Goal: Information Seeking & Learning: Learn about a topic

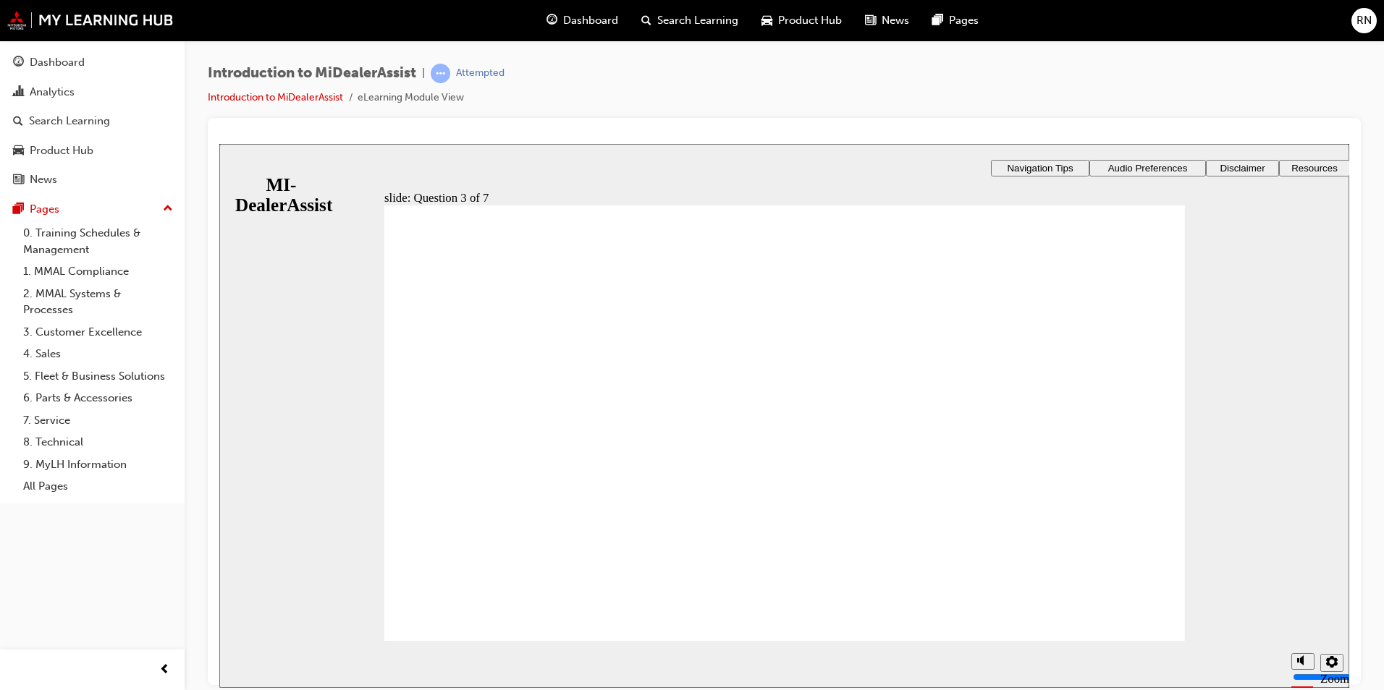
radio input "true"
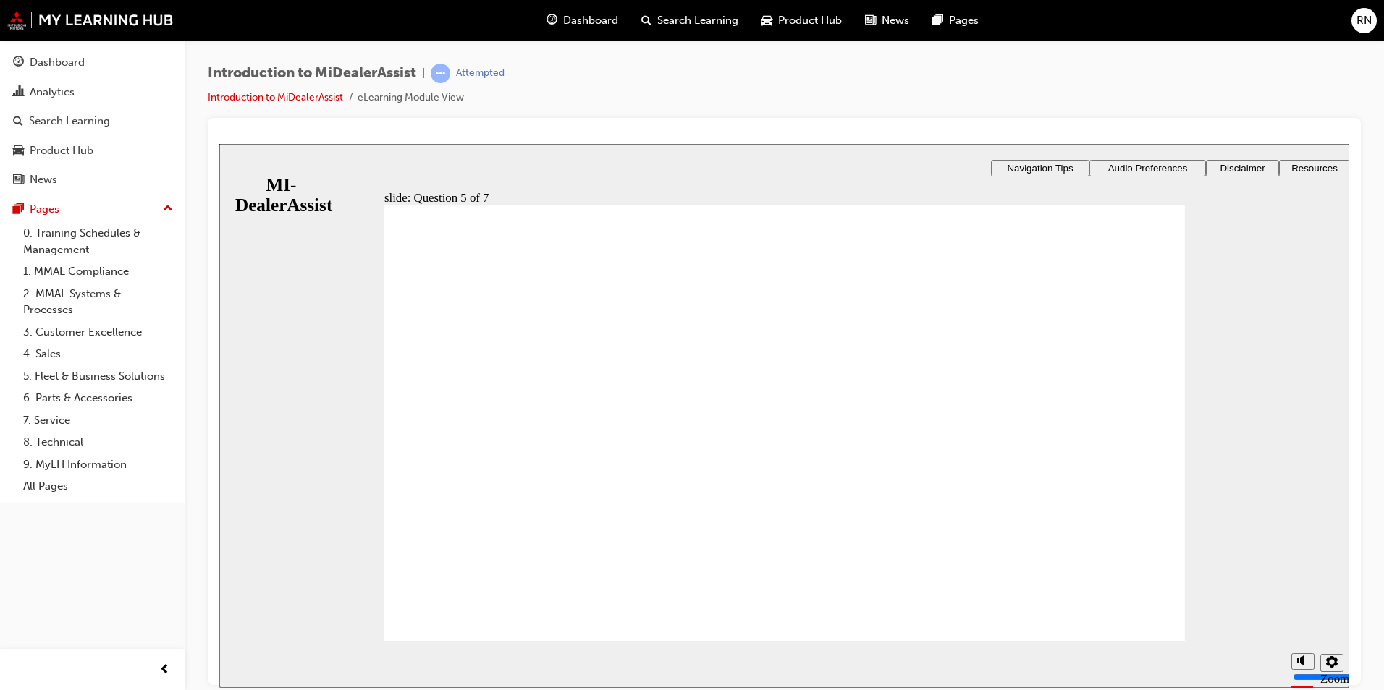
radio input "true"
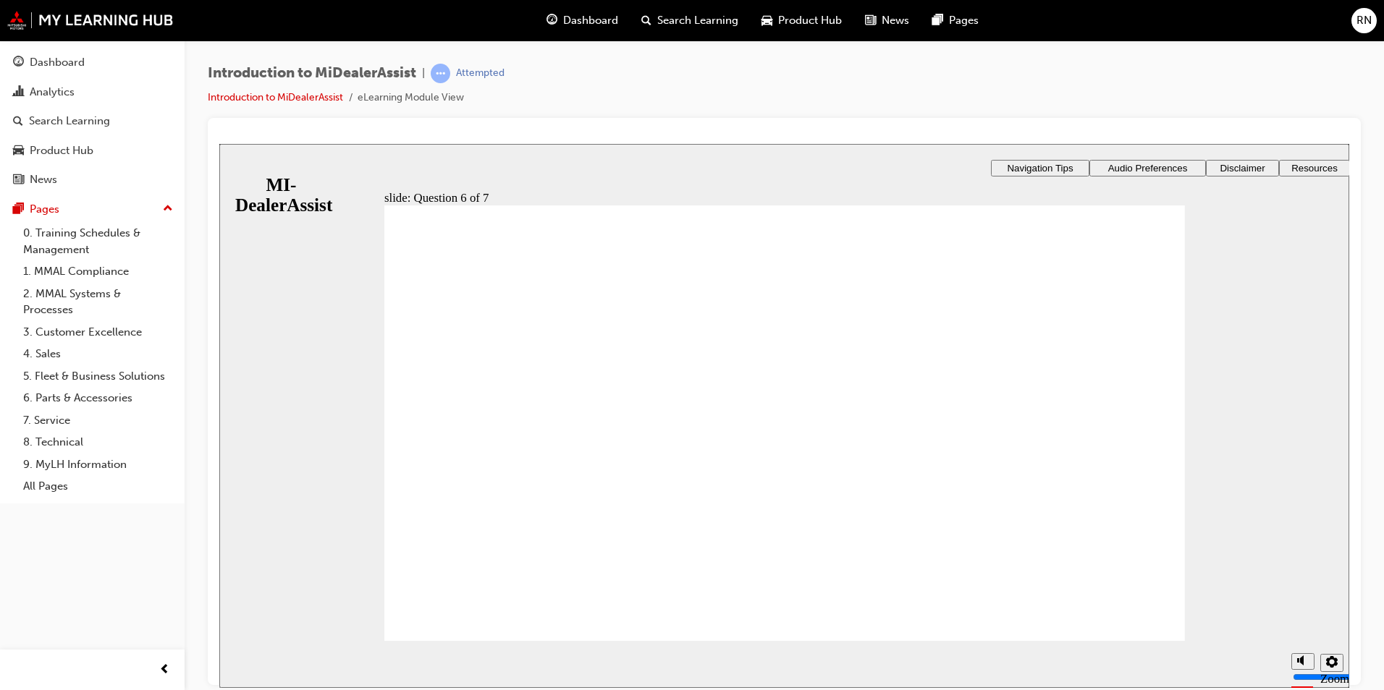
checkbox input "true"
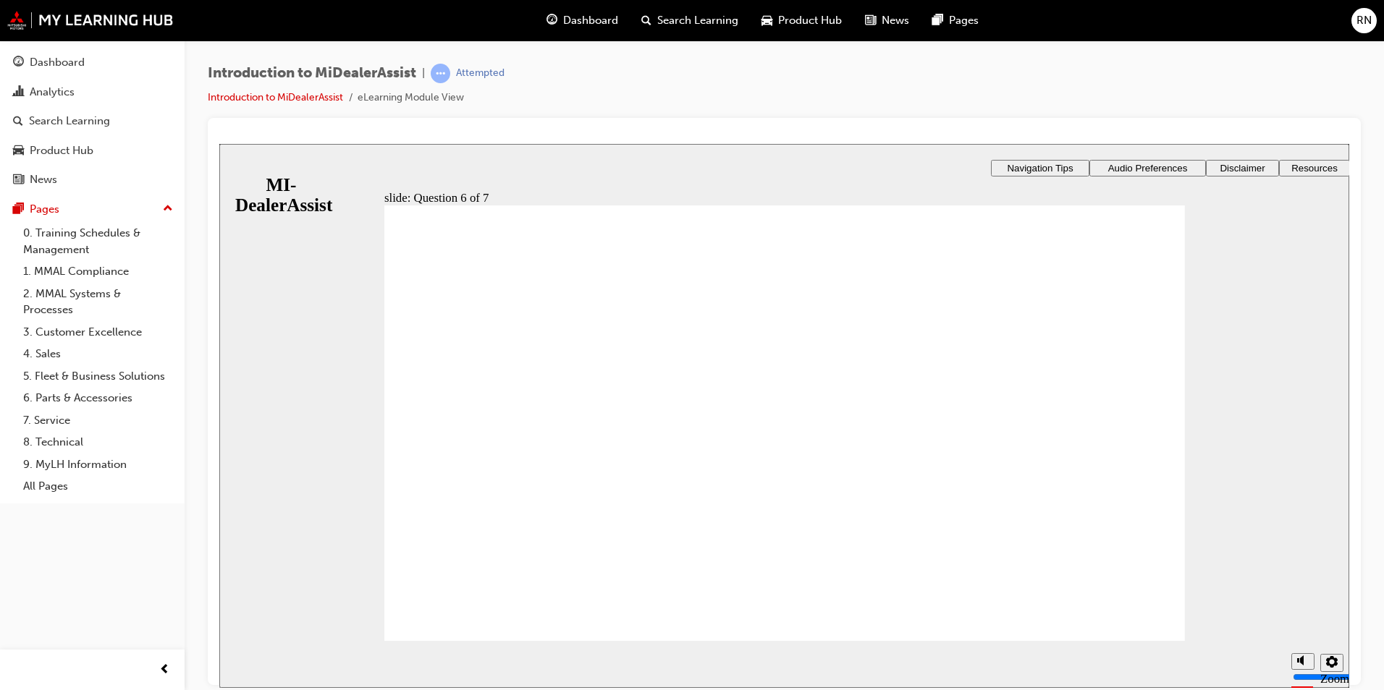
radio input "true"
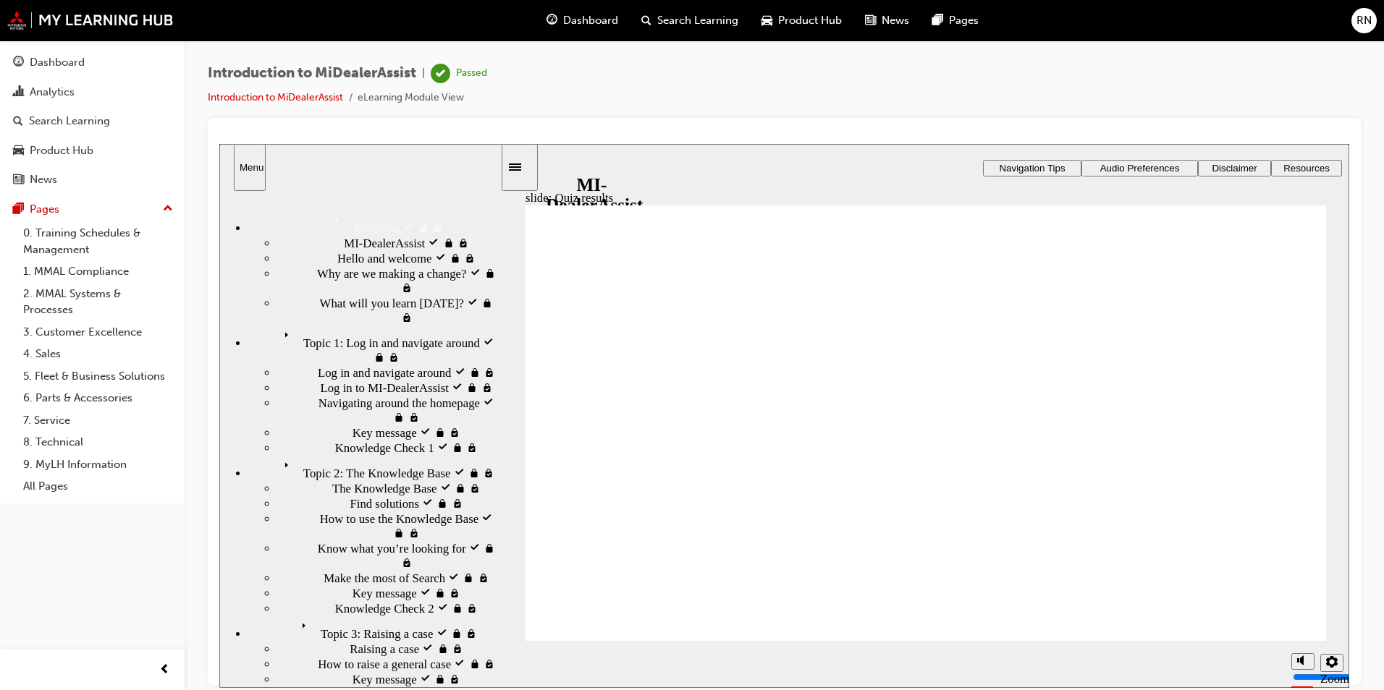
drag, startPoint x: 28, startPoint y: 242, endPoint x: 105, endPoint y: 274, distance: 83.1
click at [105, 274] on link "1. MMAL Compliance" at bounding box center [97, 272] width 161 height 22
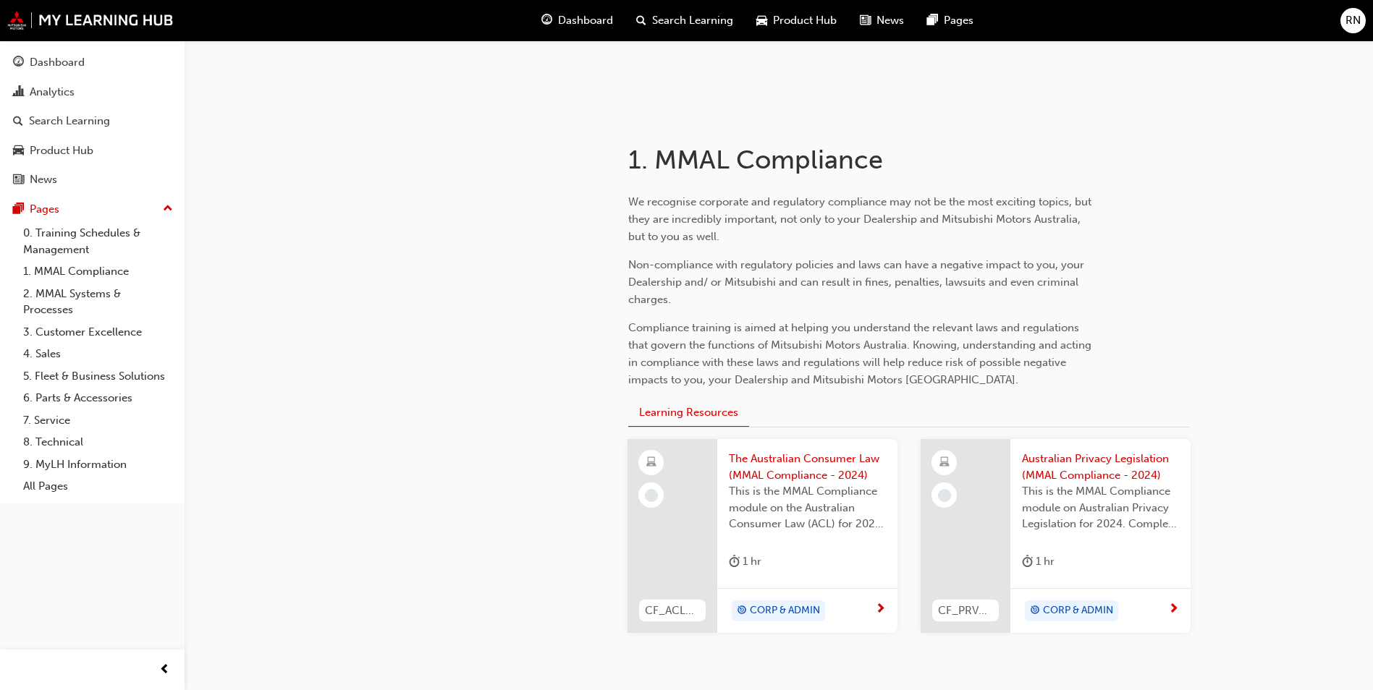
scroll to position [217, 0]
click at [60, 299] on link "2. MMAL Systems & Processes" at bounding box center [97, 302] width 161 height 38
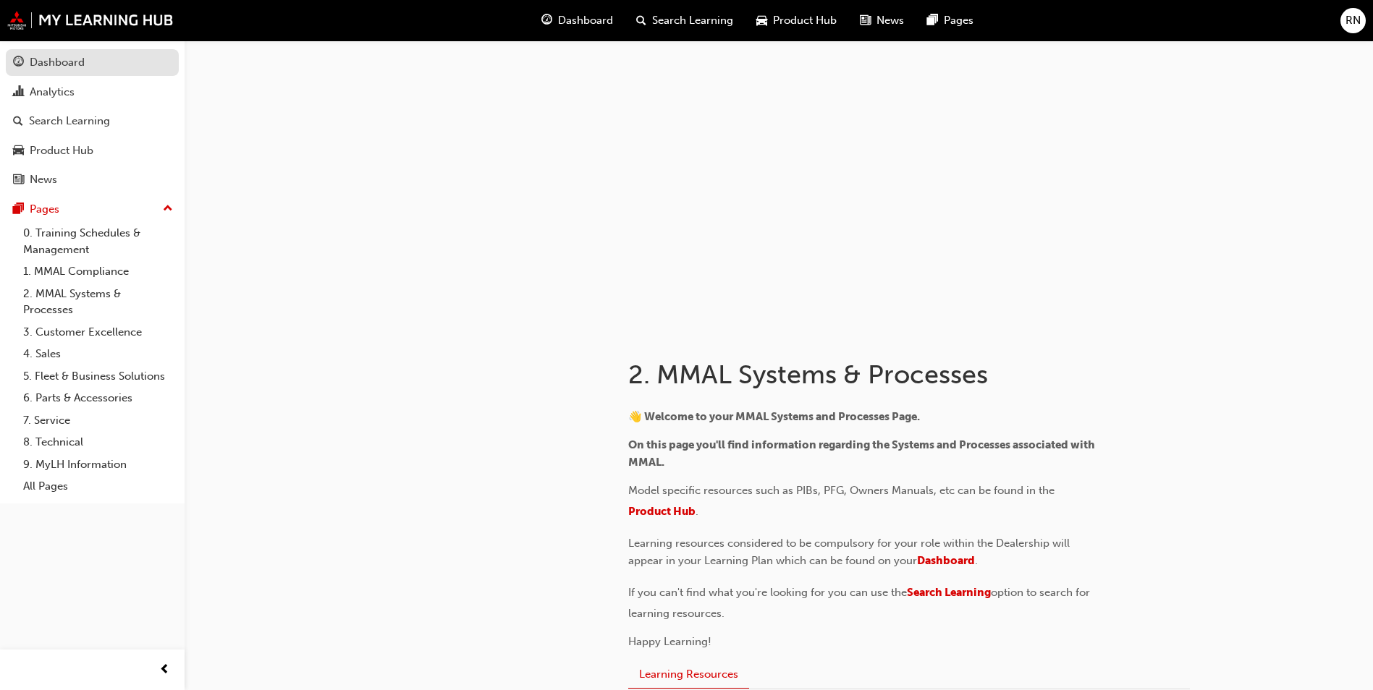
click at [57, 62] on div "Dashboard" at bounding box center [57, 62] width 55 height 17
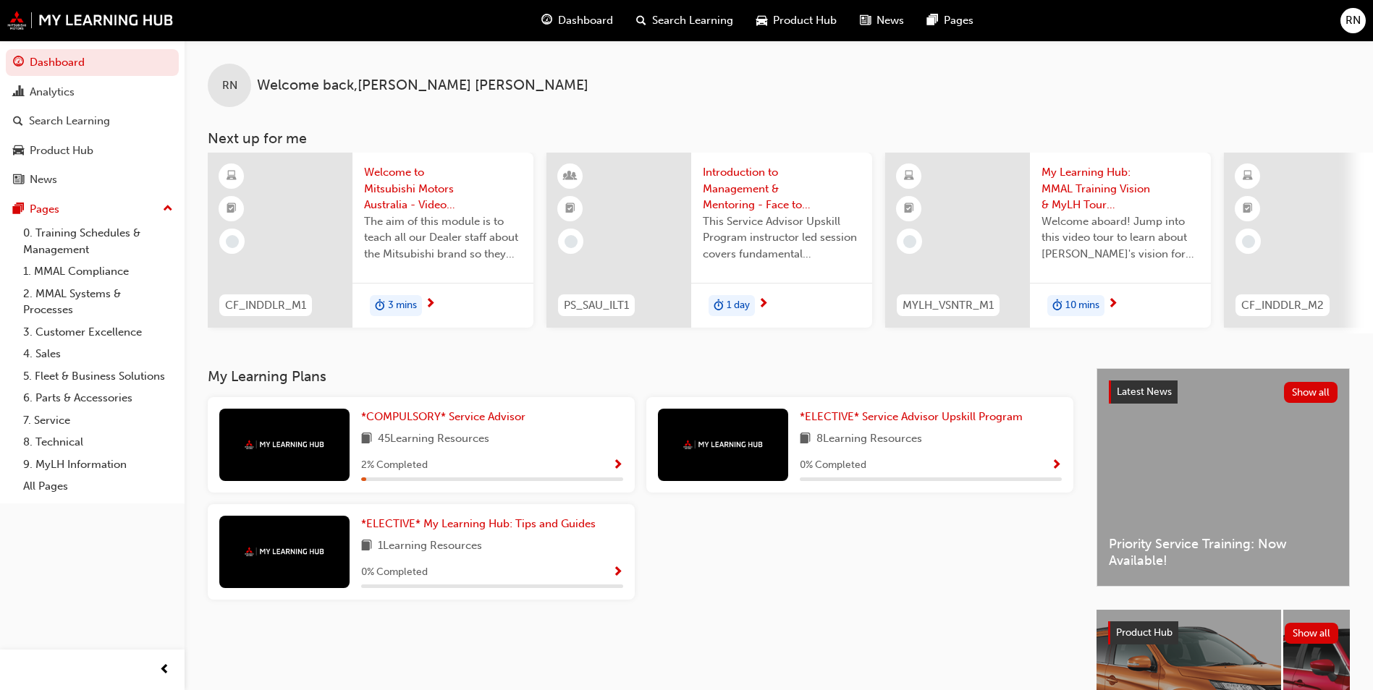
click at [360, 431] on div "*COMPULSORY* Service Advisor 45 Learning Resources 2 % Completed" at bounding box center [421, 445] width 427 height 96
click at [413, 422] on span "*COMPULSORY* Service Advisor" at bounding box center [443, 416] width 164 height 13
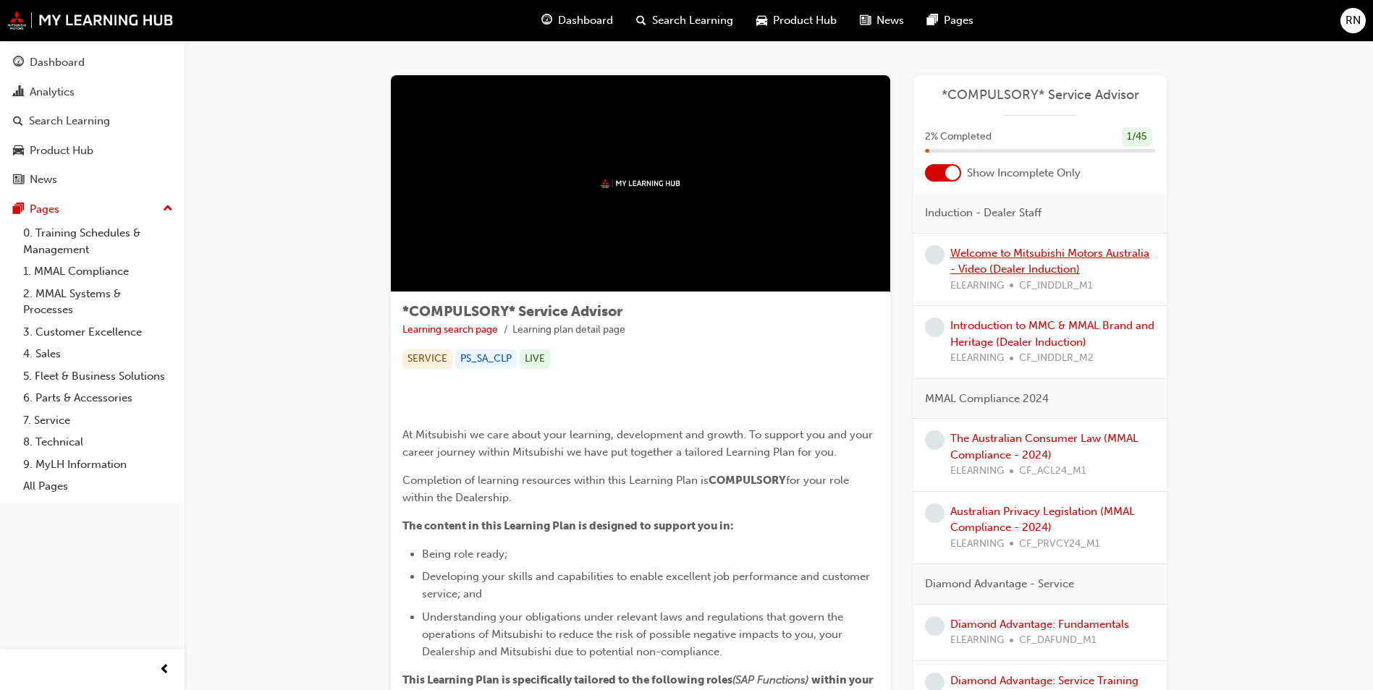
click at [982, 254] on link "Welcome to Mitsubishi Motors Australia - Video (Dealer Induction)" at bounding box center [1049, 262] width 199 height 30
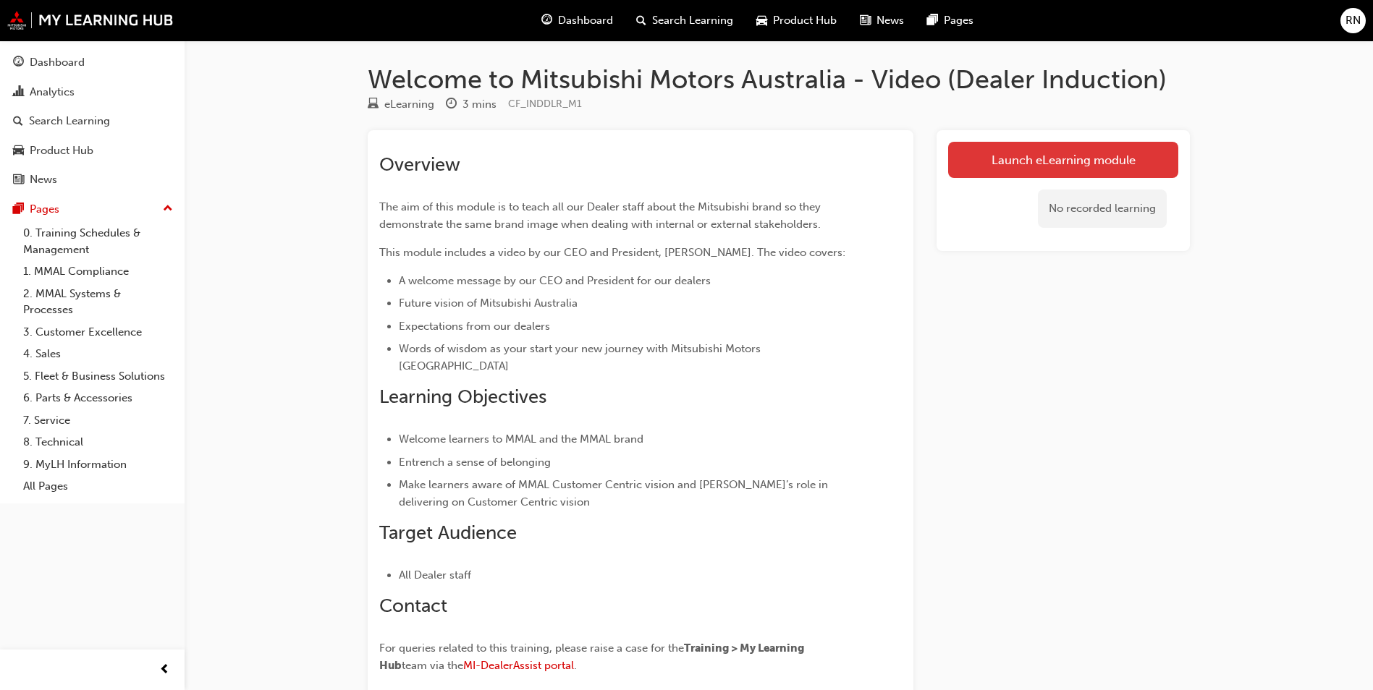
click at [1071, 167] on link "Launch eLearning module" at bounding box center [1063, 160] width 230 height 36
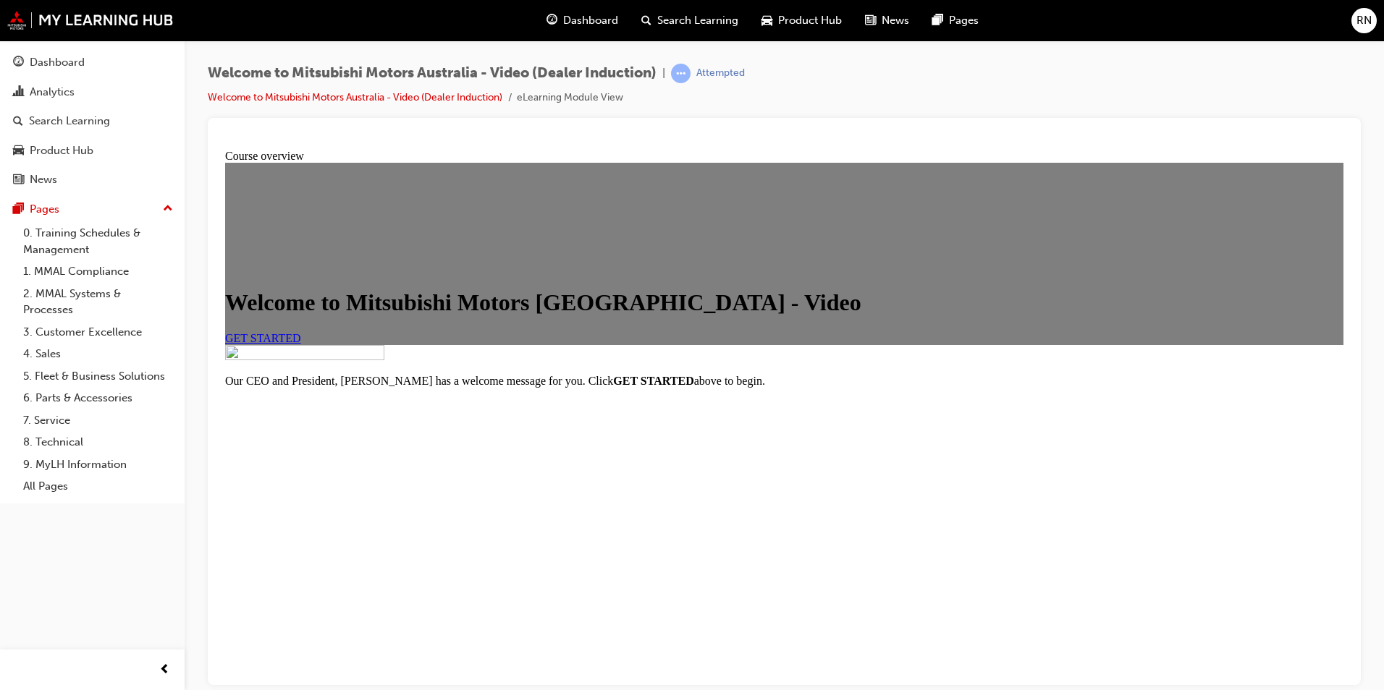
click at [301, 344] on span "GET STARTED" at bounding box center [263, 337] width 76 height 12
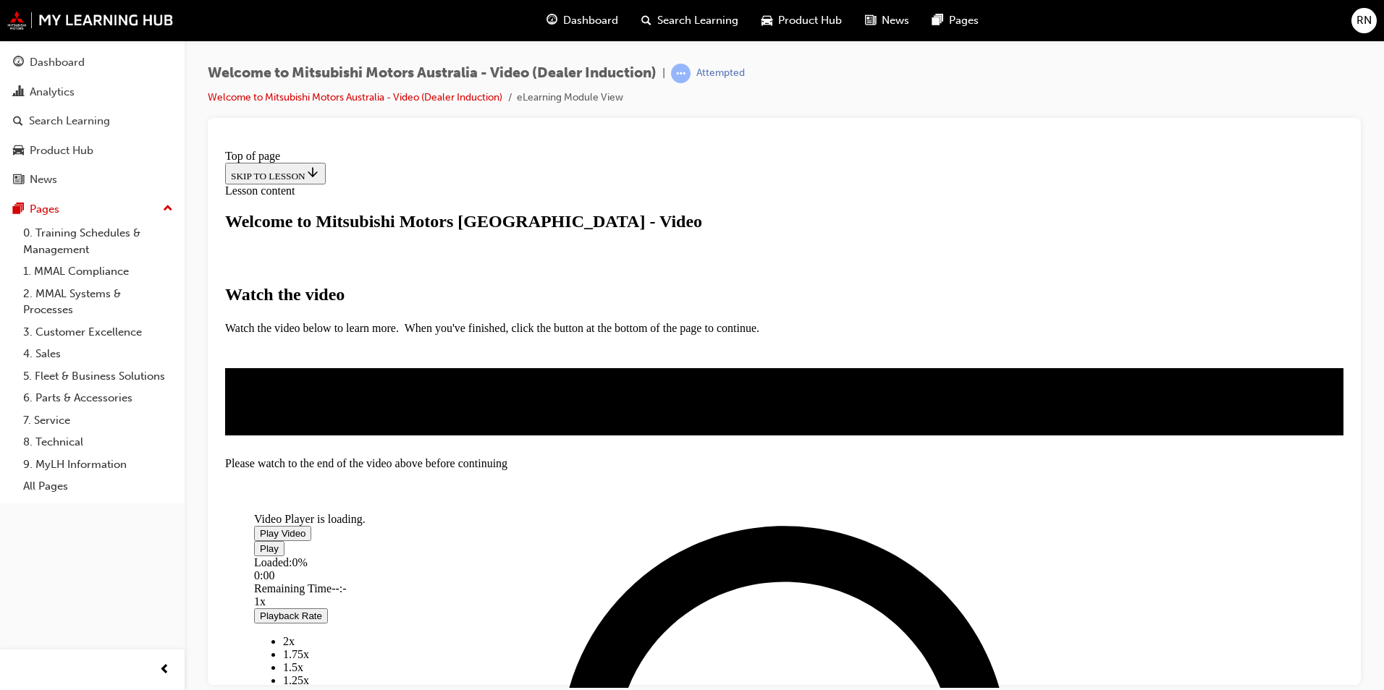
scroll to position [217, 0]
click at [260, 528] on span "Video player" at bounding box center [260, 533] width 0 height 11
click at [800, 90] on div "Welcome to Mitsubishi Motors Australia - Video (Dealer Induction) | Attempted W…" at bounding box center [784, 91] width 1153 height 54
drag, startPoint x: 760, startPoint y: 562, endPoint x: 934, endPoint y: 572, distance: 174.7
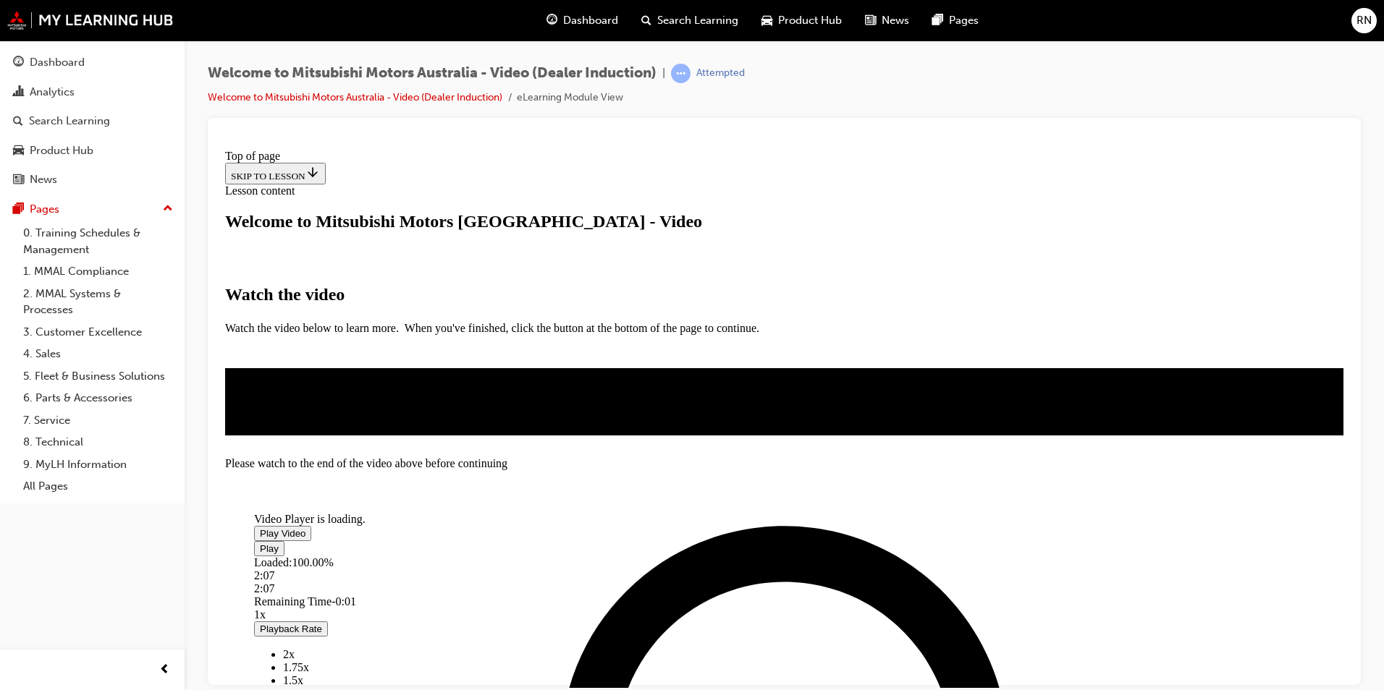
click at [934, 572] on div "Loaded : 100.00% 2:07 2:07" at bounding box center [717, 575] width 926 height 39
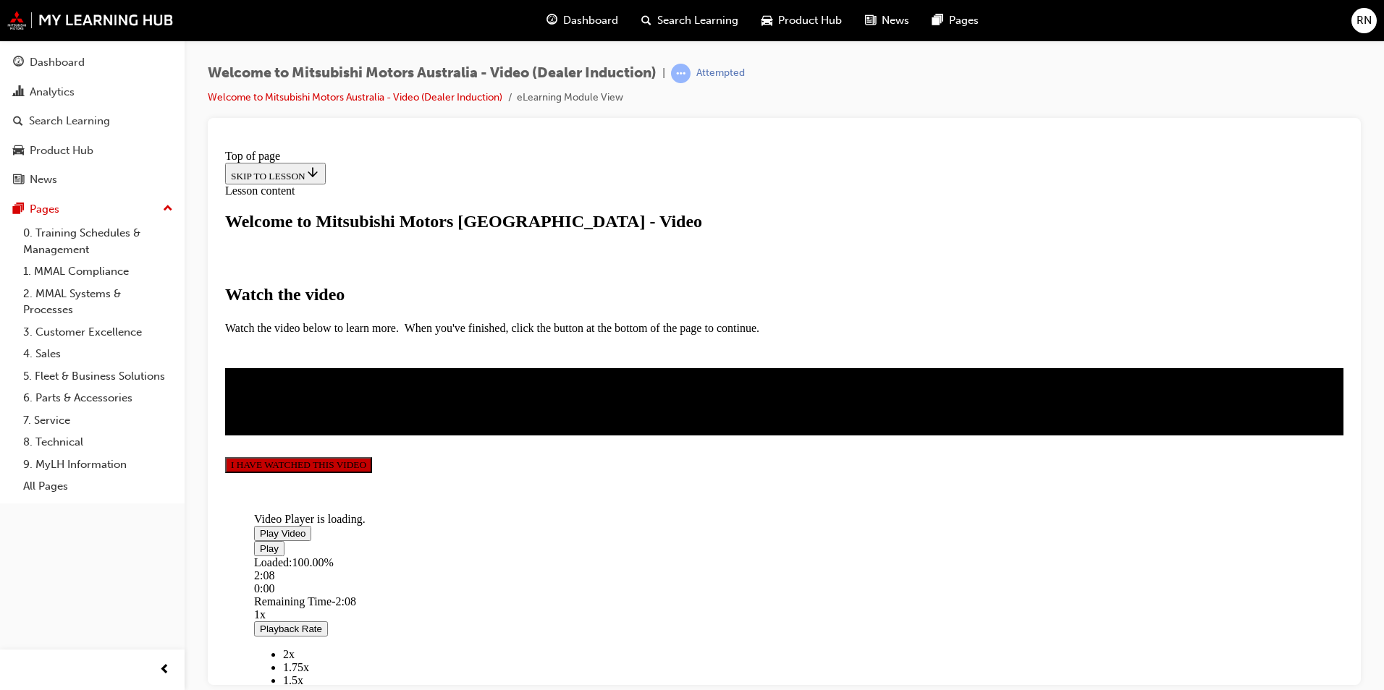
click at [372, 473] on button "I HAVE WATCHED THIS VIDEO" at bounding box center [298, 465] width 147 height 16
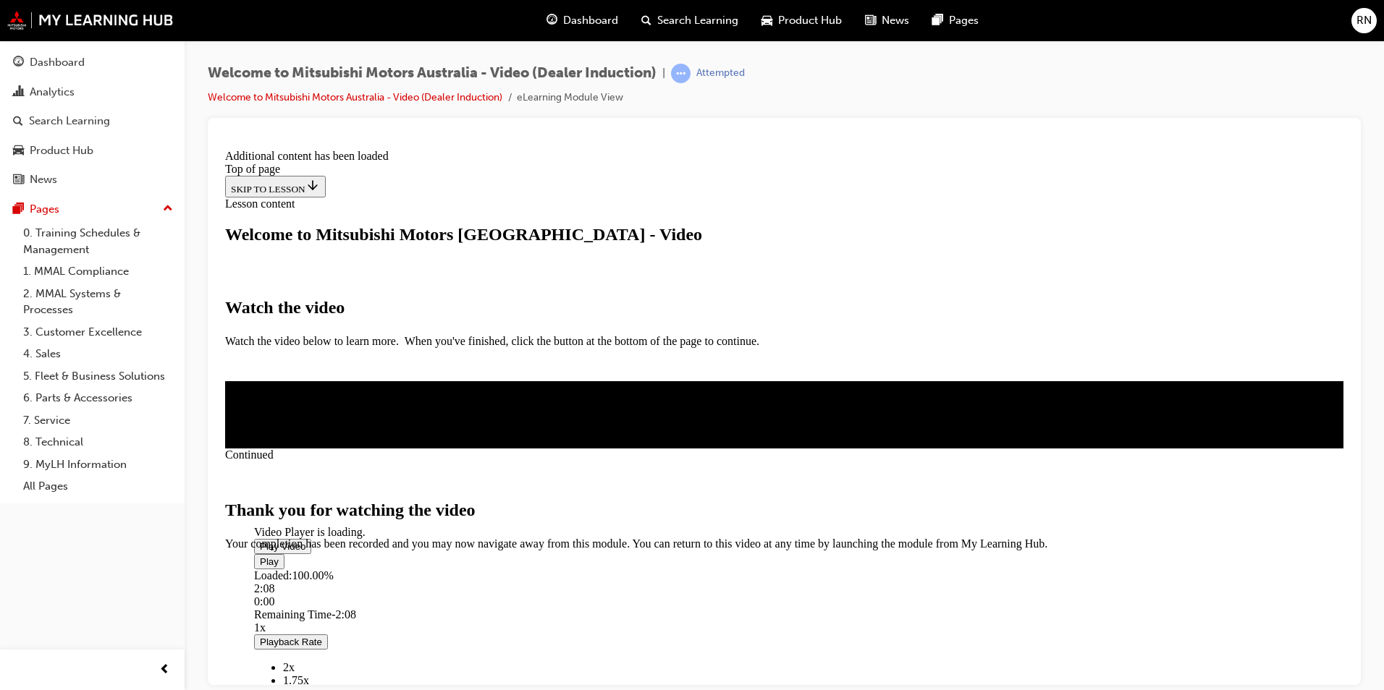
scroll to position [428, 0]
click at [314, 605] on span "CLOSE MODULE" at bounding box center [269, 611] width 89 height 12
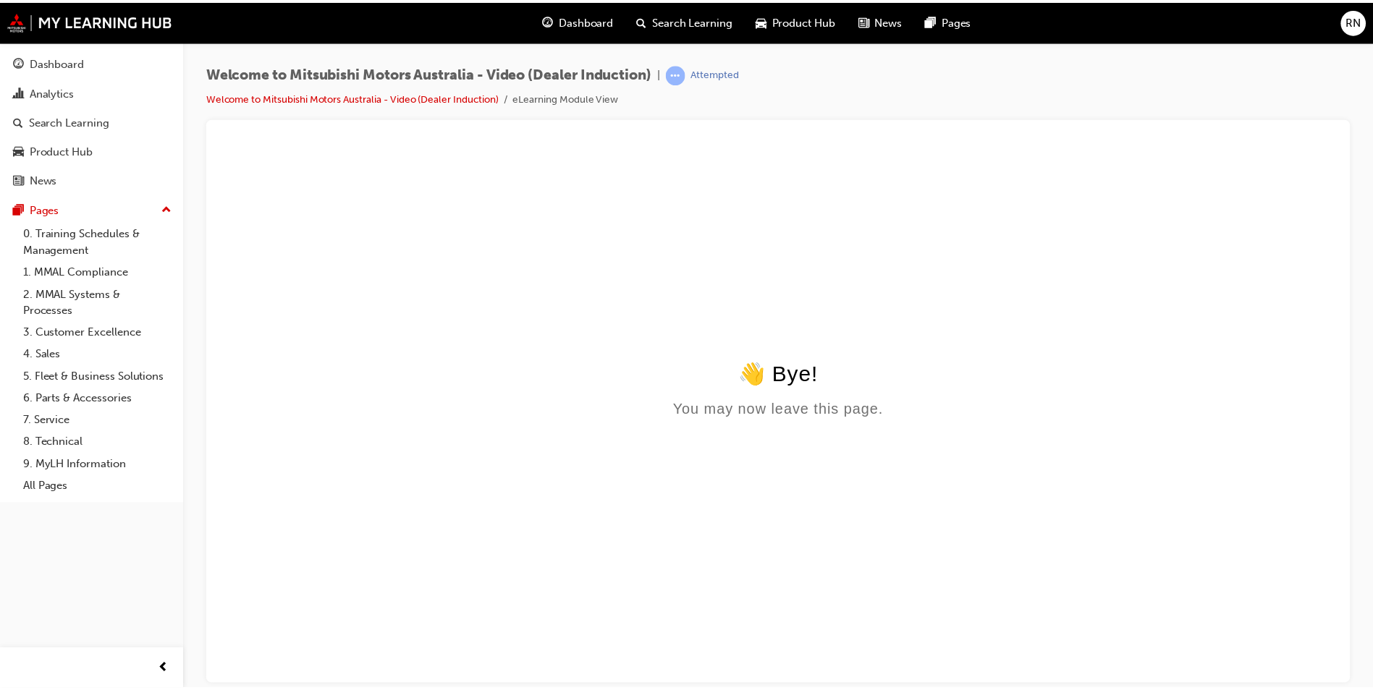
scroll to position [0, 0]
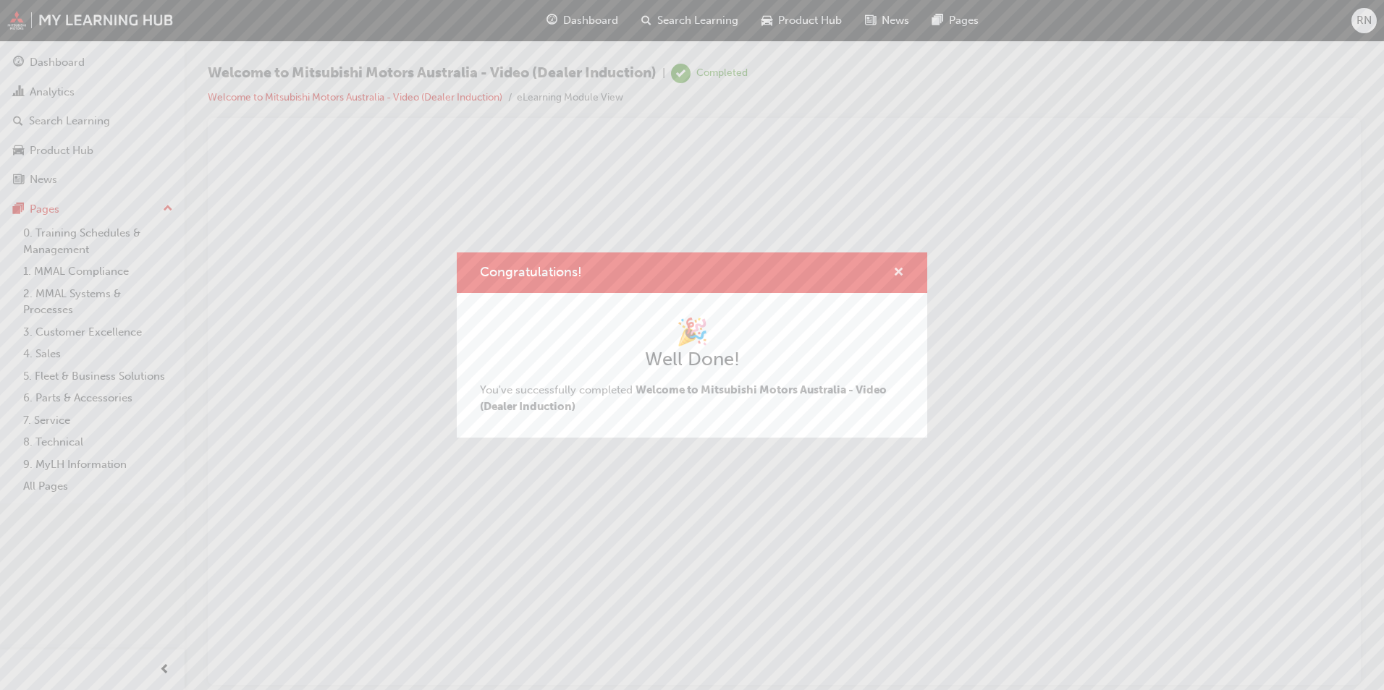
click at [900, 270] on span "cross-icon" at bounding box center [898, 273] width 11 height 13
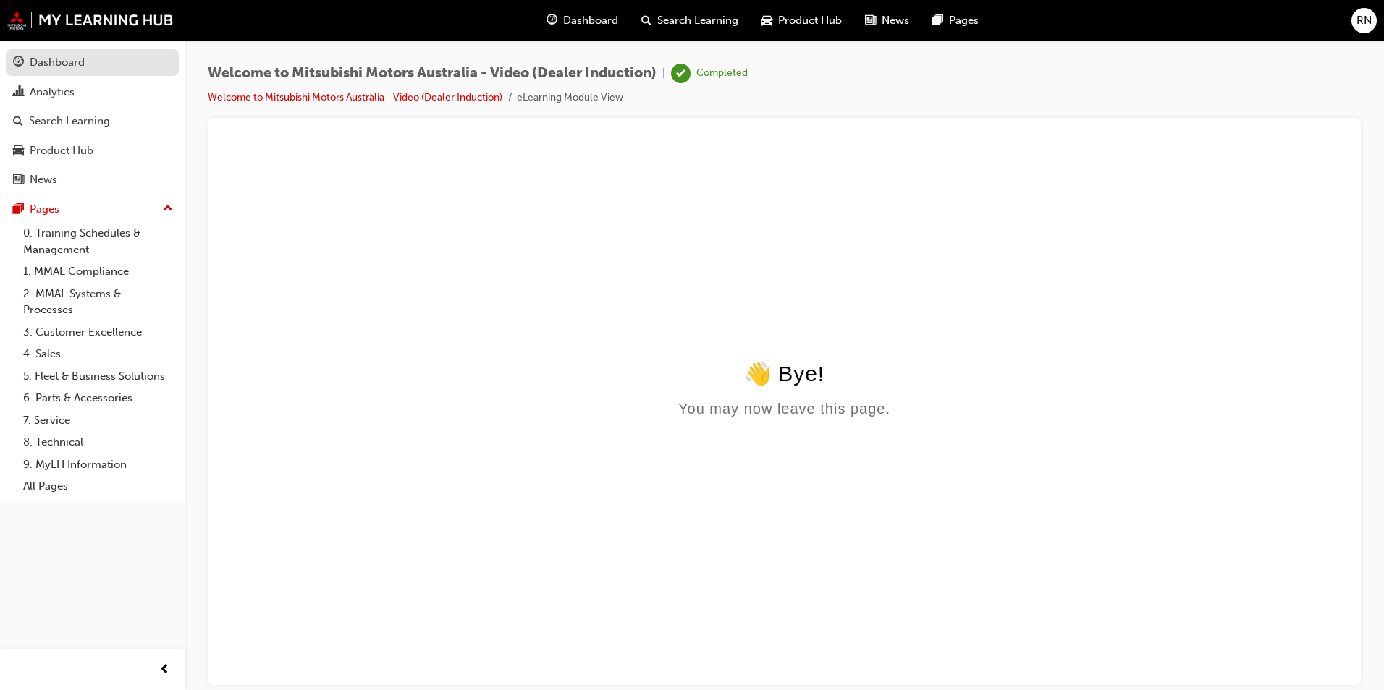
click at [45, 62] on div "Dashboard" at bounding box center [57, 62] width 55 height 17
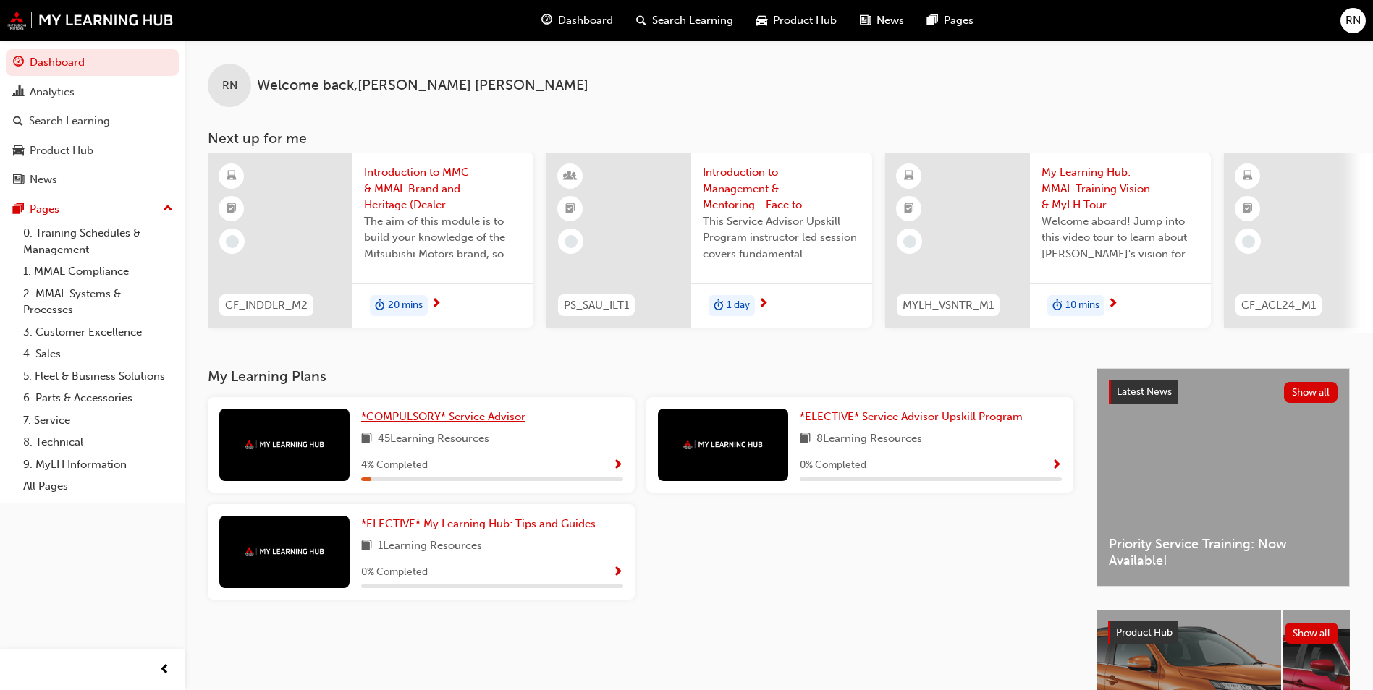
click at [462, 420] on span "*COMPULSORY* Service Advisor" at bounding box center [443, 416] width 164 height 13
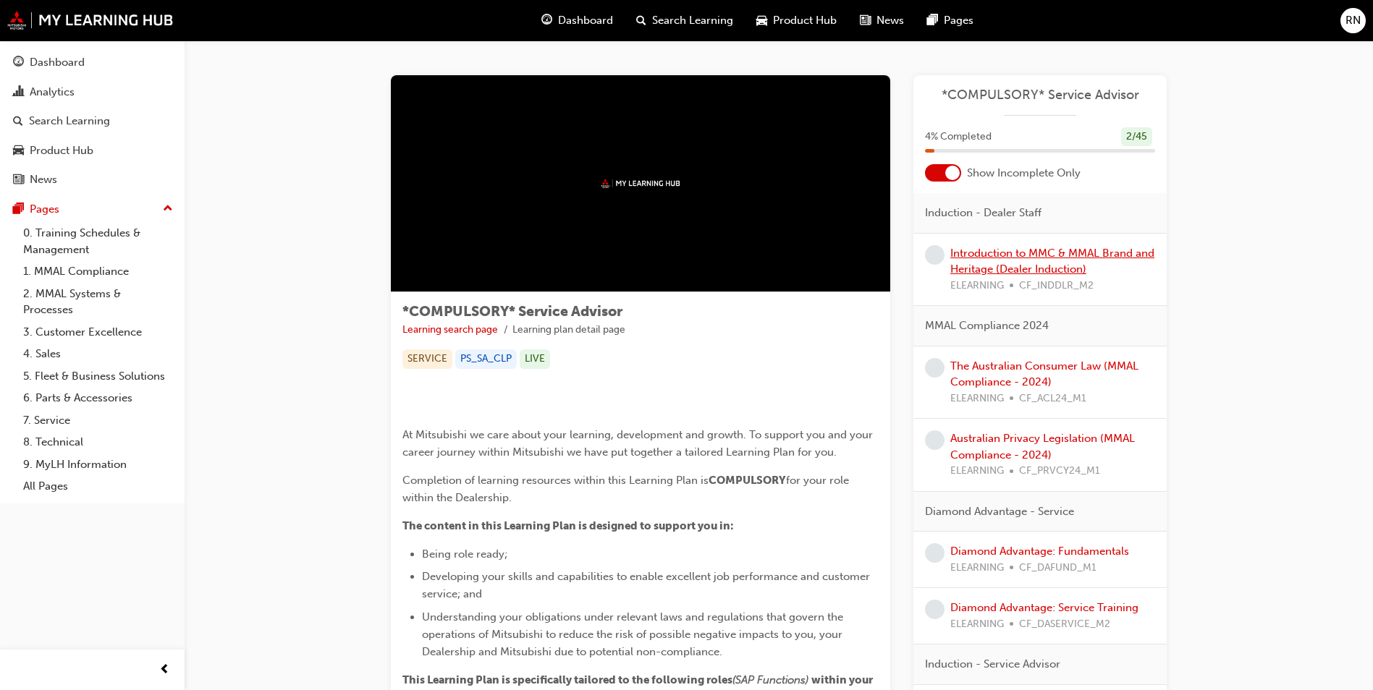
click at [1051, 253] on link "Introduction to MMC & MMAL Brand and Heritage (Dealer Induction)" at bounding box center [1052, 262] width 204 height 30
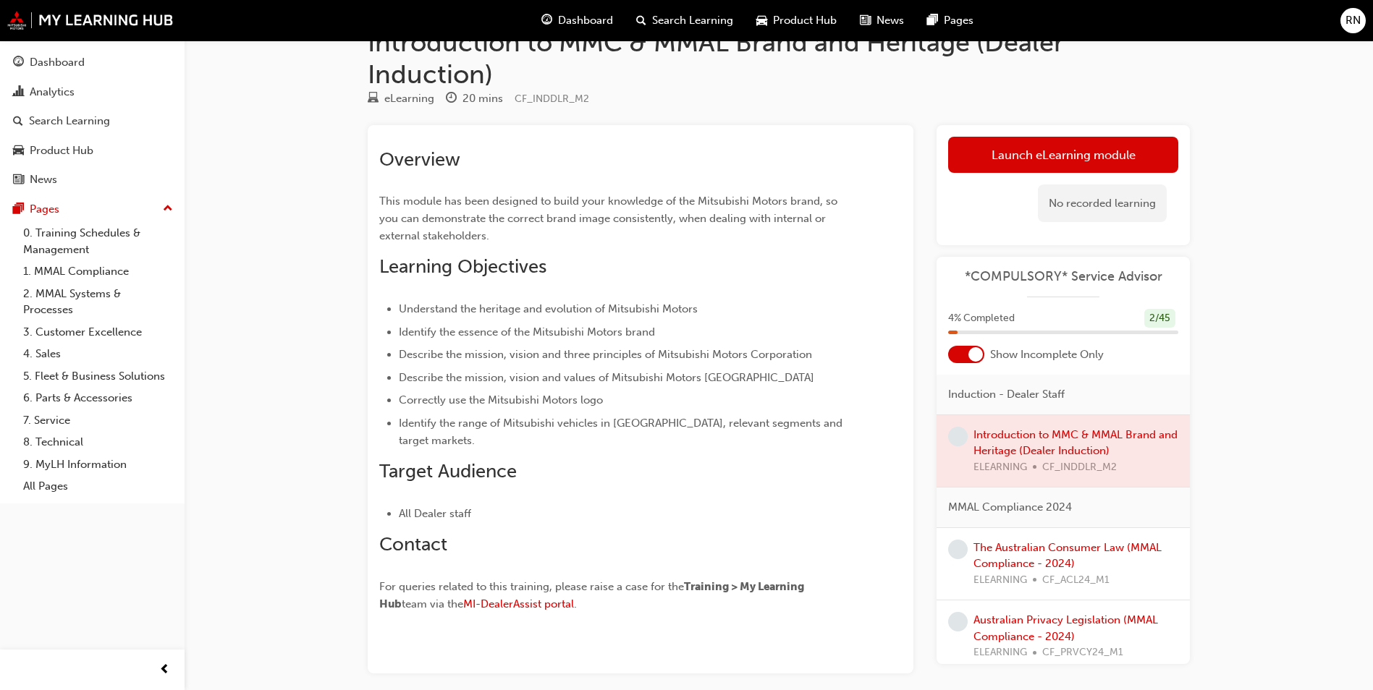
scroll to position [72, 0]
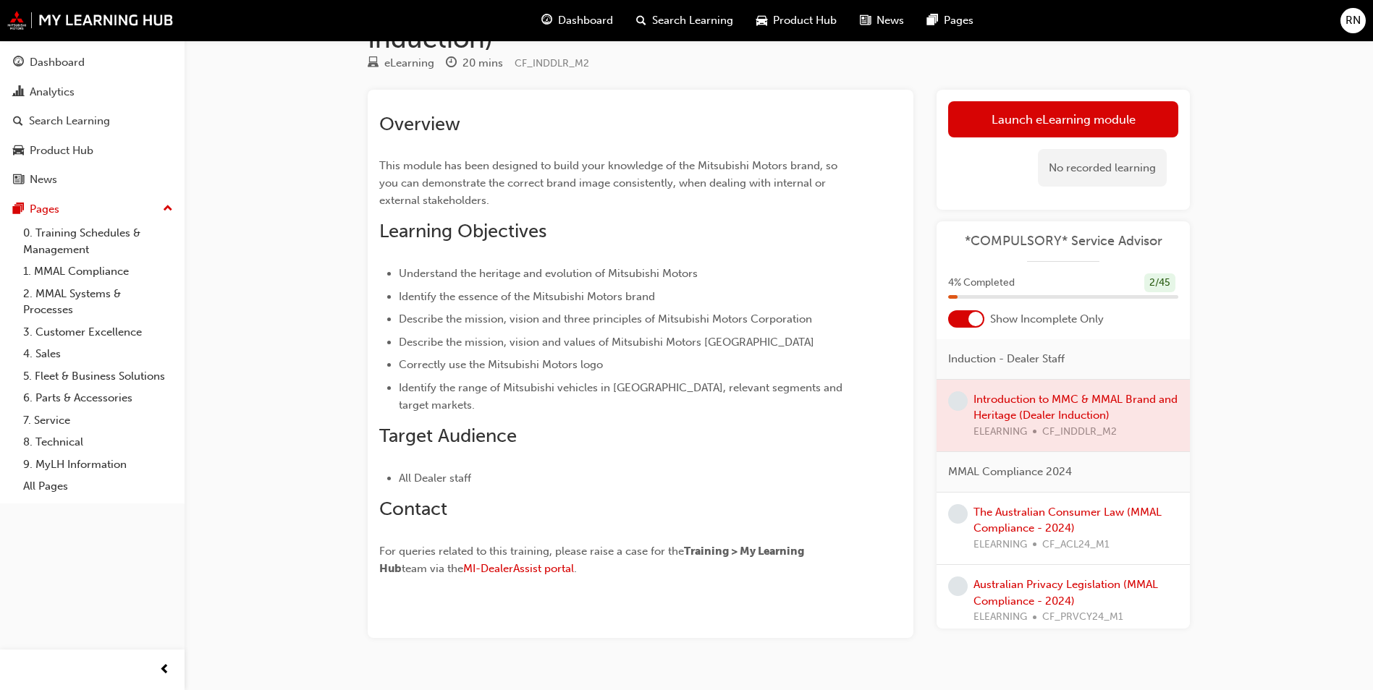
click at [1021, 410] on div at bounding box center [1062, 416] width 253 height 72
click at [1022, 401] on div at bounding box center [1062, 416] width 253 height 72
click at [961, 401] on span "learningRecordVerb_NONE-icon" at bounding box center [958, 402] width 20 height 20
click at [1041, 113] on link "Launch eLearning module" at bounding box center [1063, 119] width 230 height 36
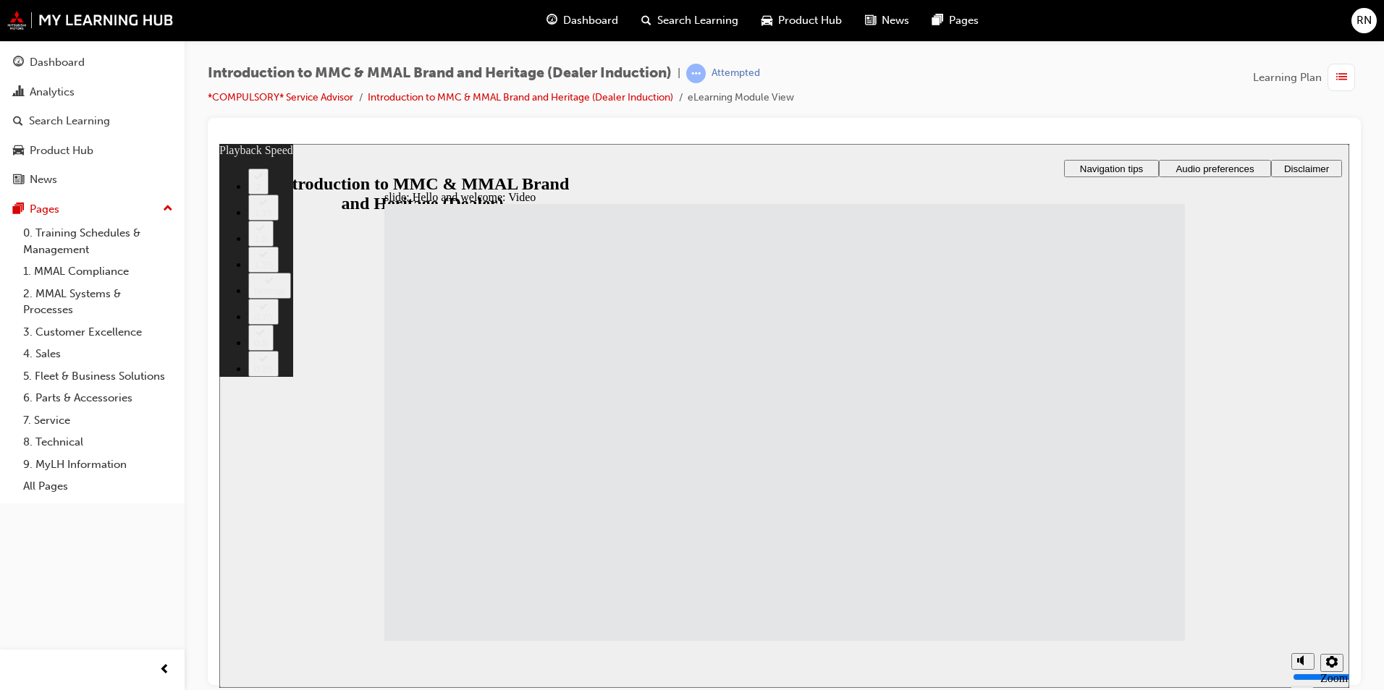
type input "33"
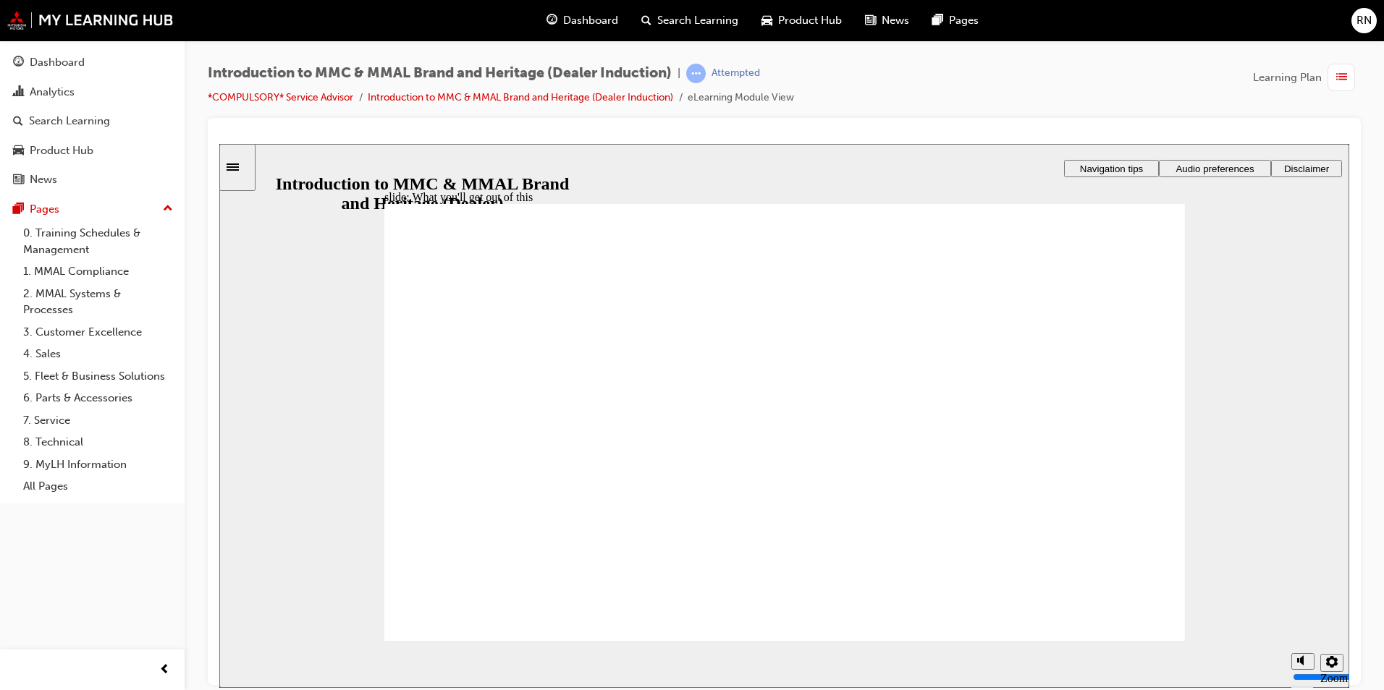
drag, startPoint x: 658, startPoint y: 536, endPoint x: 663, endPoint y: 506, distance: 30.8
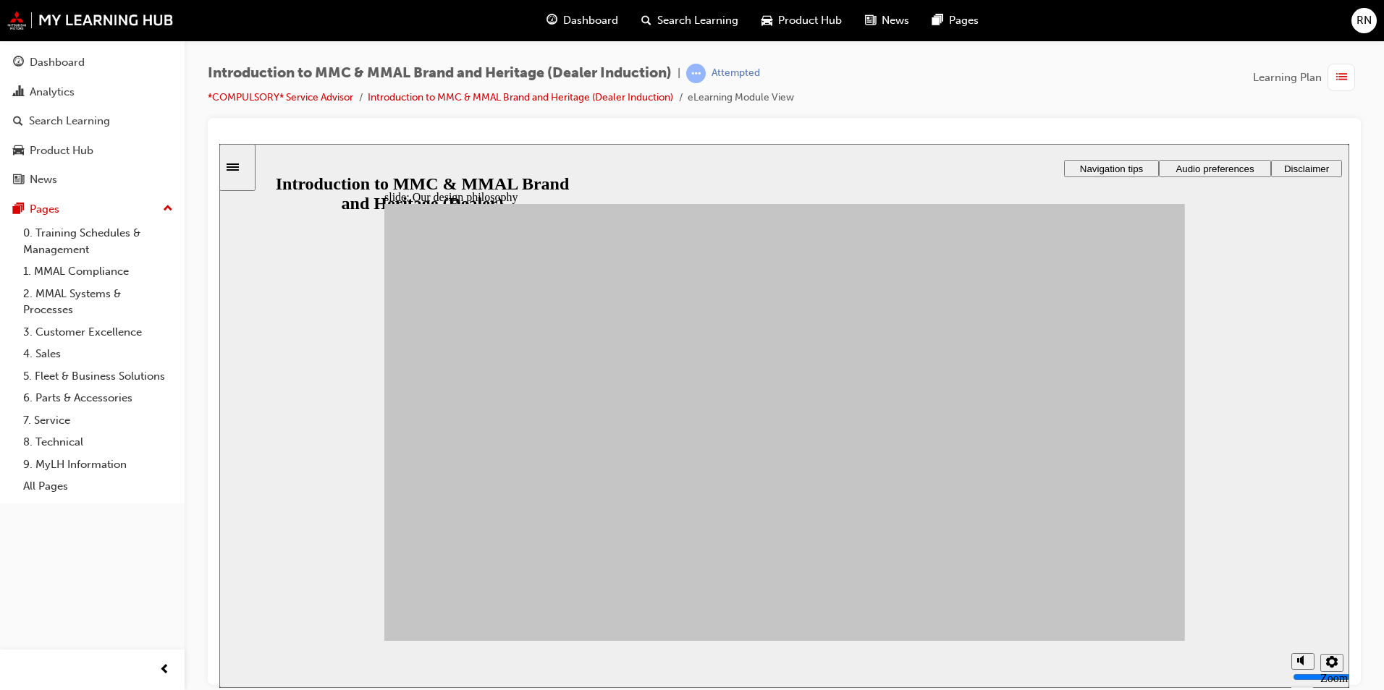
drag, startPoint x: 1101, startPoint y: 607, endPoint x: 1122, endPoint y: 622, distance: 26.5
drag, startPoint x: 493, startPoint y: 422, endPoint x: 863, endPoint y: 361, distance: 375.5
drag, startPoint x: 490, startPoint y: 419, endPoint x: 1004, endPoint y: 358, distance: 517.4
drag, startPoint x: 484, startPoint y: 480, endPoint x: 878, endPoint y: 572, distance: 404.4
drag, startPoint x: 588, startPoint y: 408, endPoint x: 866, endPoint y: 365, distance: 281.2
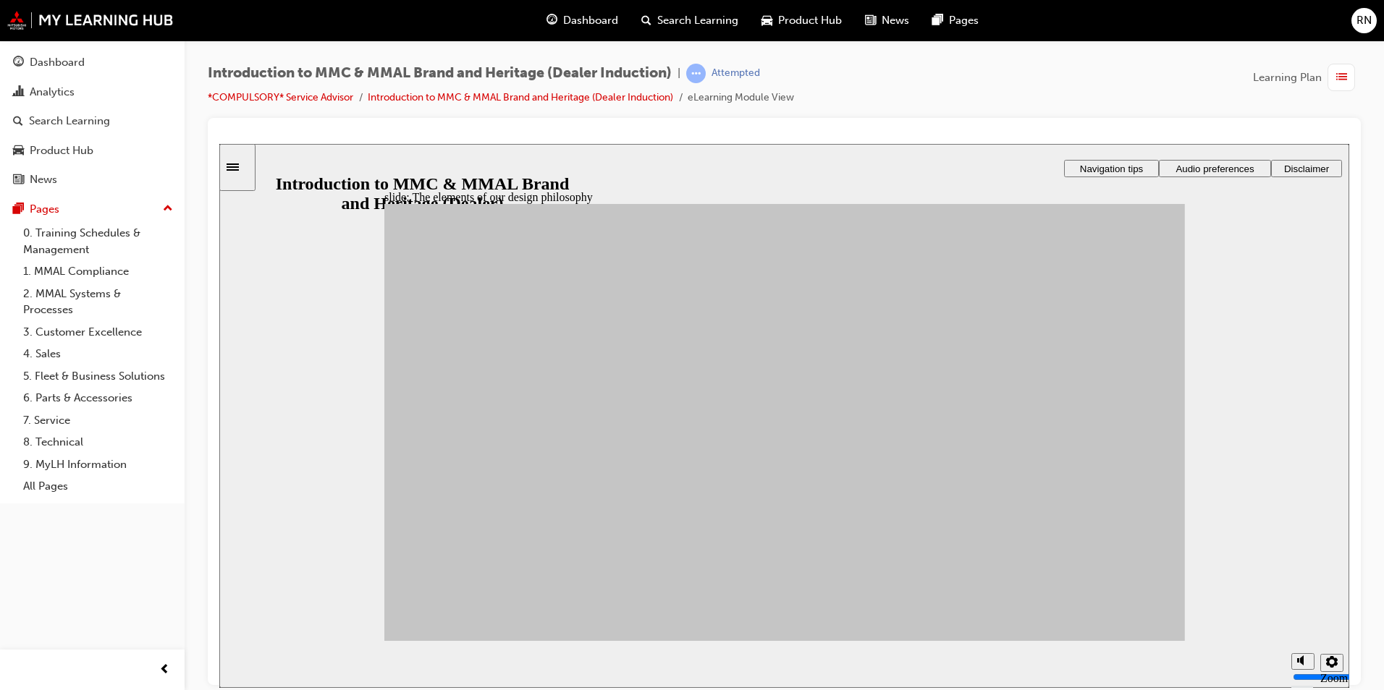
drag, startPoint x: 674, startPoint y: 549, endPoint x: 1005, endPoint y: 365, distance: 378.4
drag, startPoint x: 695, startPoint y: 426, endPoint x: 1018, endPoint y: 406, distance: 322.6
drag, startPoint x: 570, startPoint y: 455, endPoint x: 885, endPoint y: 430, distance: 316.6
drag, startPoint x: 696, startPoint y: 477, endPoint x: 867, endPoint y: 496, distance: 171.9
drag, startPoint x: 586, startPoint y: 510, endPoint x: 866, endPoint y: 458, distance: 284.2
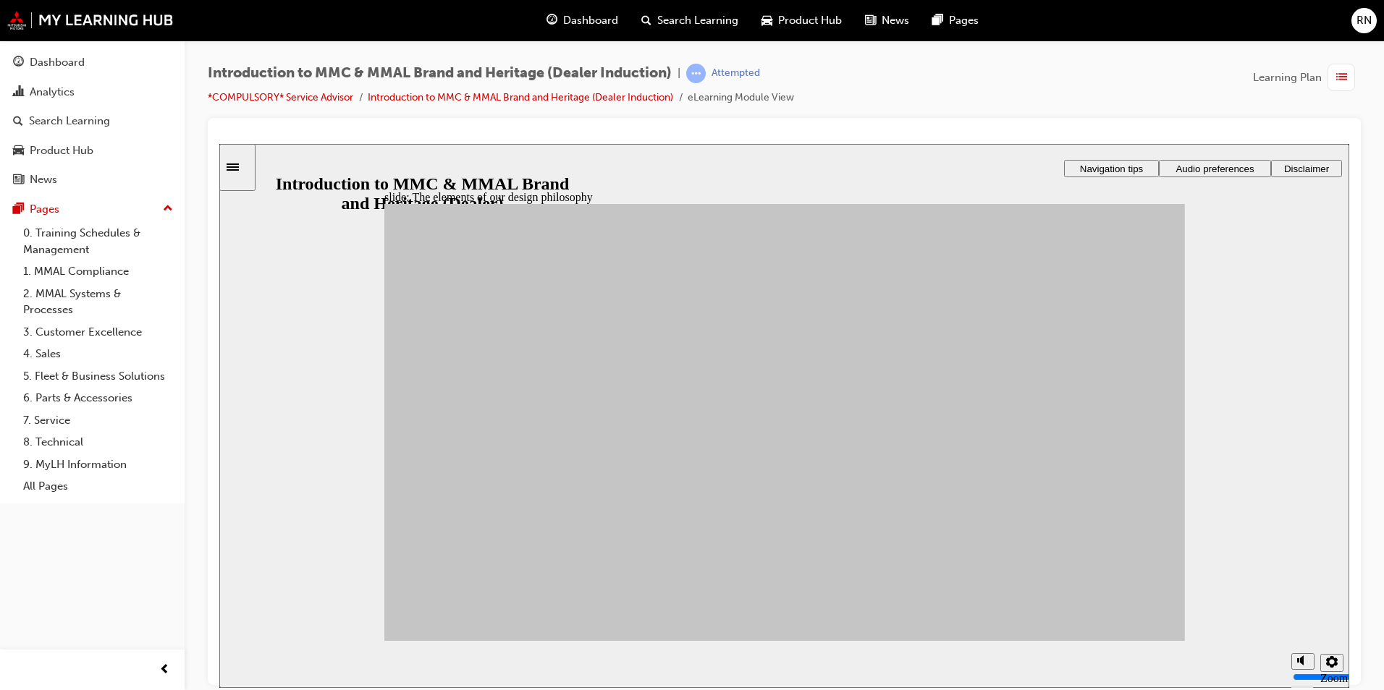
drag, startPoint x: 583, startPoint y: 504, endPoint x: 1006, endPoint y: 418, distance: 432.0
drag, startPoint x: 474, startPoint y: 533, endPoint x: 881, endPoint y: 438, distance: 418.5
drag, startPoint x: 473, startPoint y: 527, endPoint x: 1009, endPoint y: 515, distance: 535.7
drag, startPoint x: 561, startPoint y: 559, endPoint x: 883, endPoint y: 439, distance: 343.5
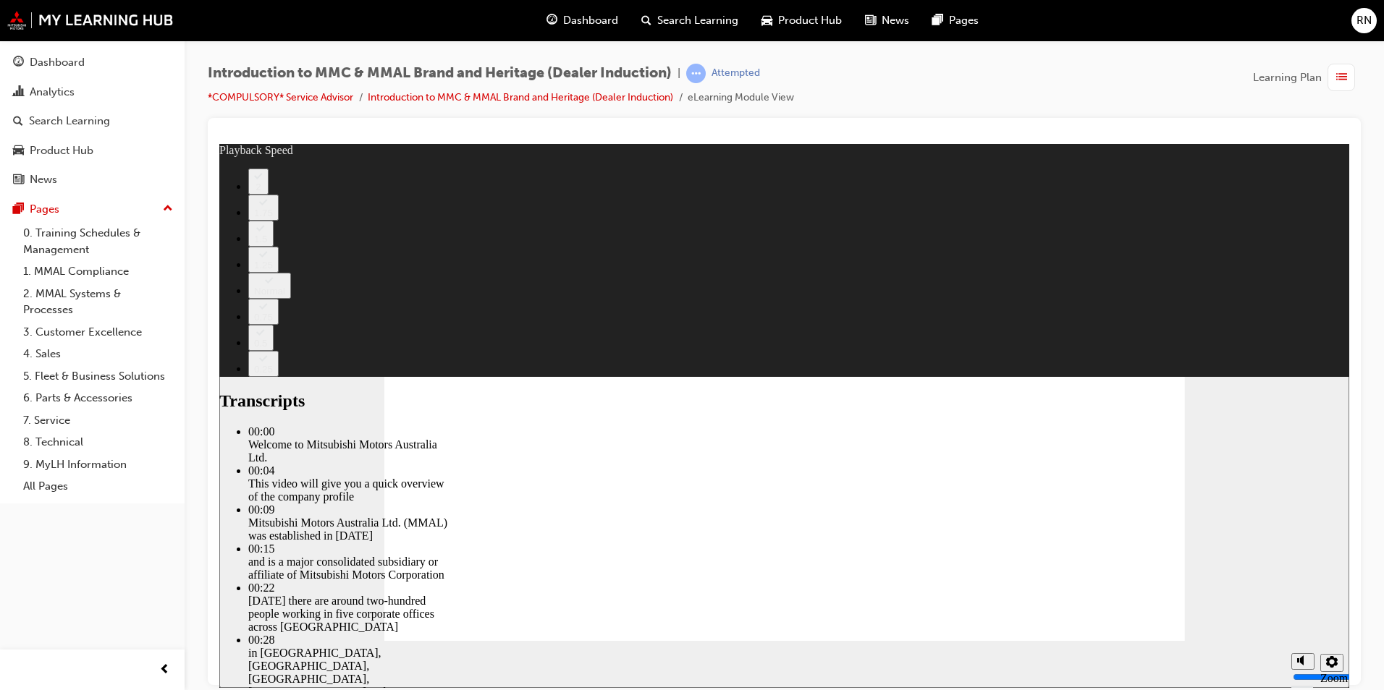
type input "0"
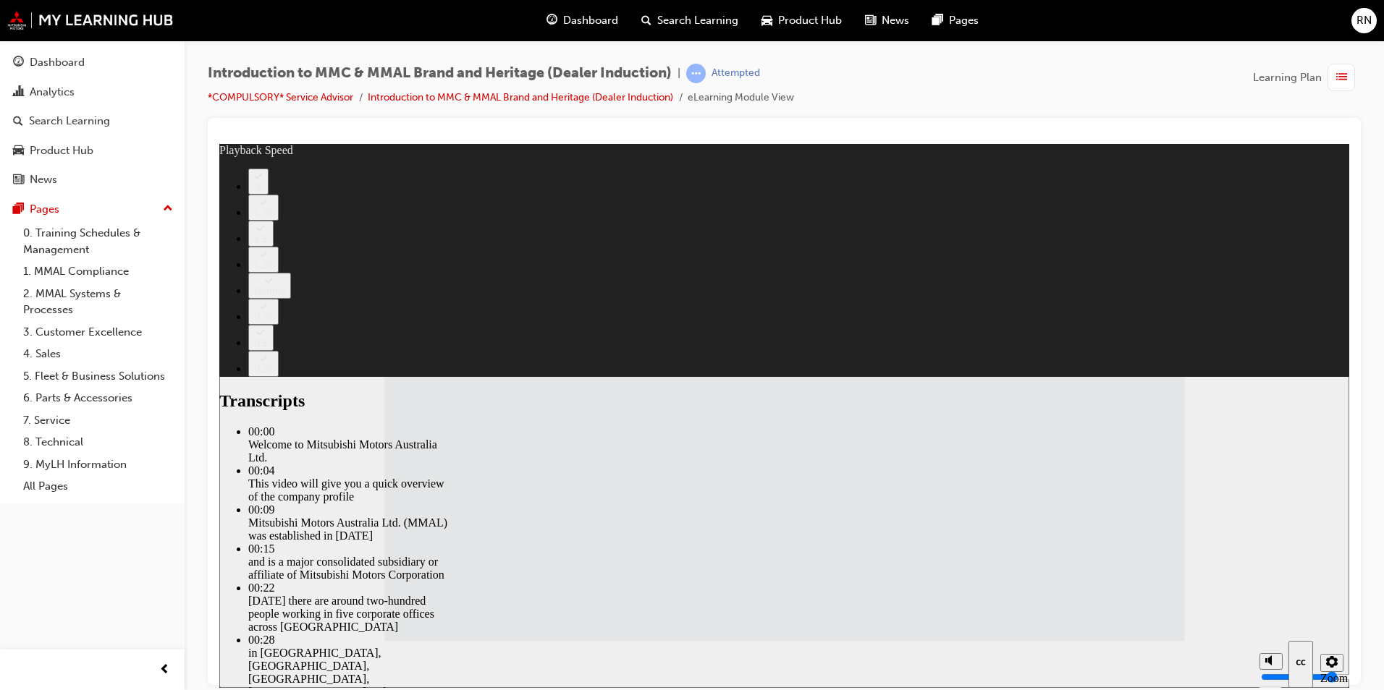
type input "72"
type input "8"
type input "72"
type input "8"
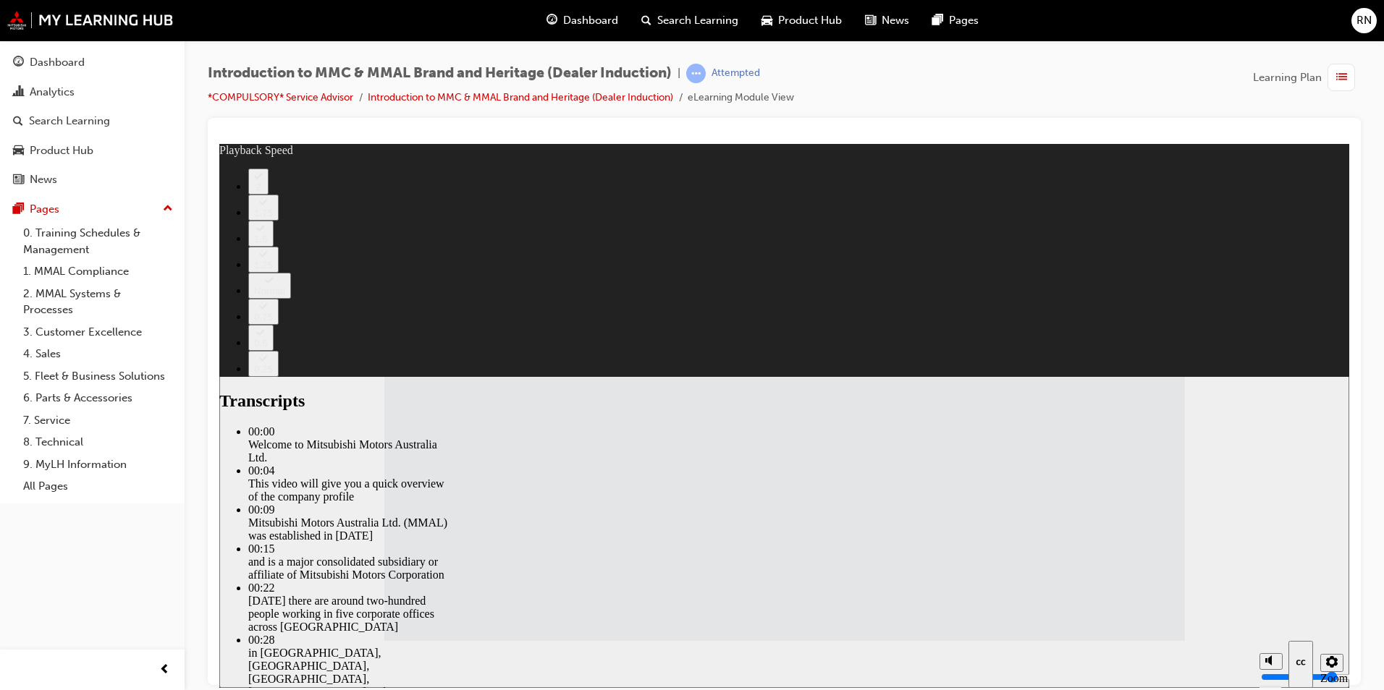
type input "73"
type input "8"
type input "73"
type input "8"
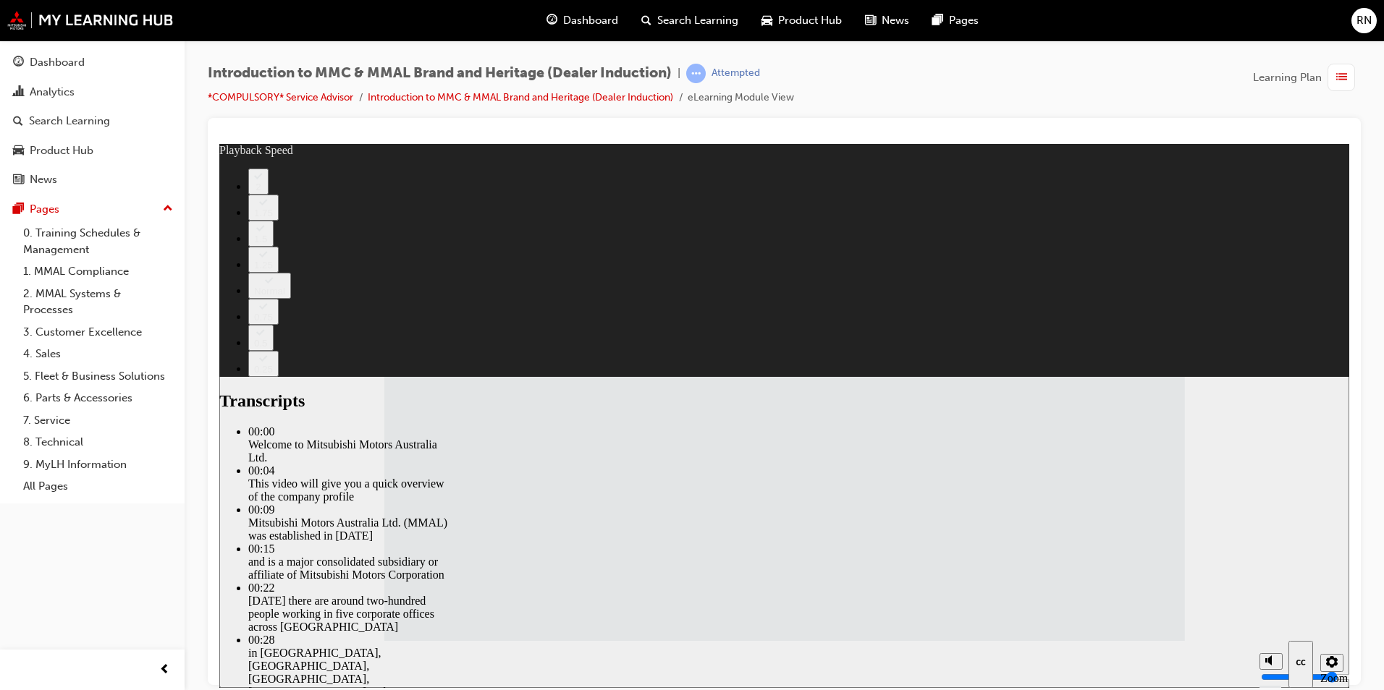
type input "73"
type input "8"
type input "73"
type input "8"
type input "73"
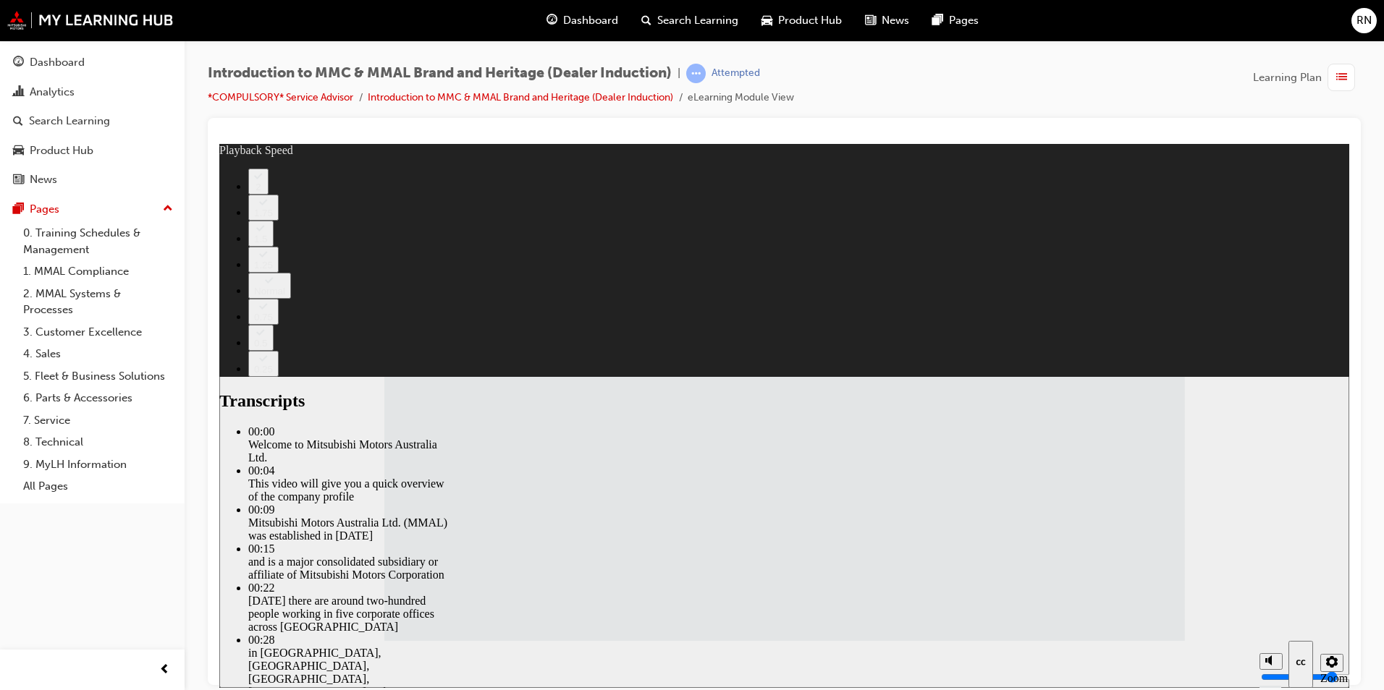
type input "8"
type input "7"
type input "73"
type input "7"
type input "73"
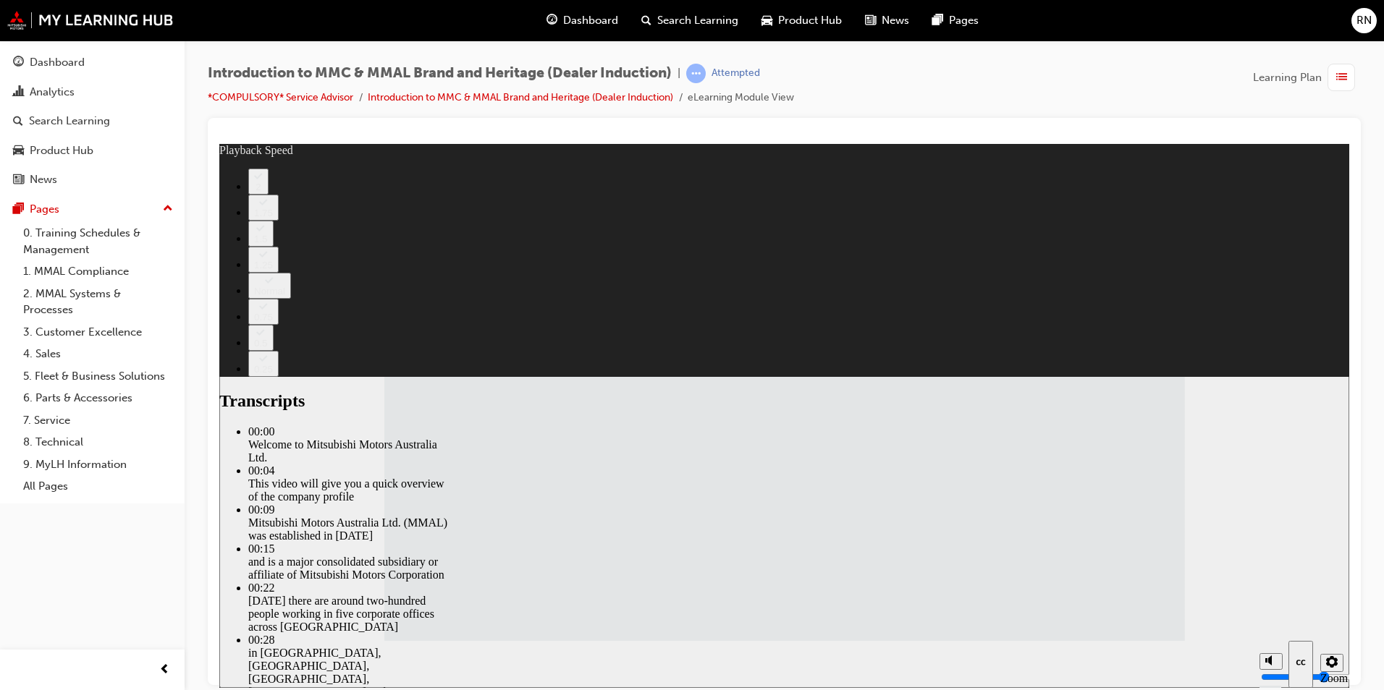
type input "7"
type input "73"
type input "7"
type input "73"
type input "7"
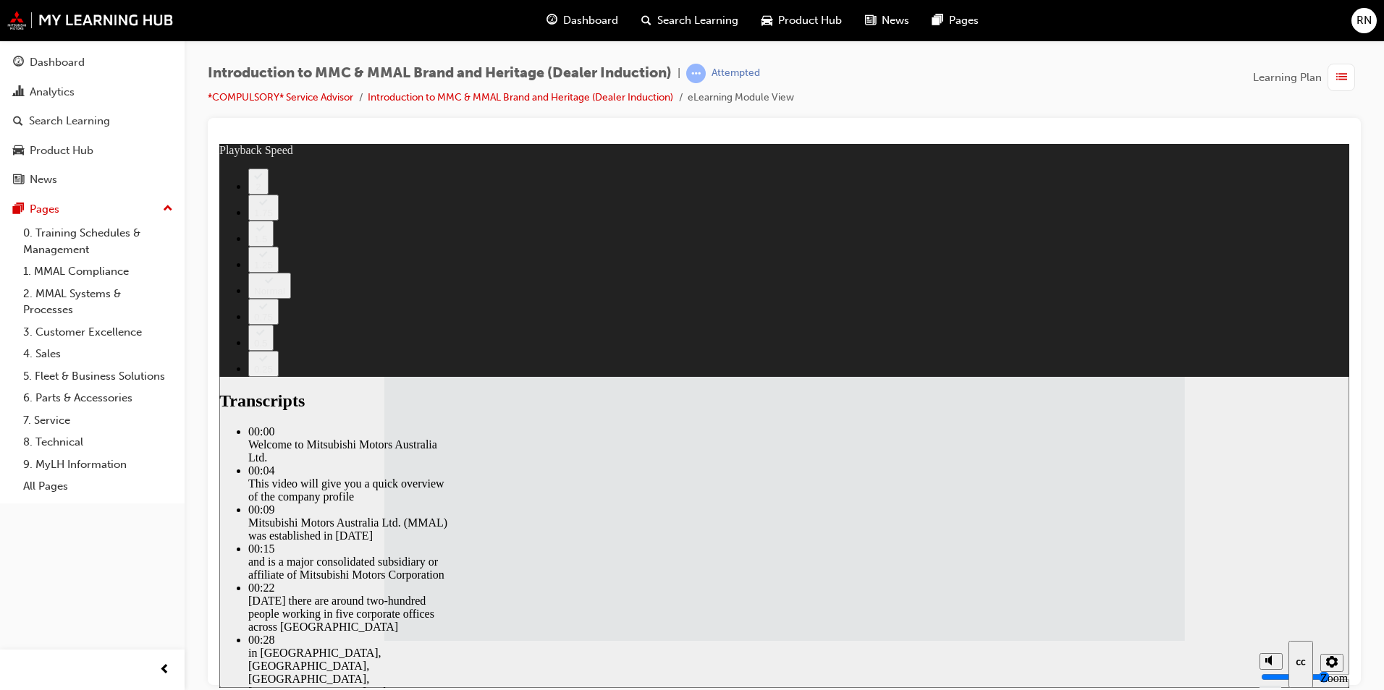
type input "73"
type input "7"
type input "73"
type input "7"
type input "73"
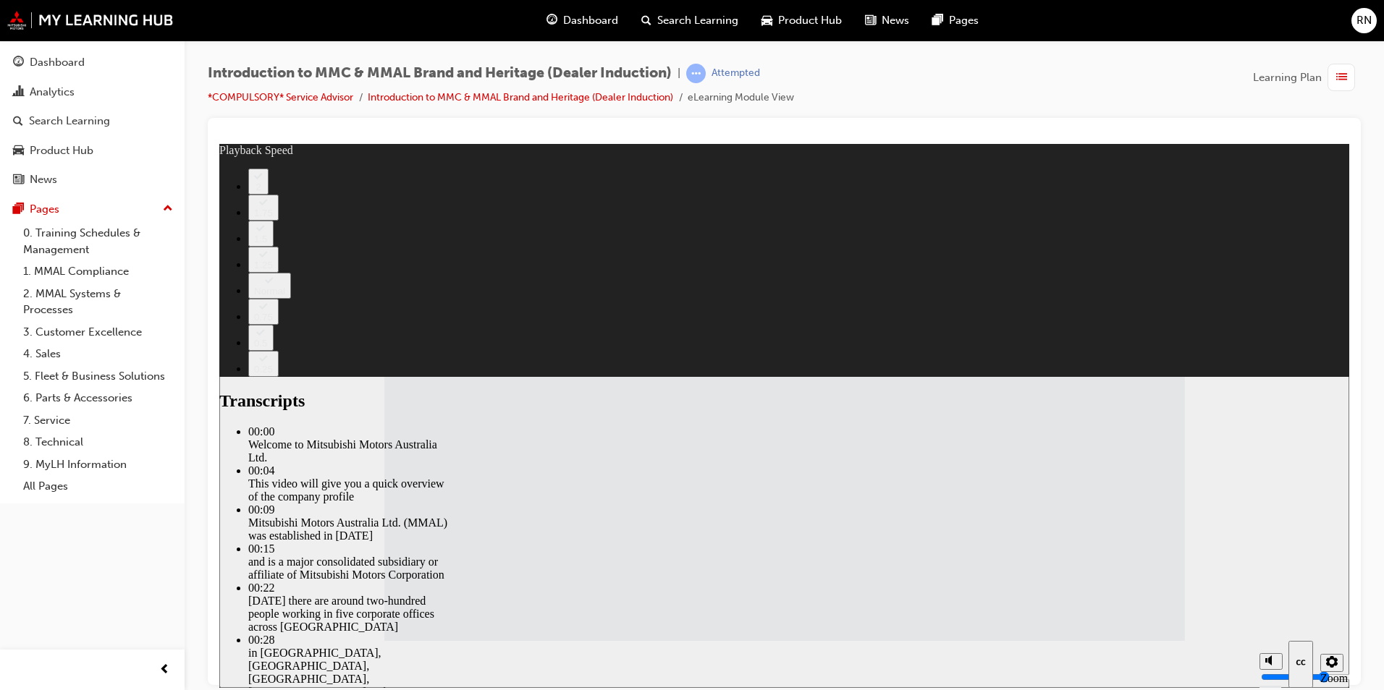
type input "7"
type input "6"
type input "73"
type input "6"
type input "73"
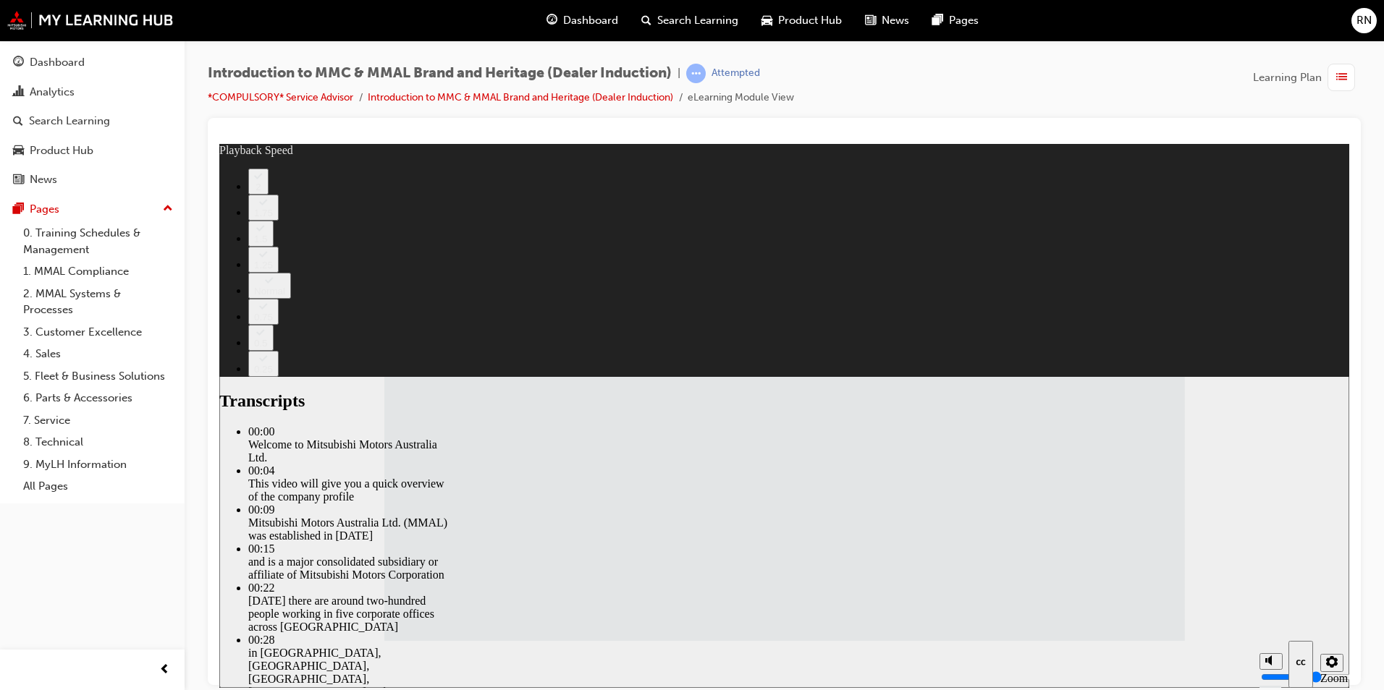
type input "6"
type input "73"
type input "6"
type input "73"
type input "6"
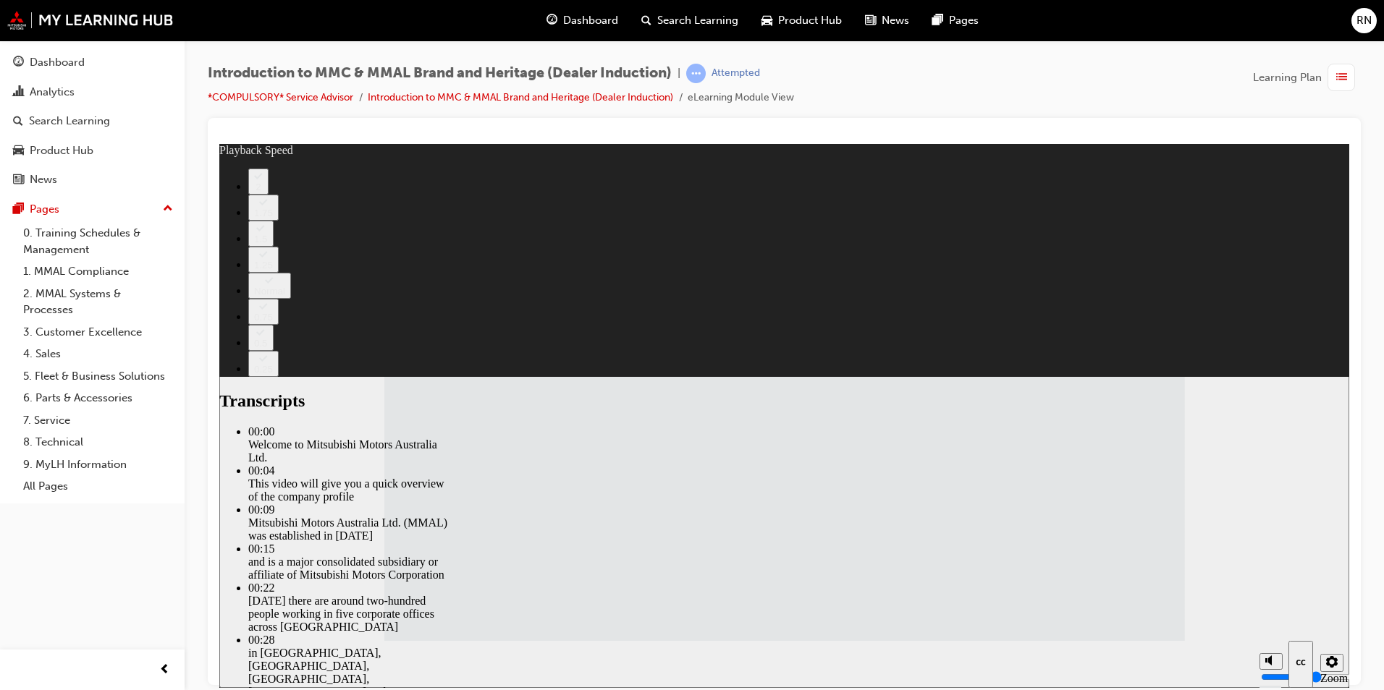
type input "73"
type input "6"
type input "73"
type input "6"
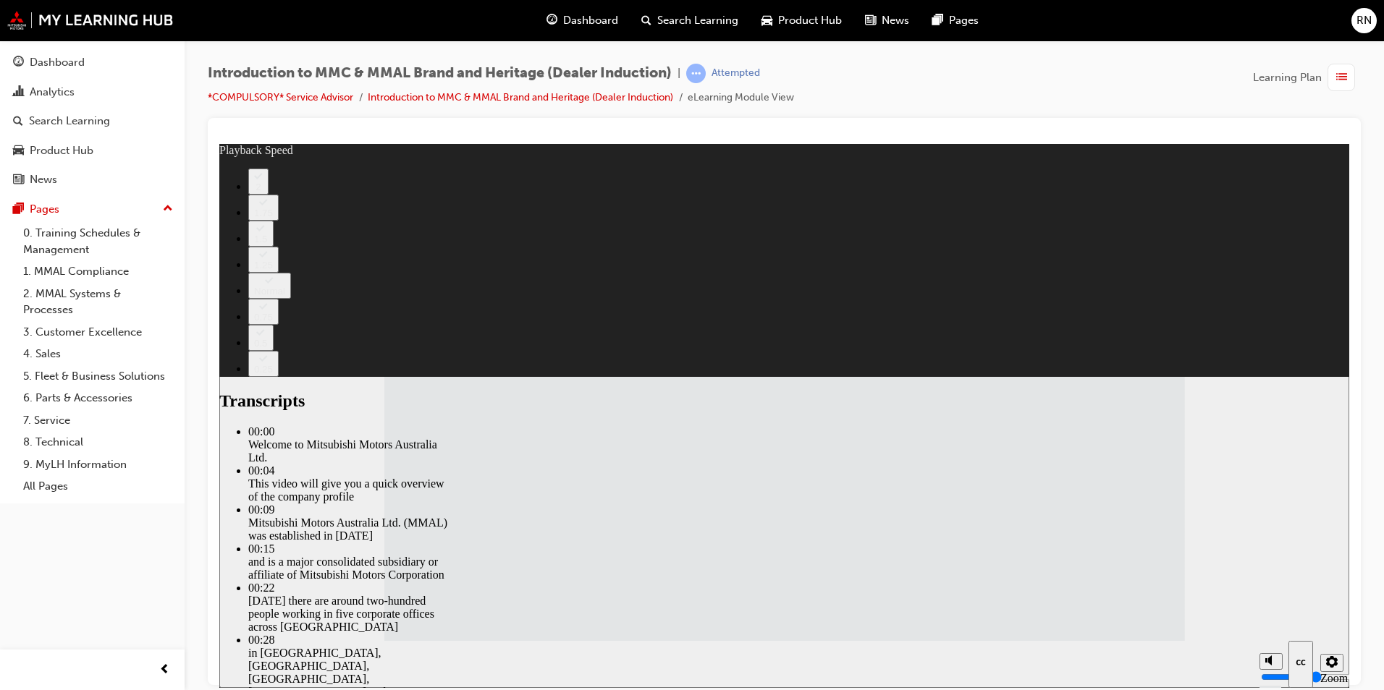
type input "74"
type input "6"
type input "74"
type input "6"
type input "74"
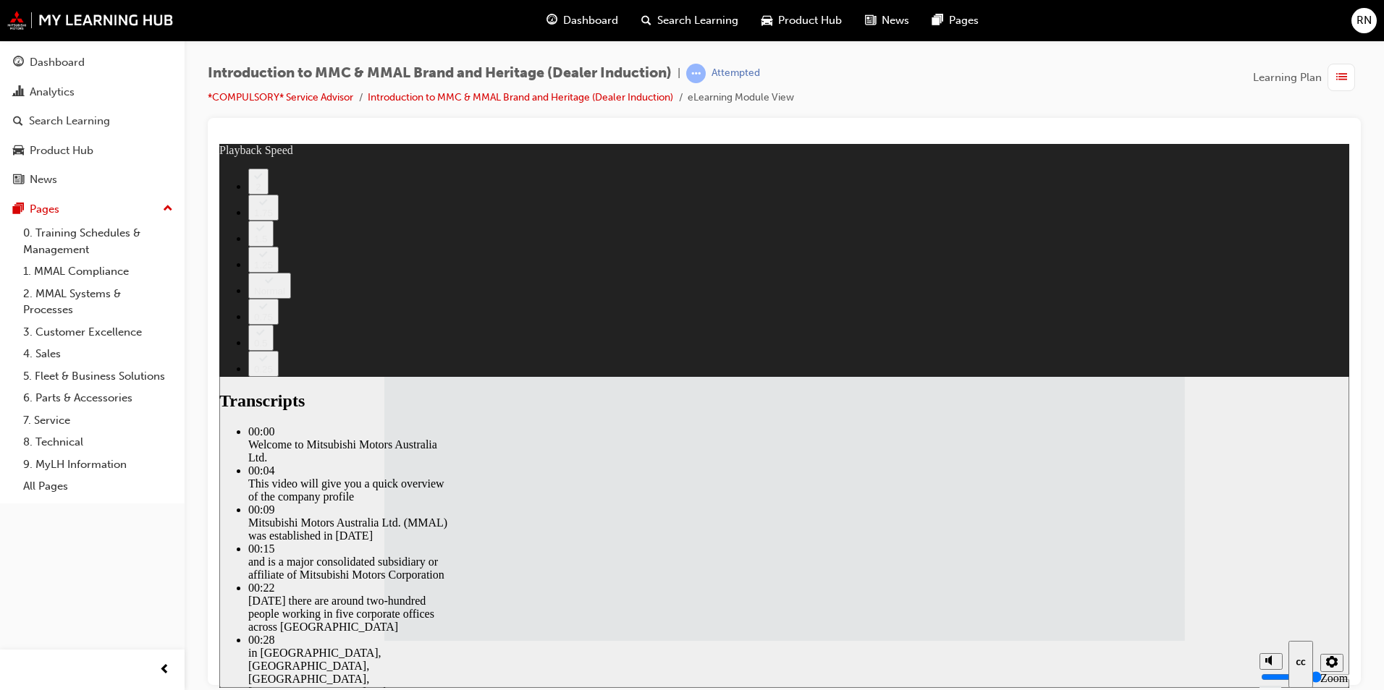
type input "5"
type input "74"
type input "5"
type input "74"
type input "5"
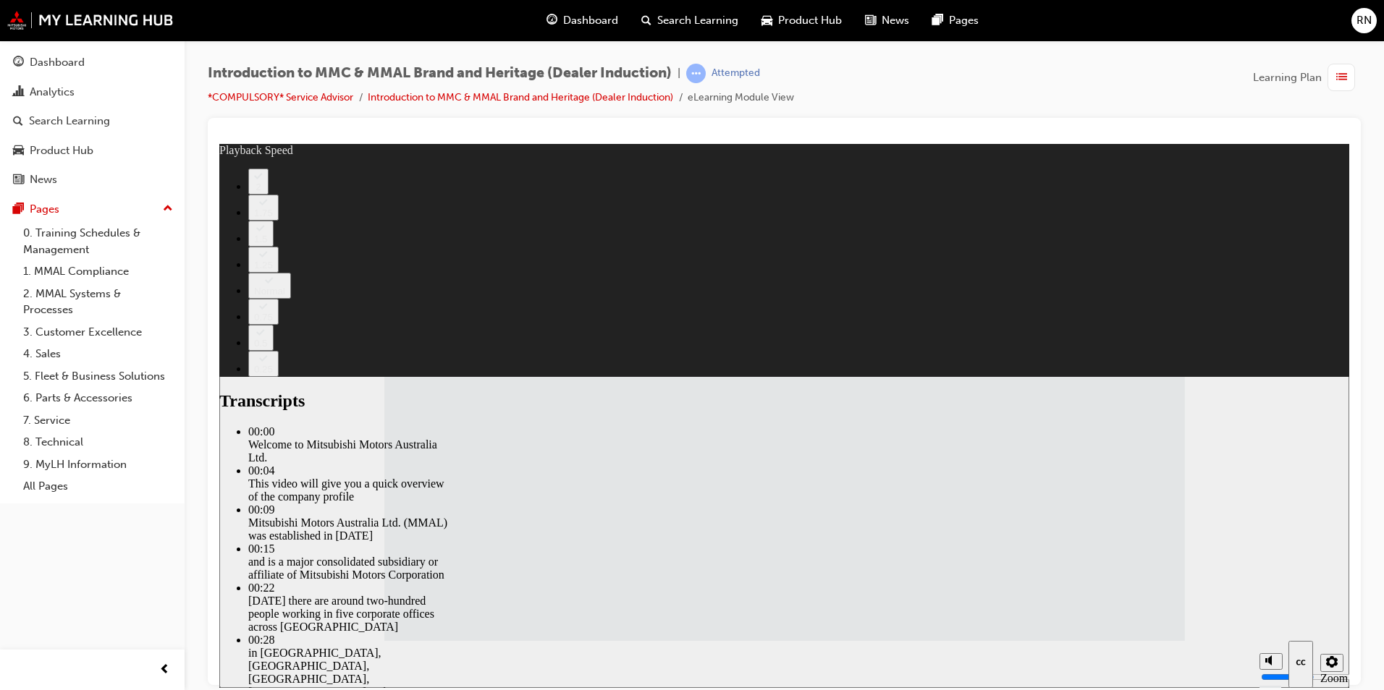
type input "74"
type input "5"
type input "74"
type input "5"
type input "74"
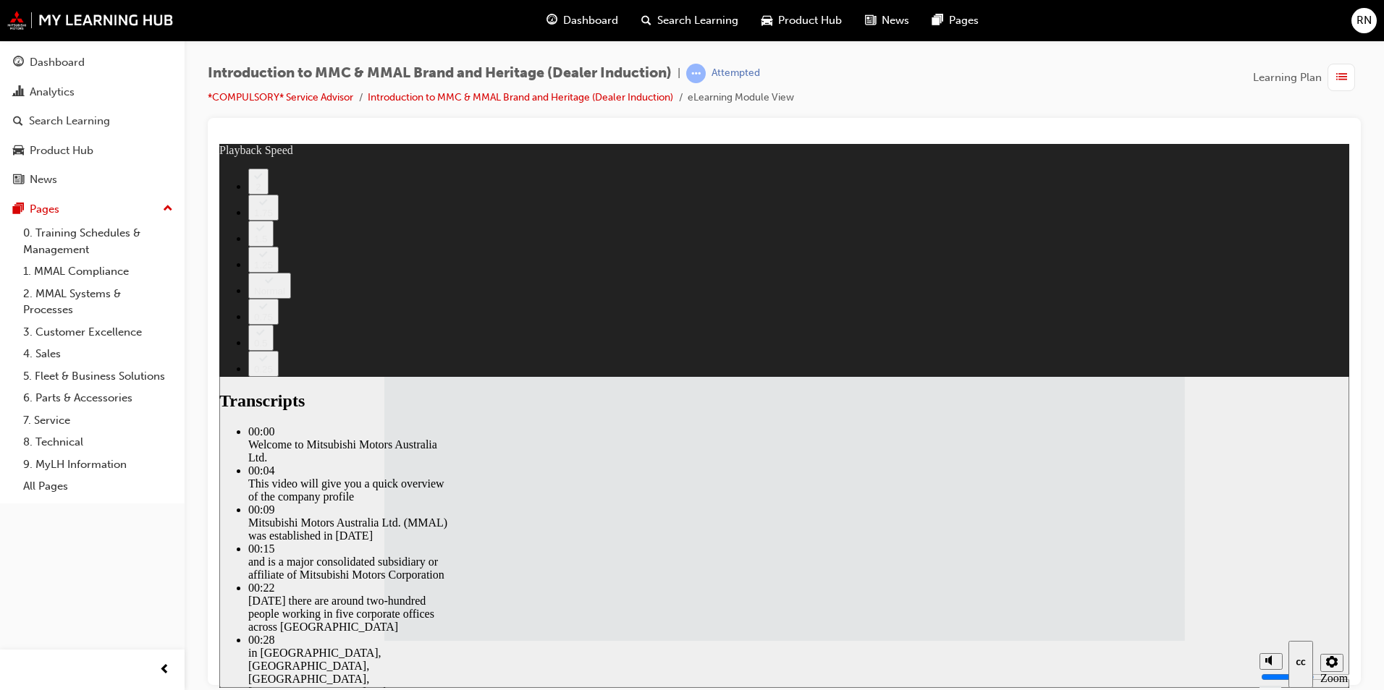
type input "5"
type input "74"
type input "5"
type input "74"
type input "5"
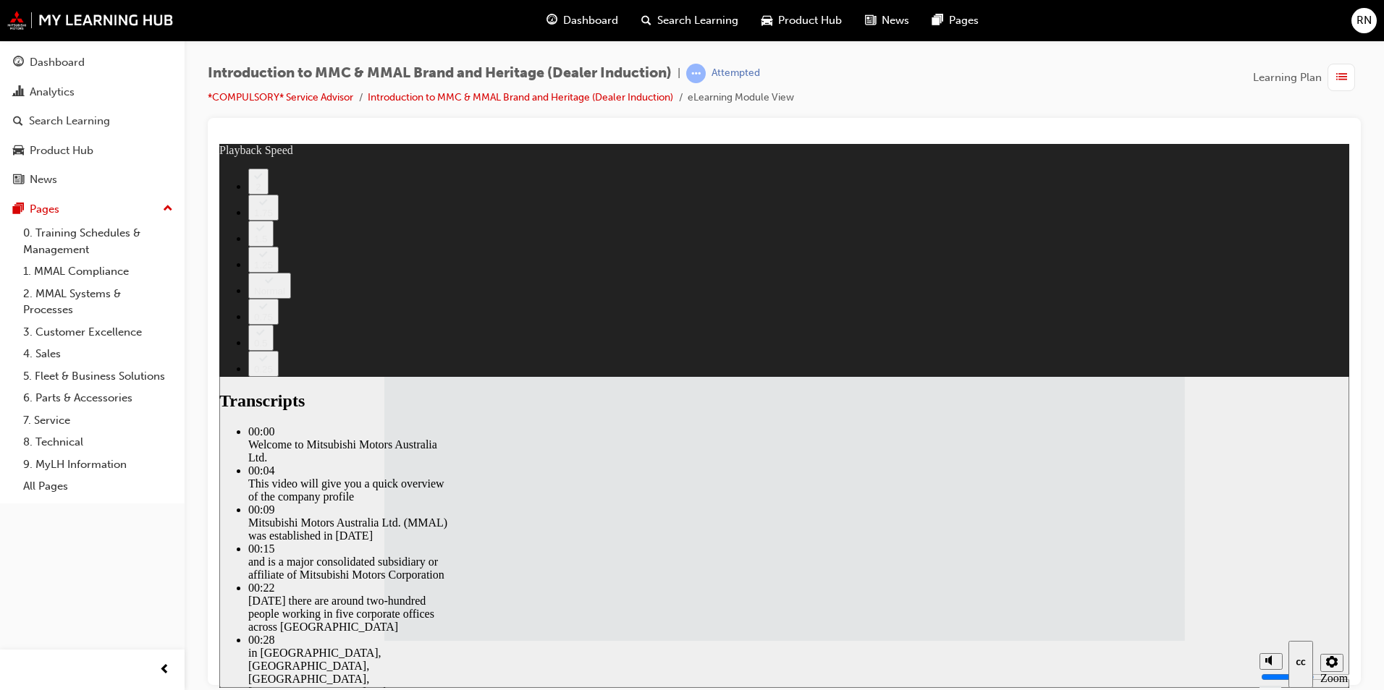
type input "74"
type input "5"
type input "74"
type input "5"
type input "74"
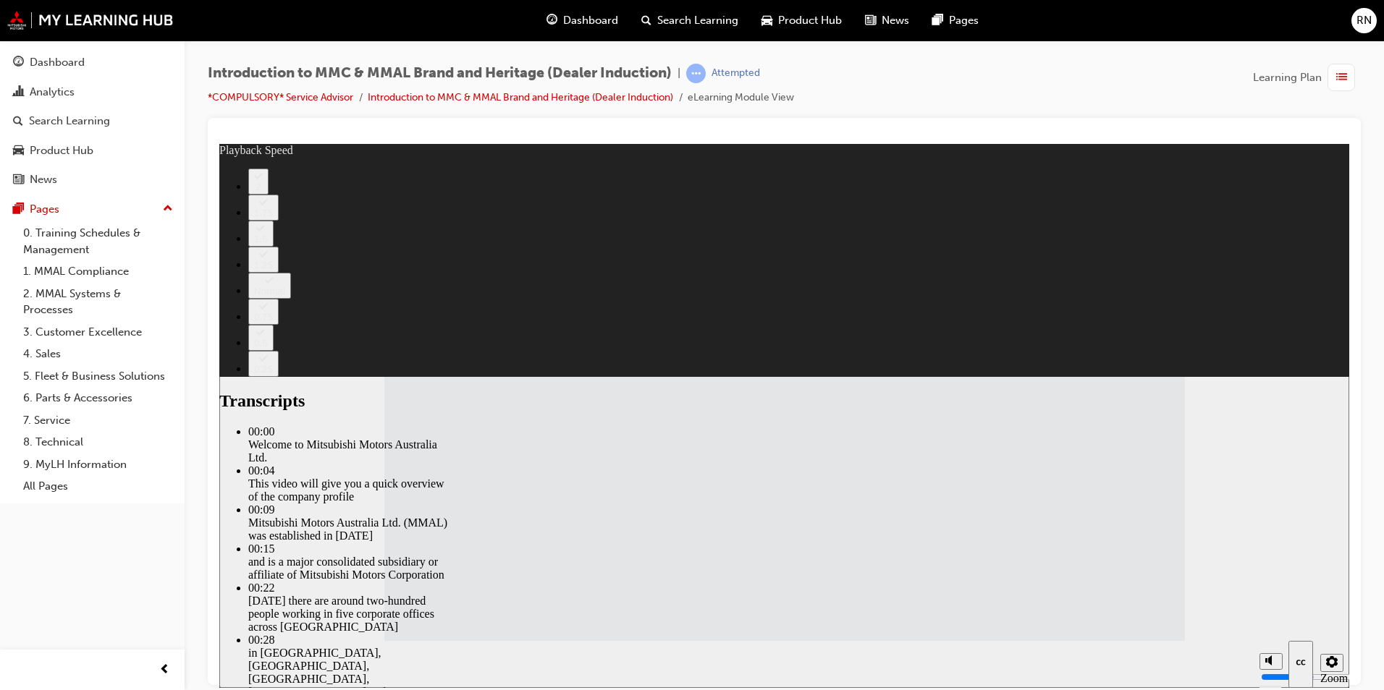
type input "5"
type input "74"
type input "5"
type input "4"
type input "74"
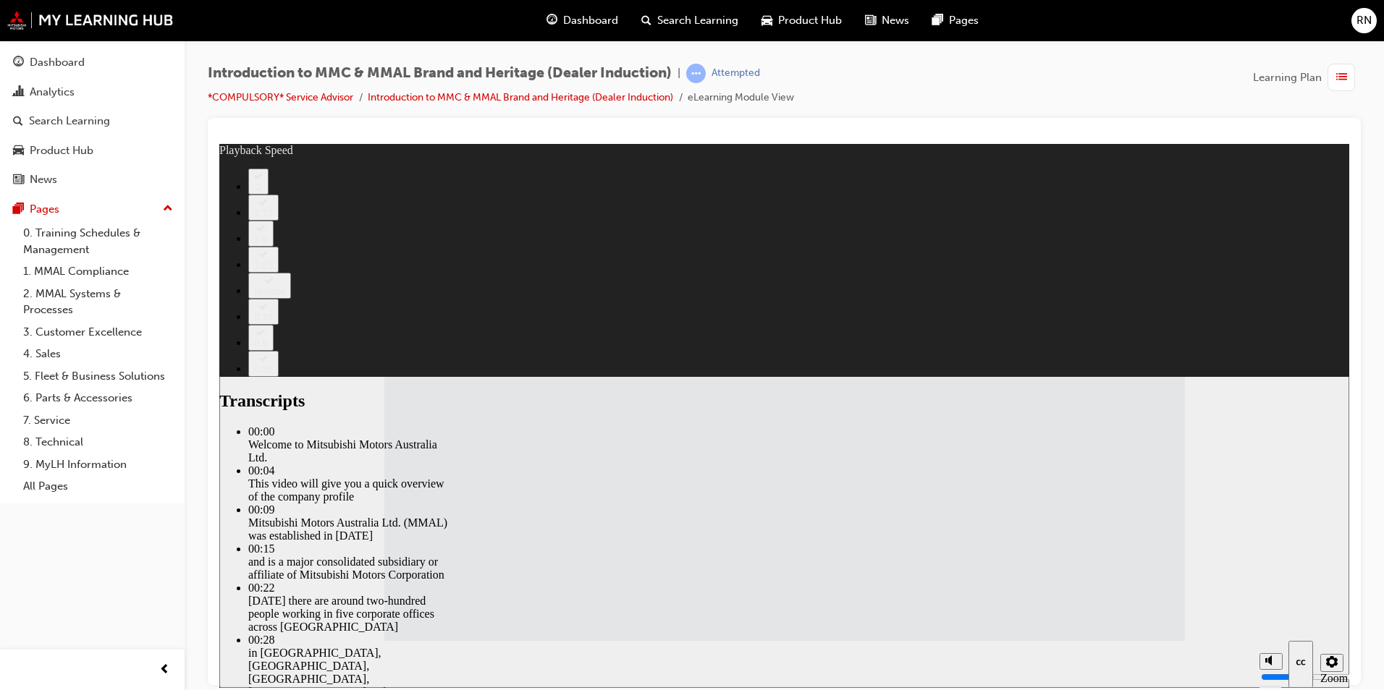
type input "4"
type input "74"
type input "4"
type input "74"
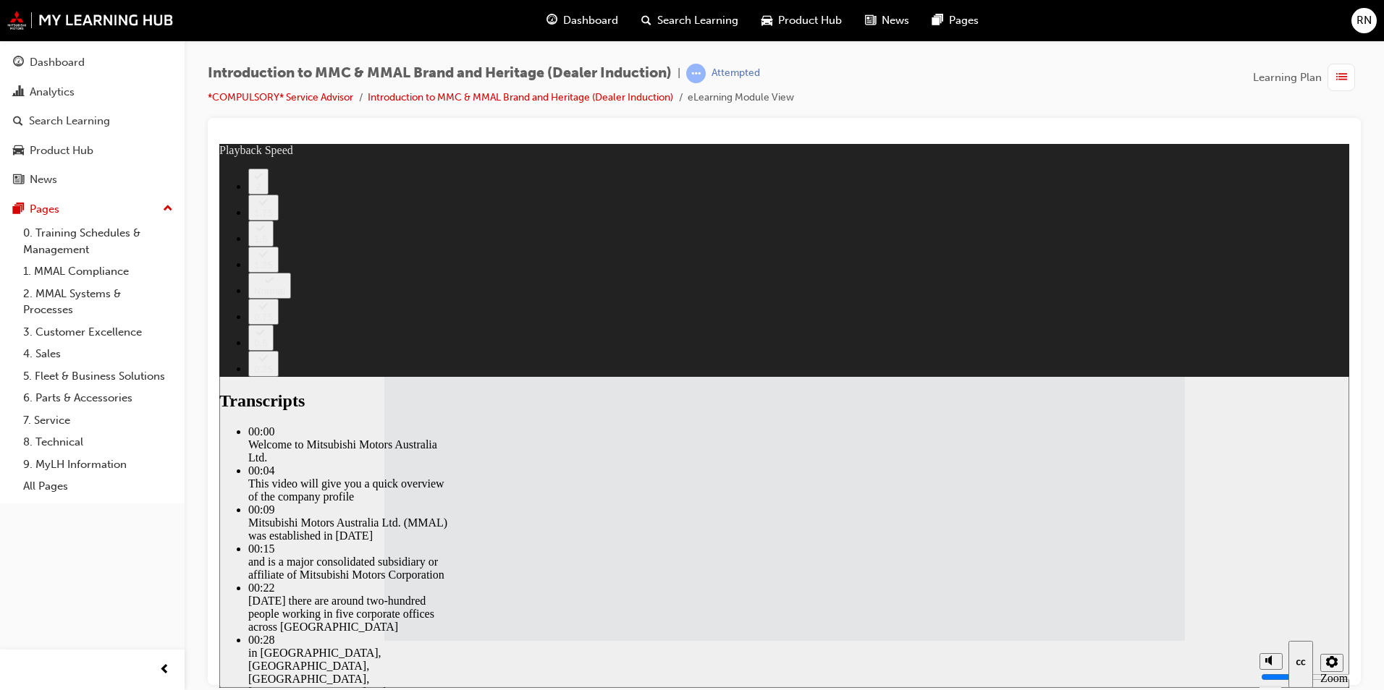
type input "4"
type input "74"
type input "4"
type input "75"
type input "4"
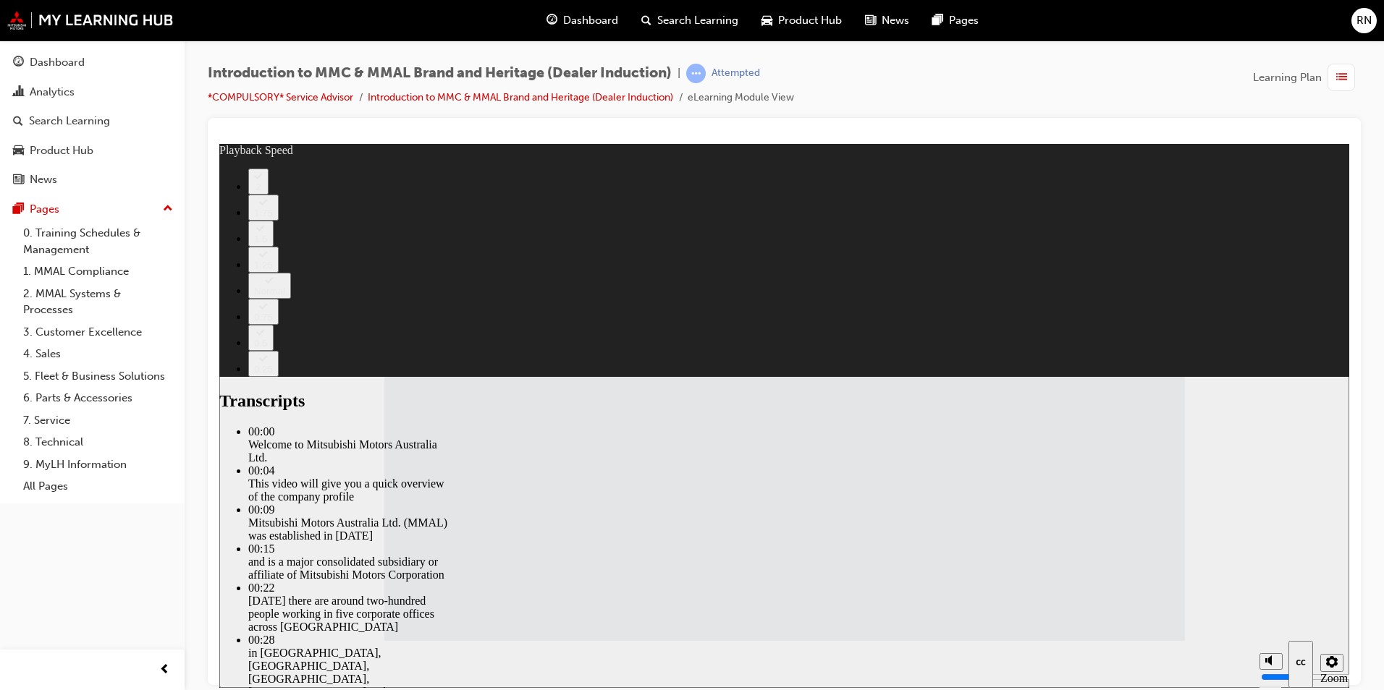
type input "75"
type input "4"
drag, startPoint x: 936, startPoint y: 489, endPoint x: 936, endPoint y: 506, distance: 17.4
drag, startPoint x: 996, startPoint y: 529, endPoint x: 1124, endPoint y: 526, distance: 128.1
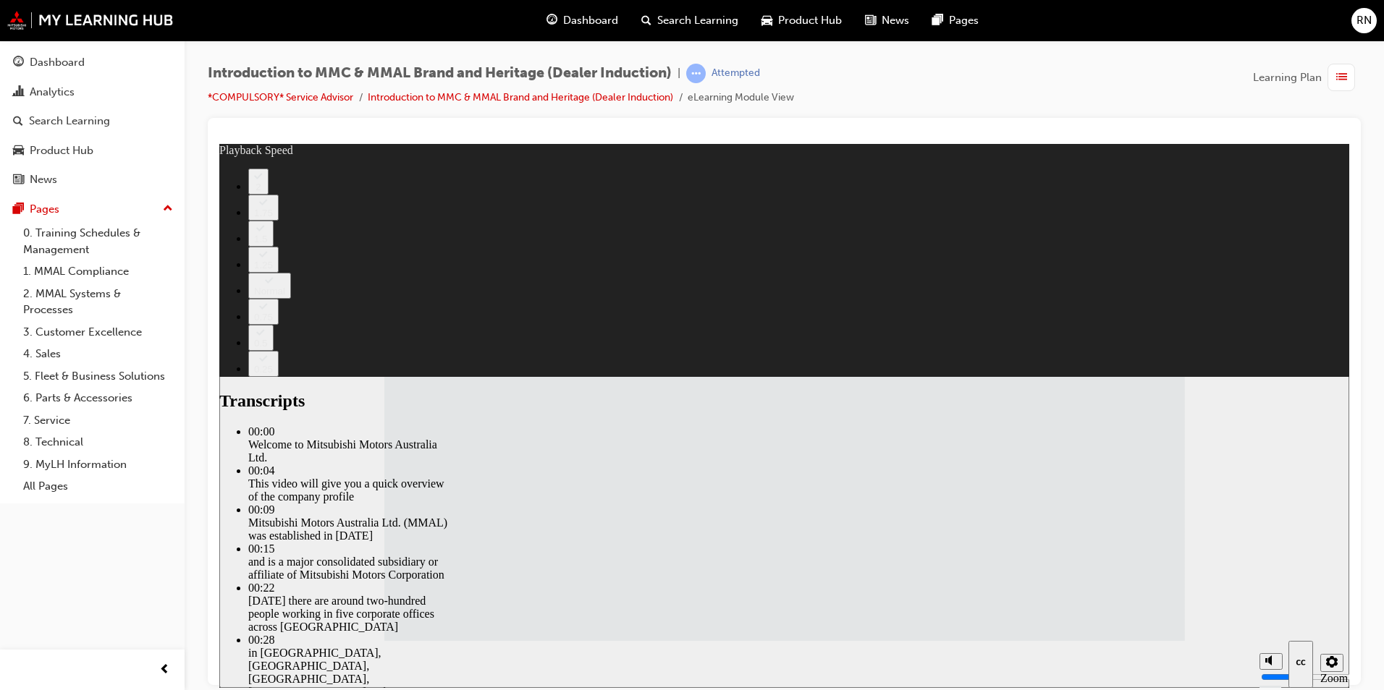
type input "111"
type input "112"
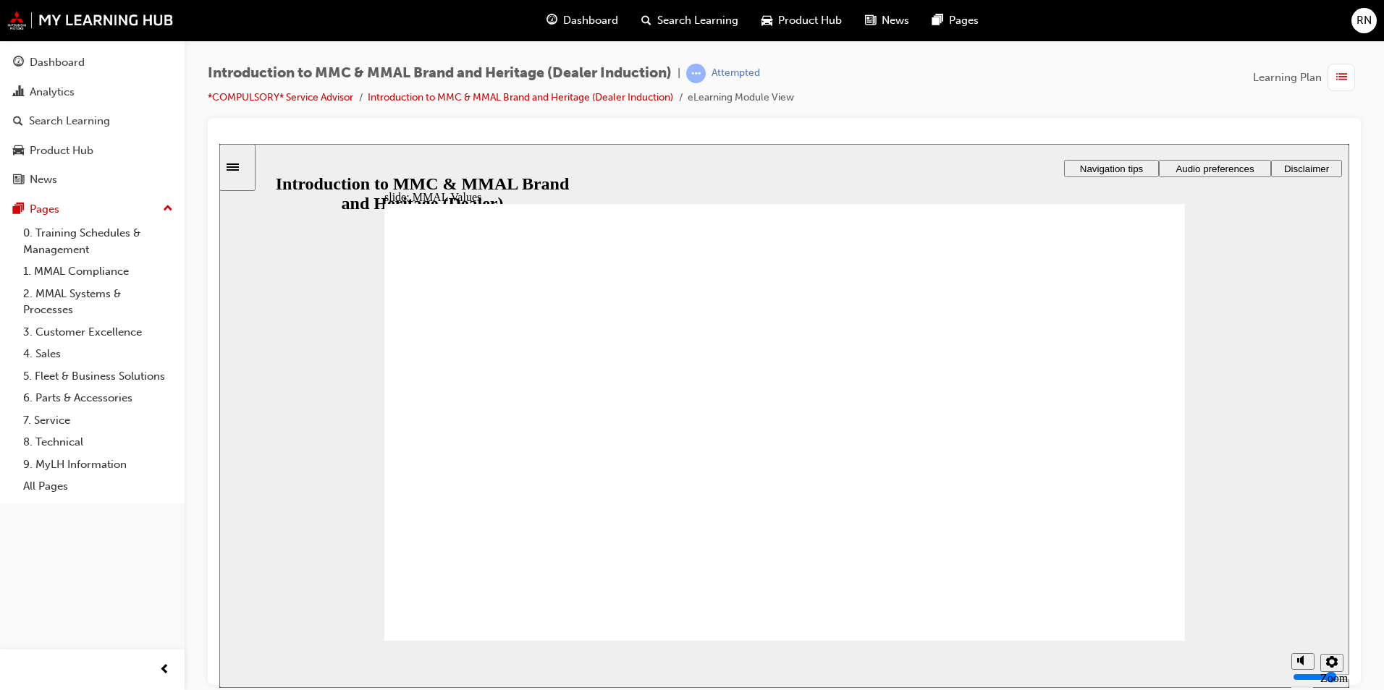
drag, startPoint x: 498, startPoint y: 517, endPoint x: 513, endPoint y: 441, distance: 77.5
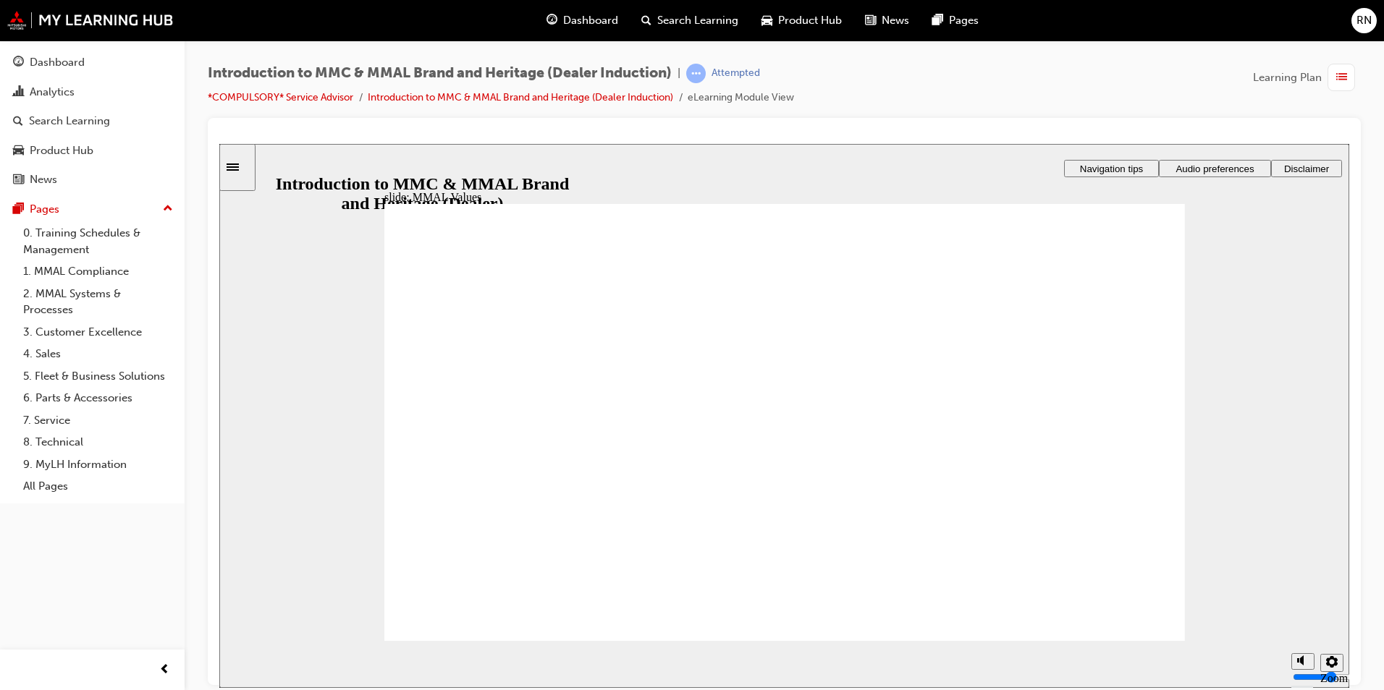
drag, startPoint x: 468, startPoint y: 401, endPoint x: 462, endPoint y: 441, distance: 40.1
drag, startPoint x: 479, startPoint y: 403, endPoint x: 727, endPoint y: 452, distance: 252.2
drag, startPoint x: 622, startPoint y: 399, endPoint x: 868, endPoint y: 444, distance: 250.8
drag, startPoint x: 611, startPoint y: 403, endPoint x: 1101, endPoint y: 452, distance: 492.3
drag, startPoint x: 600, startPoint y: 407, endPoint x: 487, endPoint y: 456, distance: 123.2
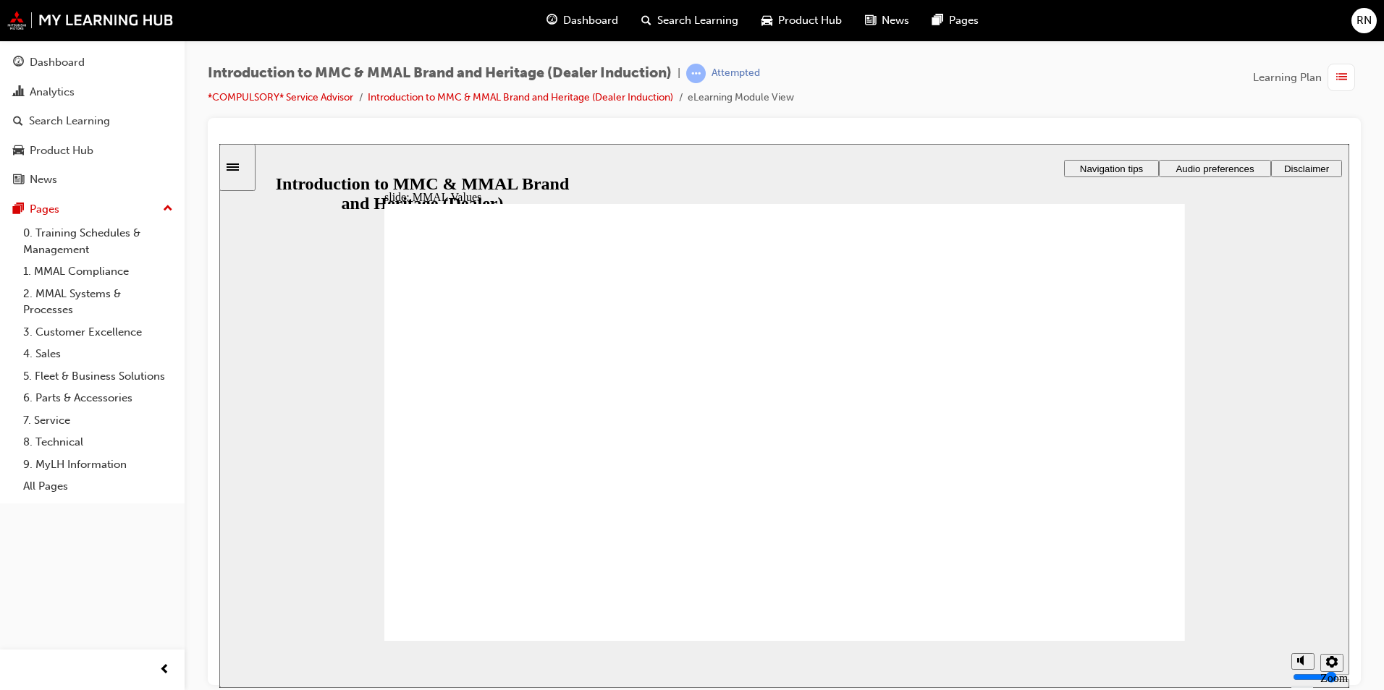
drag, startPoint x: 734, startPoint y: 399, endPoint x: 963, endPoint y: 449, distance: 234.9
drag, startPoint x: 853, startPoint y: 406, endPoint x: 842, endPoint y: 475, distance: 69.7
drag, startPoint x: 792, startPoint y: 432, endPoint x: 633, endPoint y: 472, distance: 163.4
drag, startPoint x: 957, startPoint y: 409, endPoint x: 846, endPoint y: 463, distance: 123.3
drag, startPoint x: 1073, startPoint y: 407, endPoint x: 825, endPoint y: 462, distance: 253.5
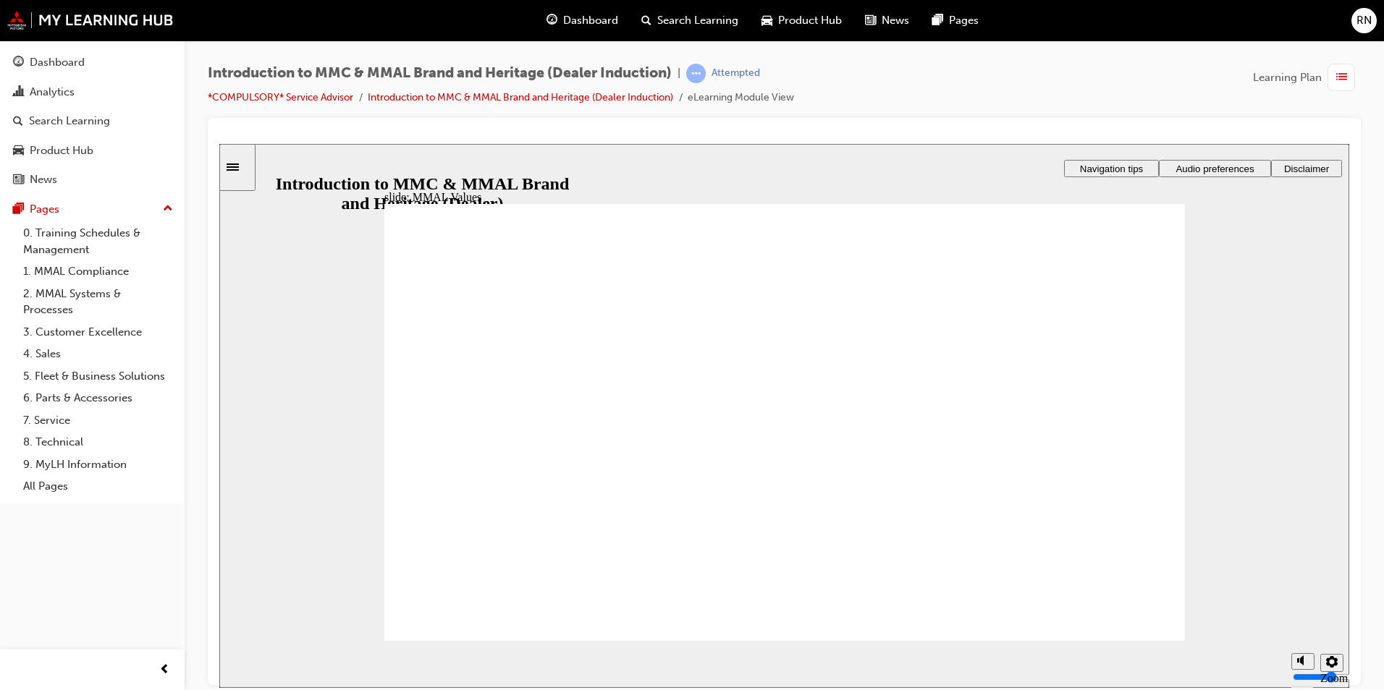
drag, startPoint x: 957, startPoint y: 399, endPoint x: 1062, endPoint y: 457, distance: 119.2
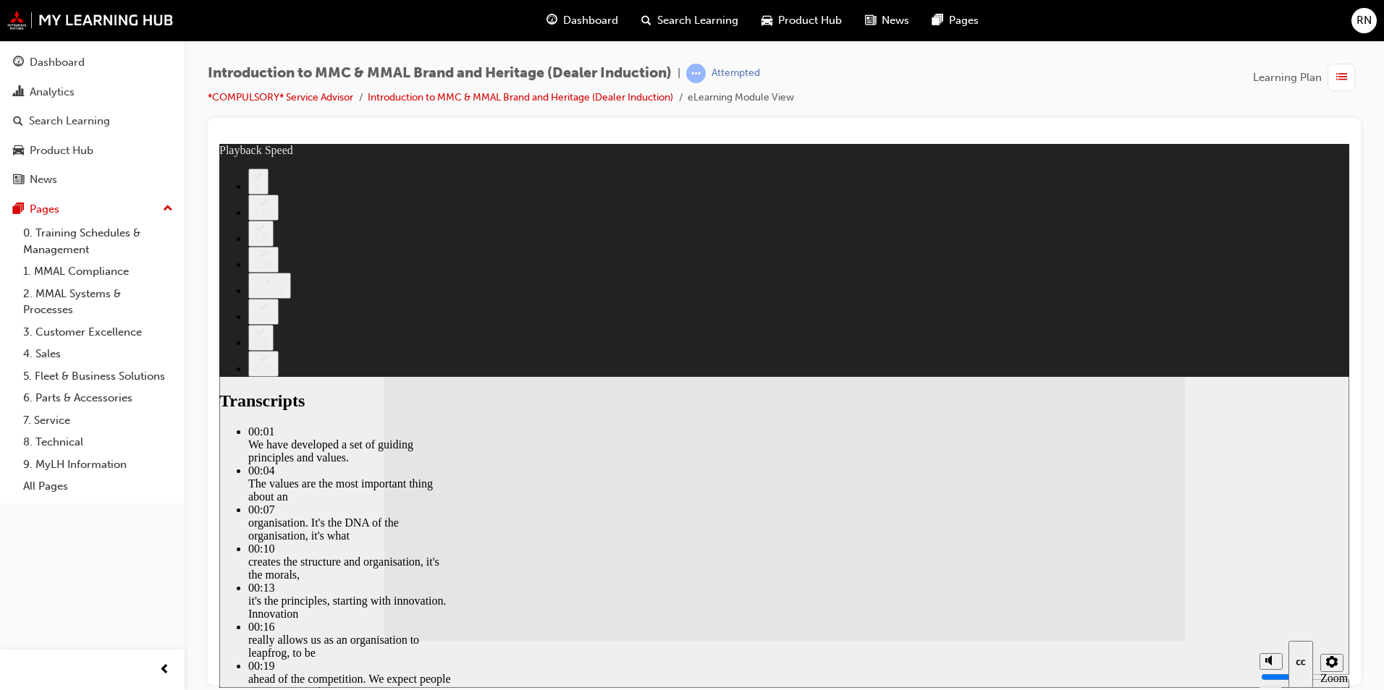
drag, startPoint x: 734, startPoint y: 531, endPoint x: 1122, endPoint y: 542, distance: 388.8
type input "120"
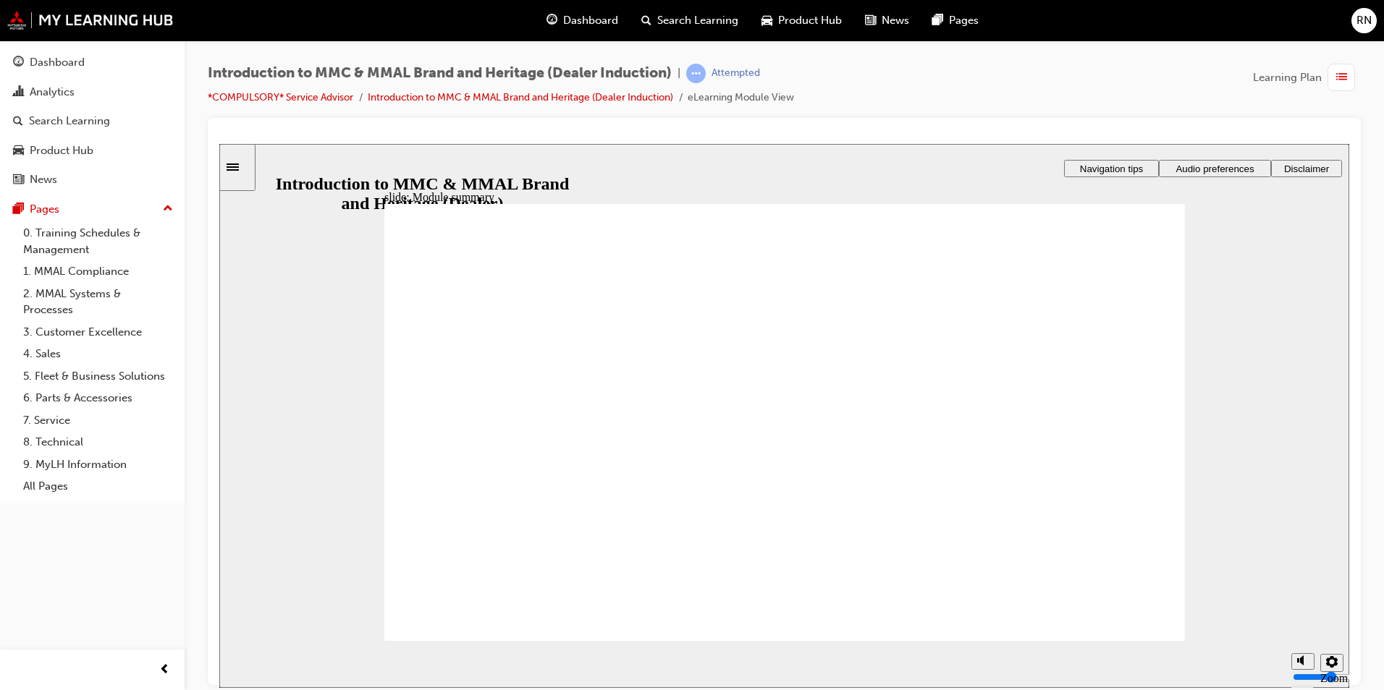
checkbox input "true"
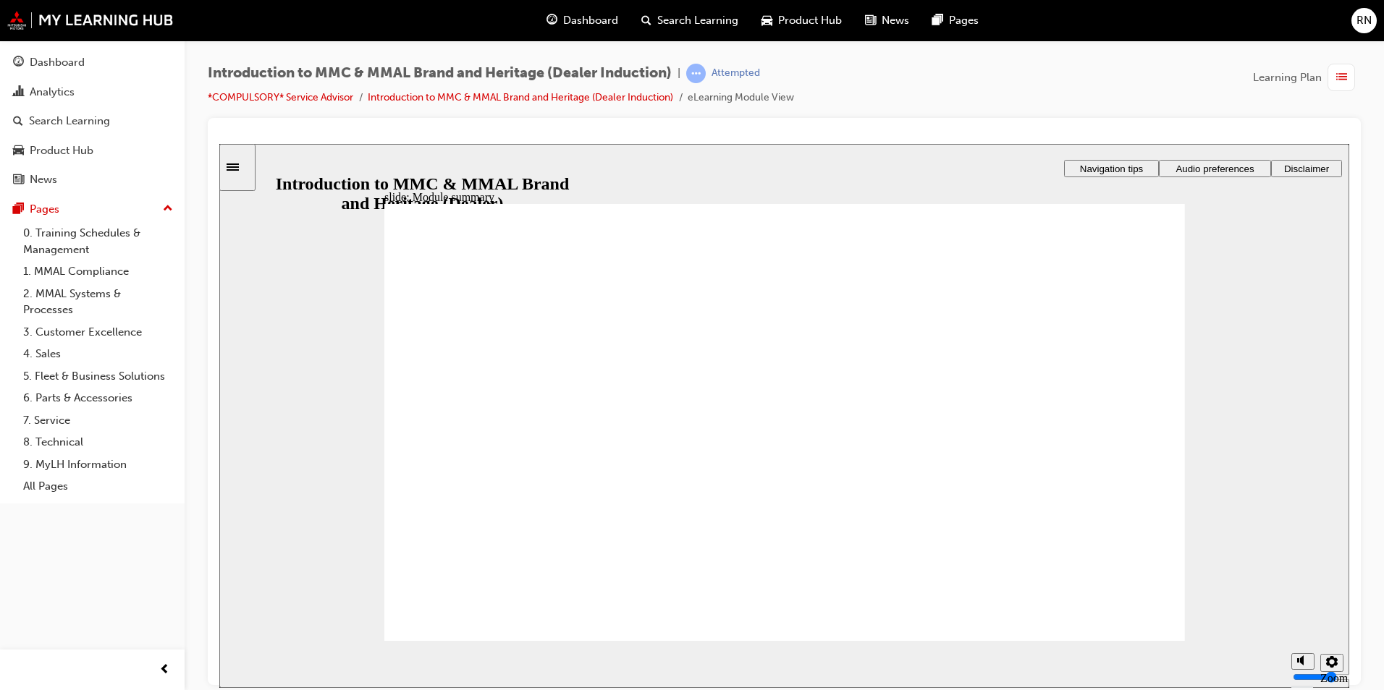
checkbox input "true"
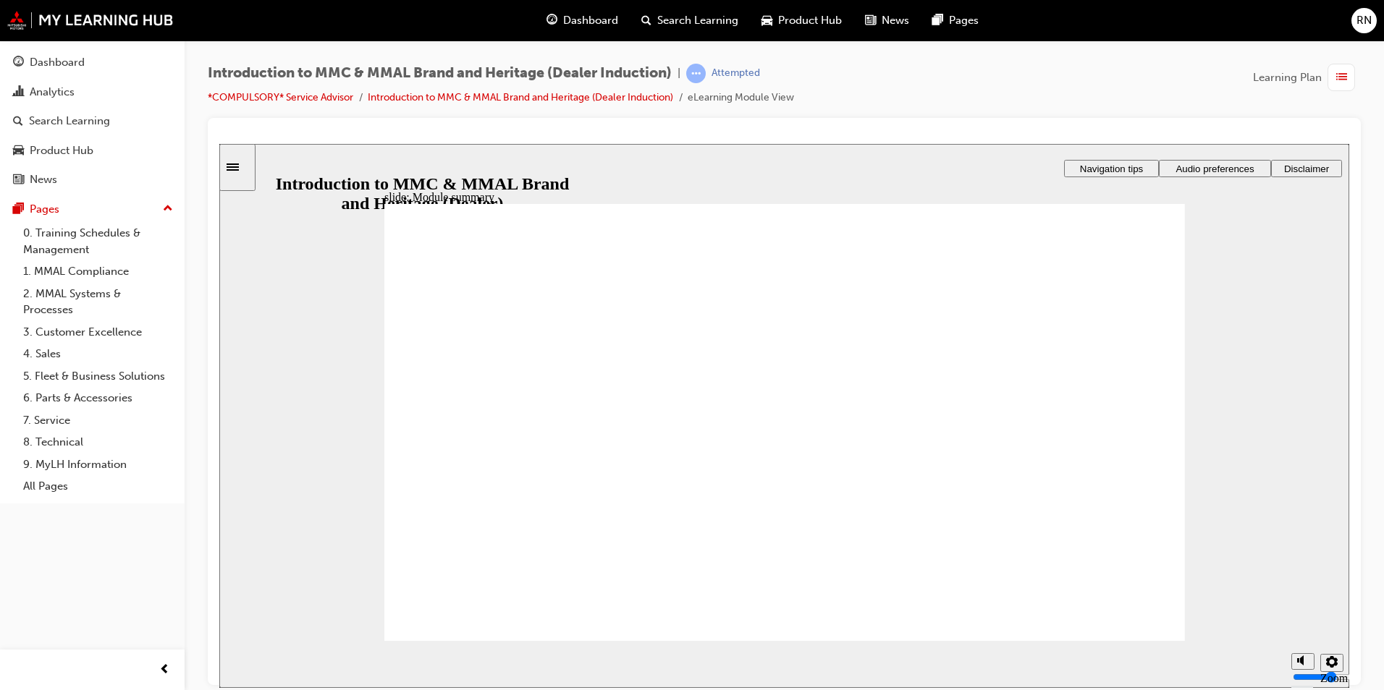
drag, startPoint x: 460, startPoint y: 602, endPoint x: 468, endPoint y: 603, distance: 8.0
checkbox input "true"
radio input "true"
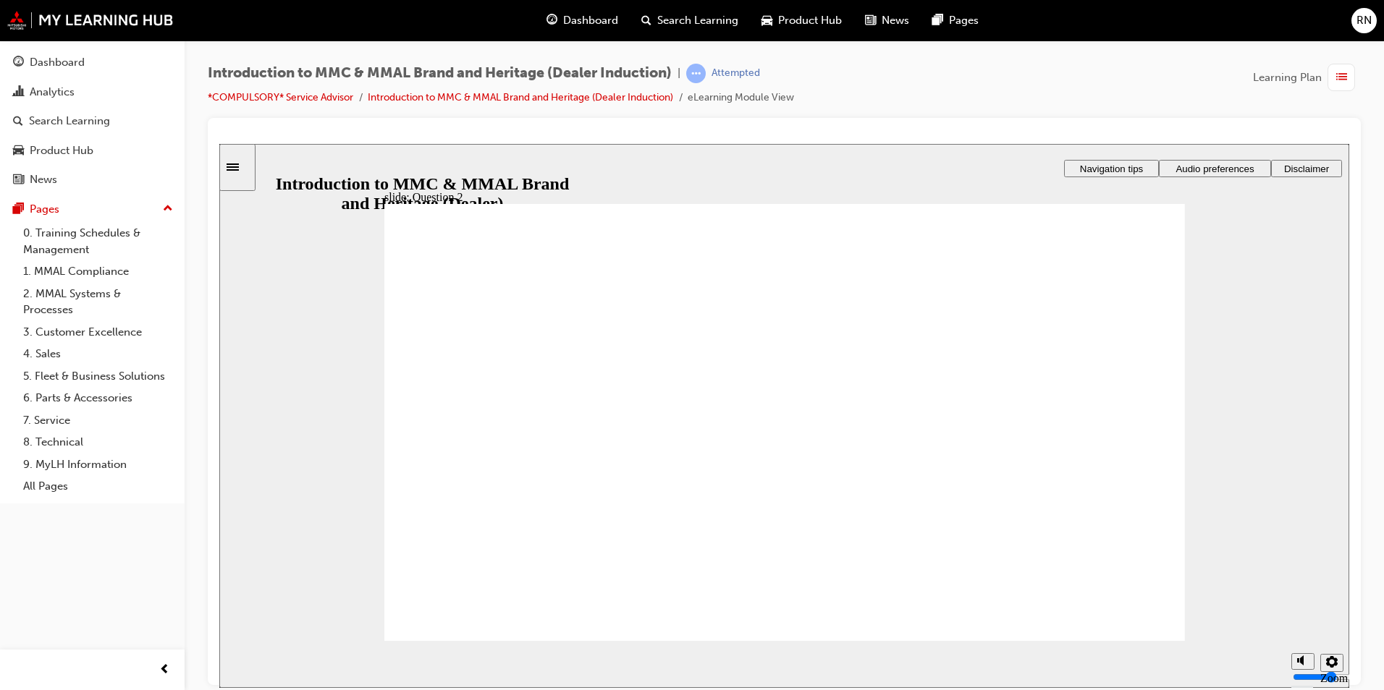
radio input "true"
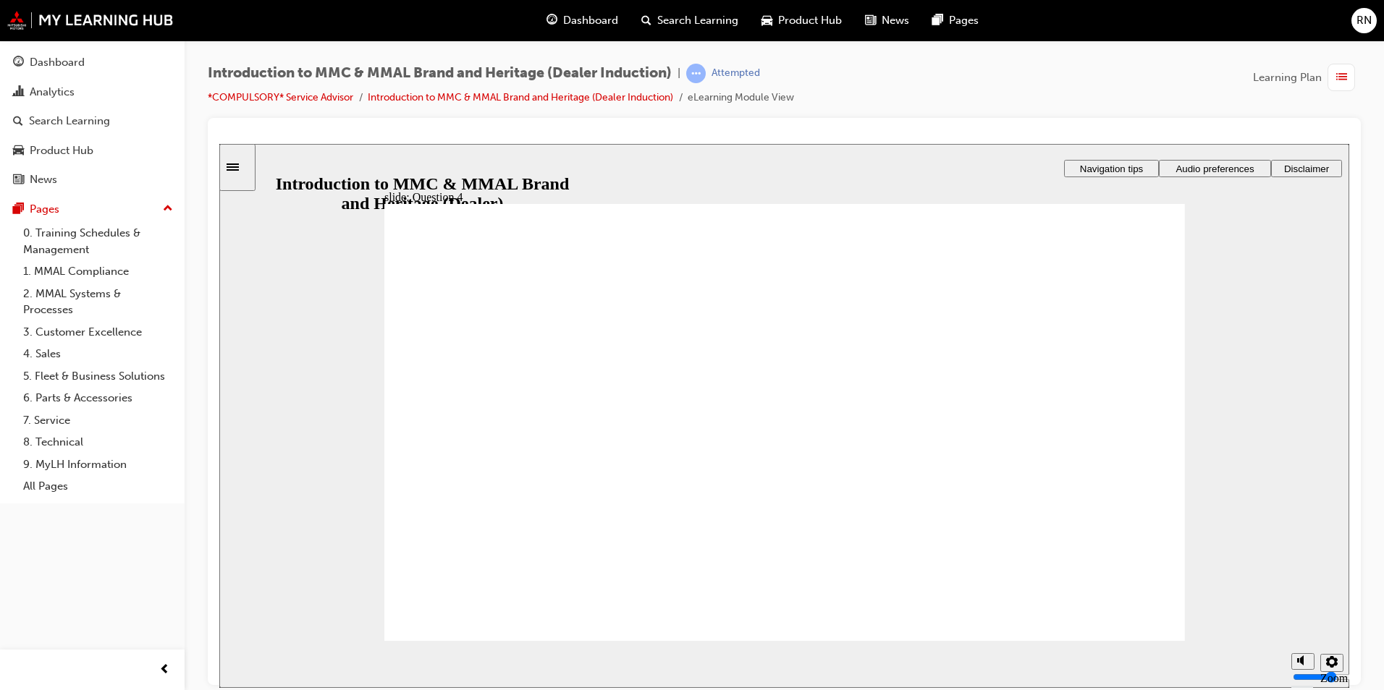
checkbox input "true"
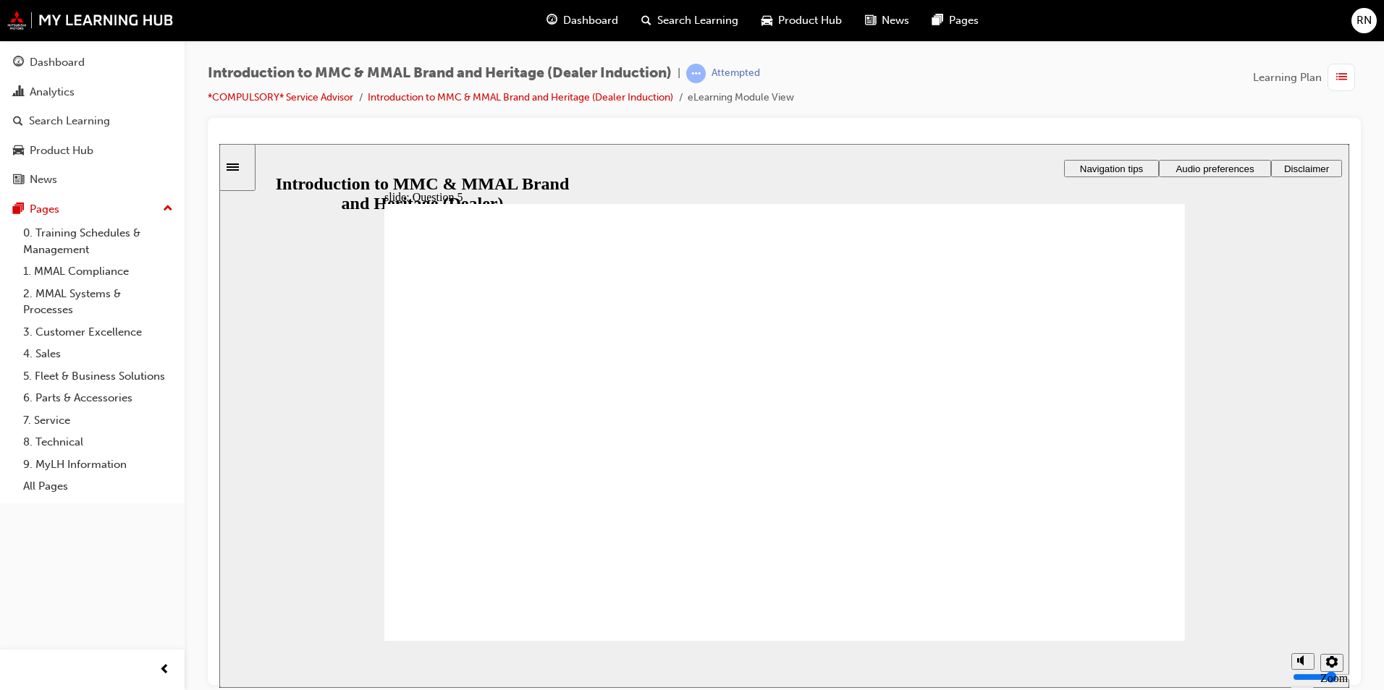
checkbox input "true"
radio input "true"
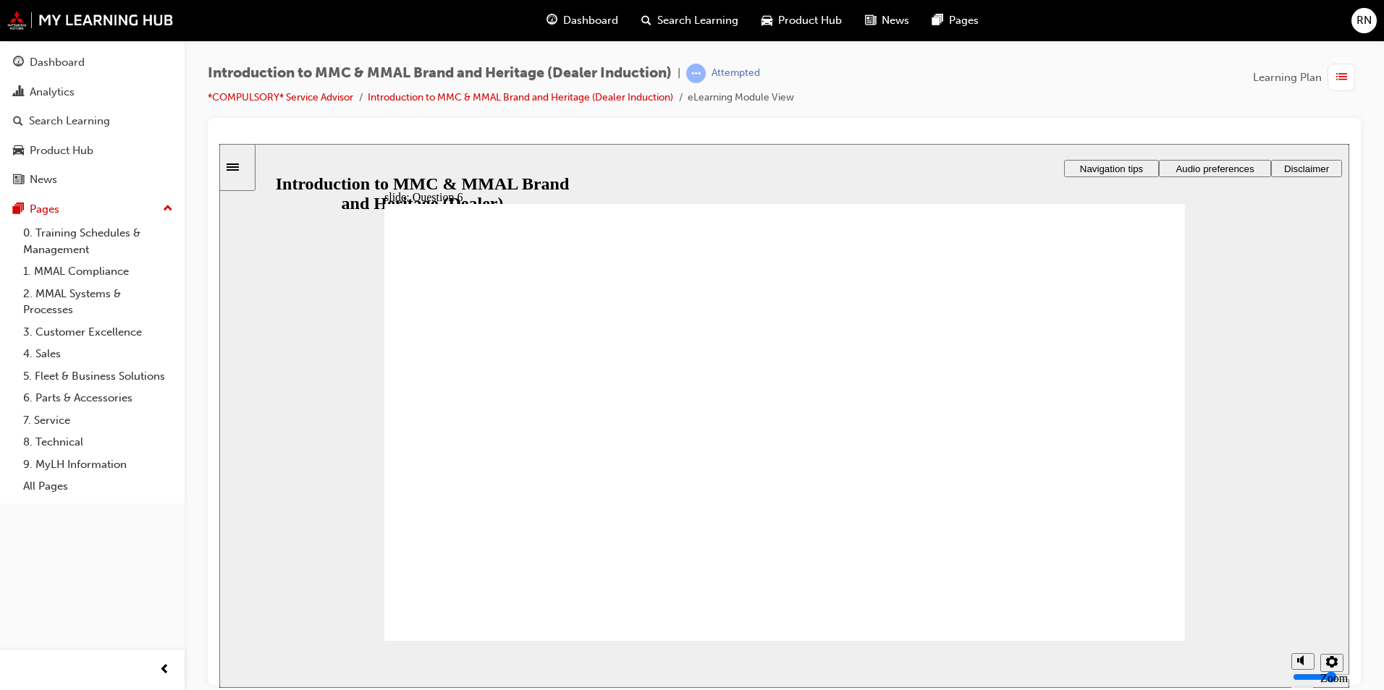
radio input "true"
drag, startPoint x: 533, startPoint y: 585, endPoint x: 528, endPoint y: 599, distance: 14.9
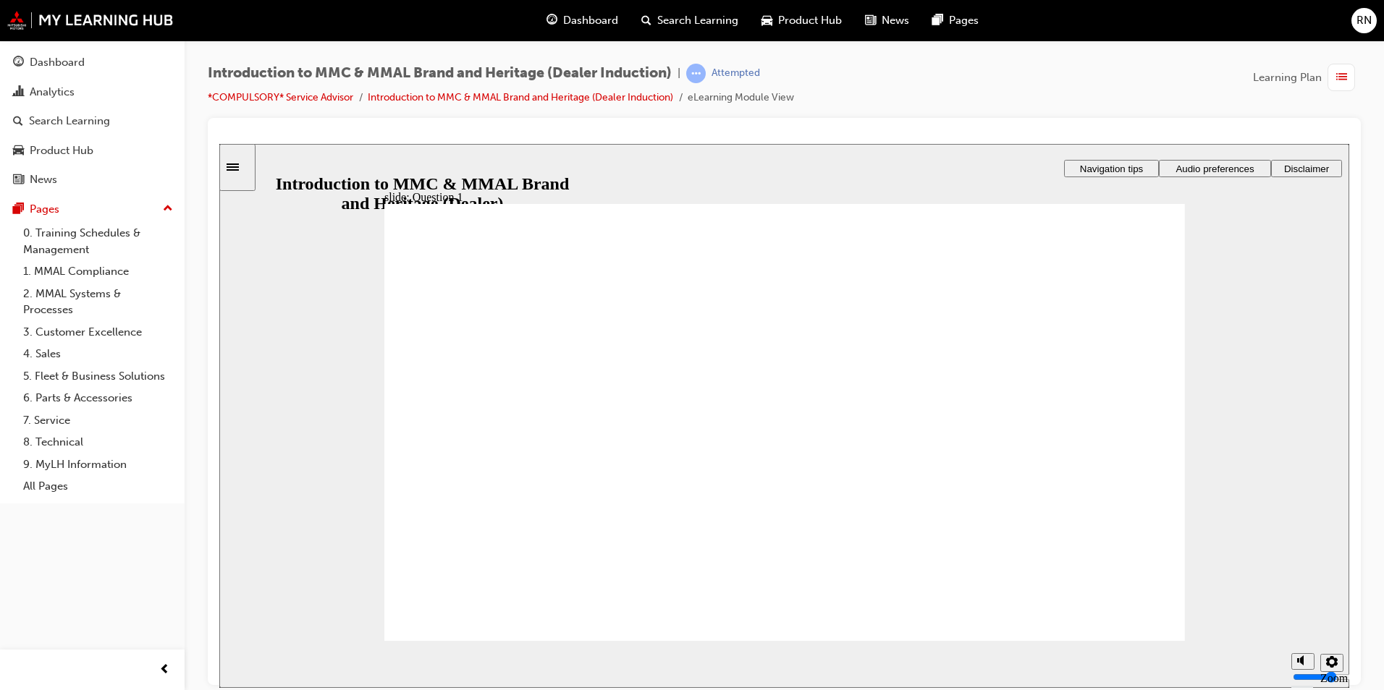
radio input "true"
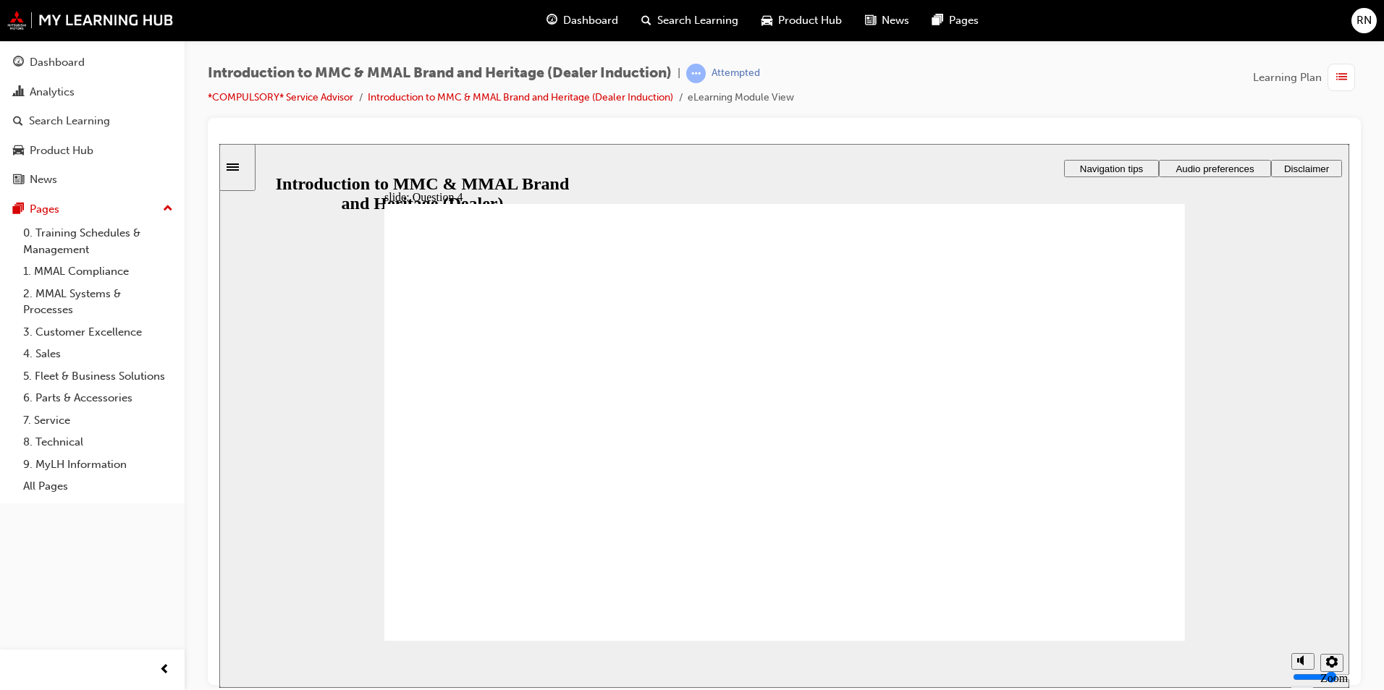
radio input "true"
checkbox input "true"
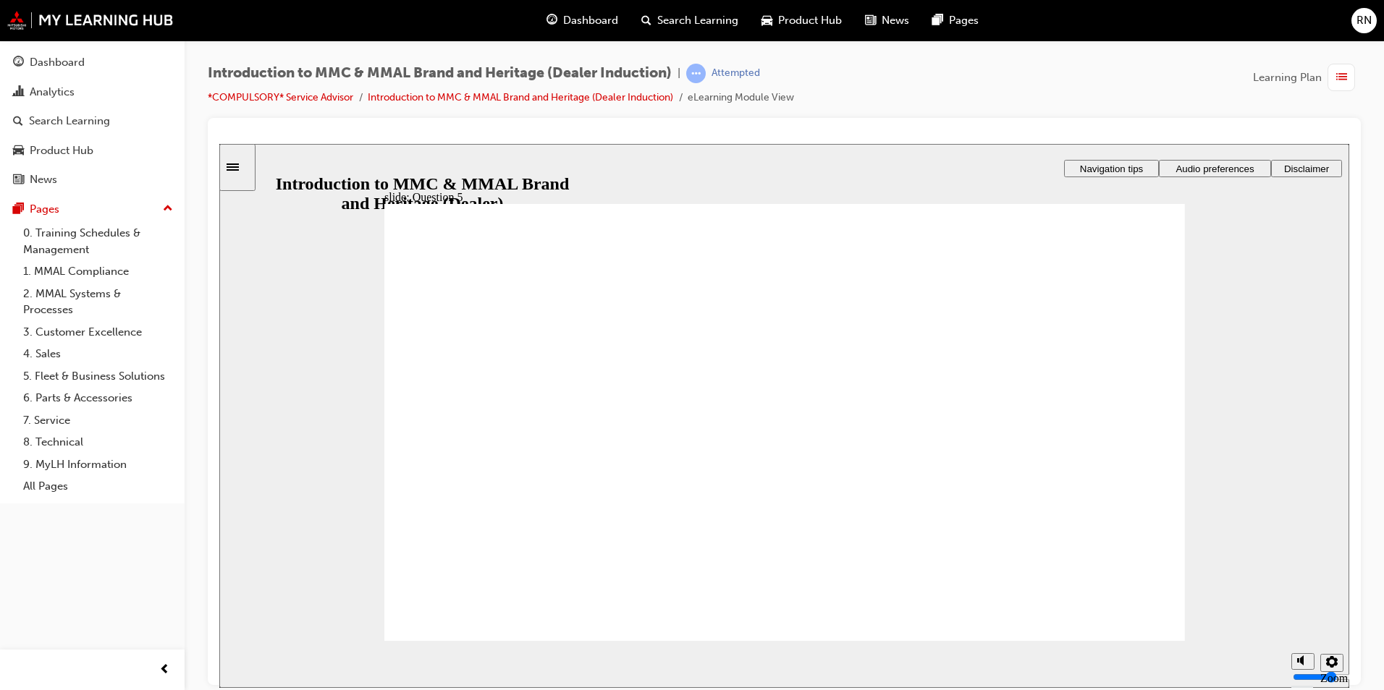
drag, startPoint x: 420, startPoint y: 525, endPoint x: 635, endPoint y: 499, distance: 216.6
checkbox input "true"
drag, startPoint x: 617, startPoint y: 539, endPoint x: 567, endPoint y: 597, distance: 76.0
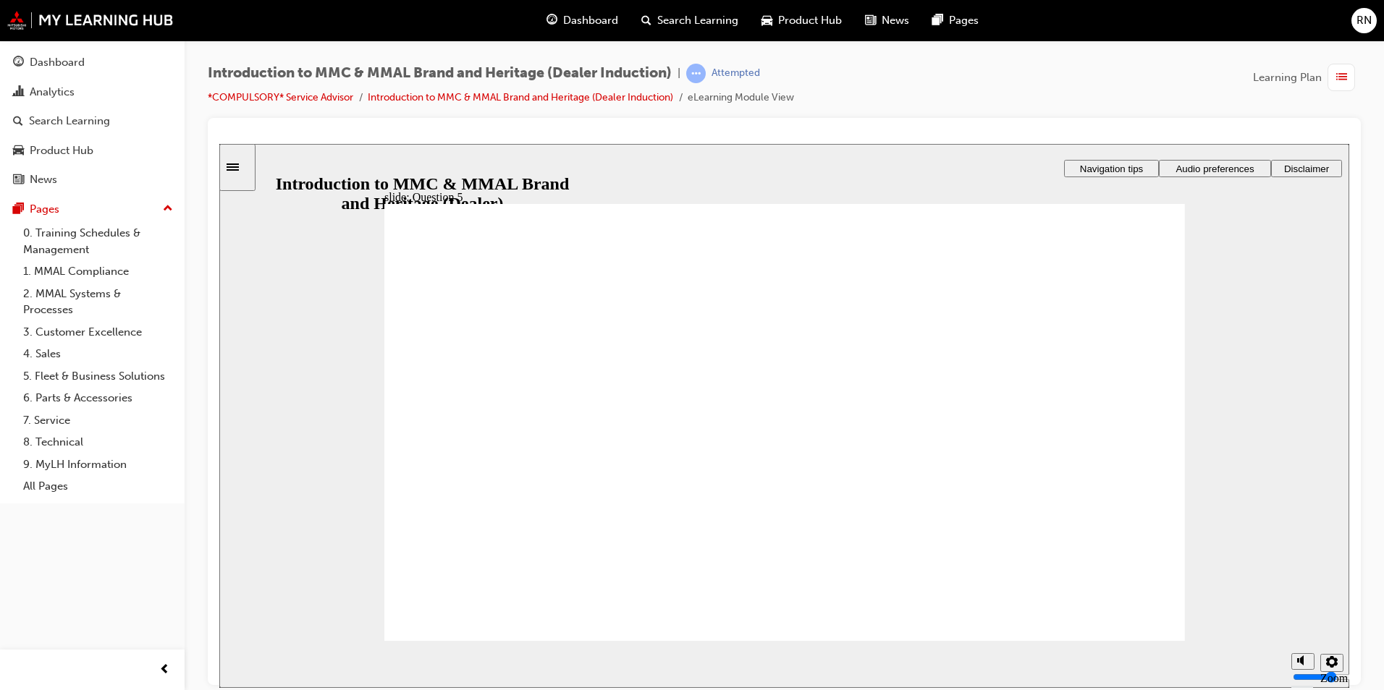
checkbox input "false"
radio input "true"
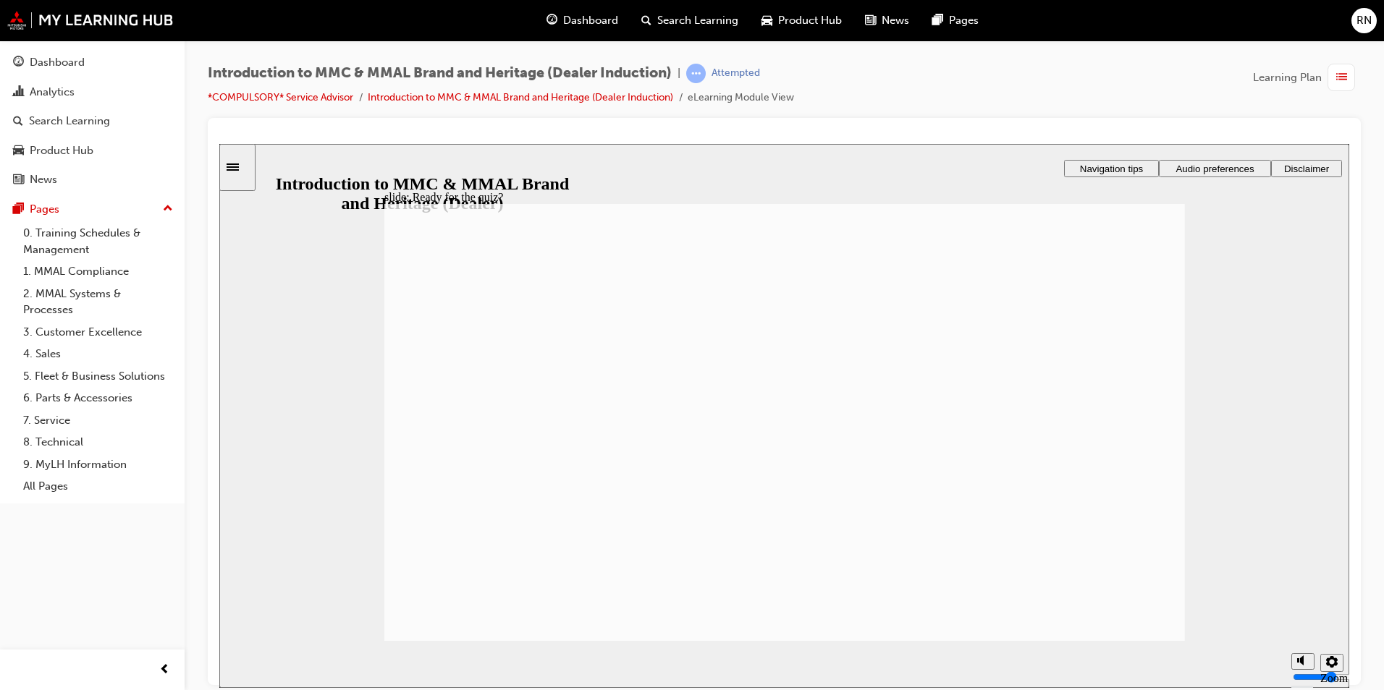
click at [241, 162] on icon "Sidebar Toggle" at bounding box center [238, 165] width 22 height 9
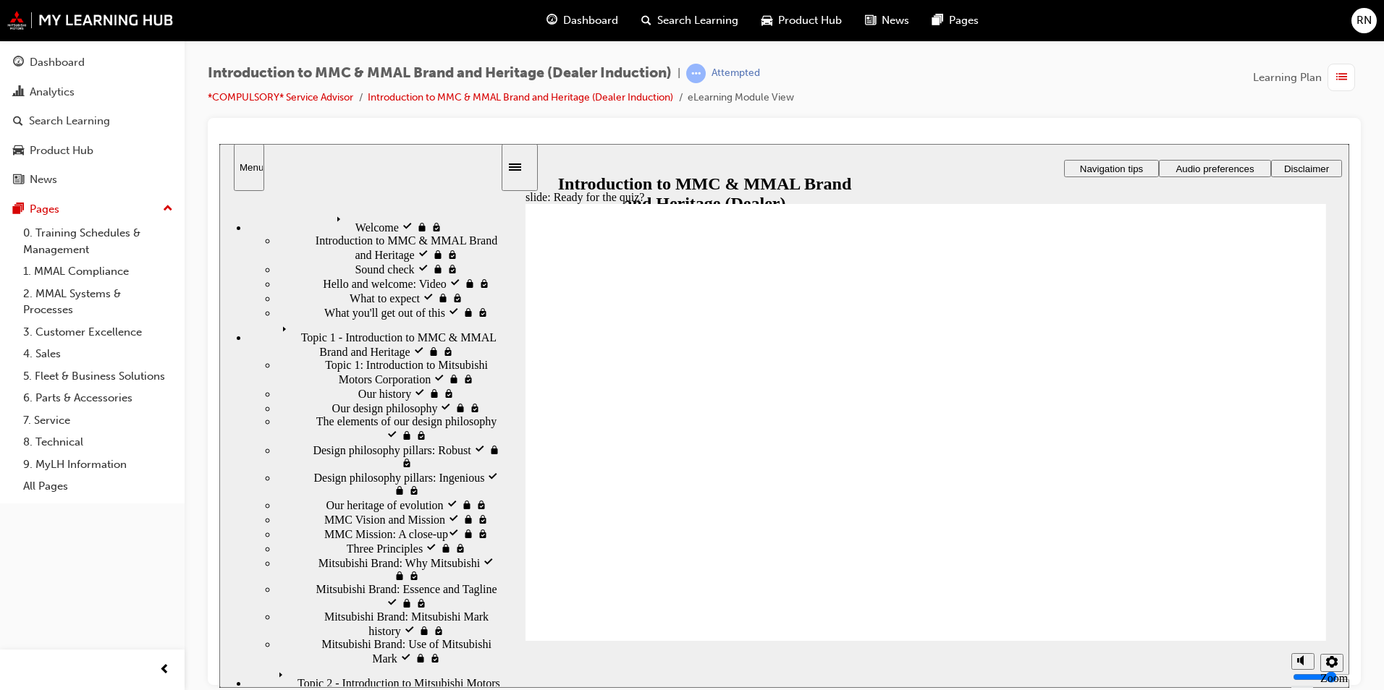
click at [377, 319] on span "Topic 1 - Introduction to MMC & MMAL Brand and Heritage visited" at bounding box center [388, 332] width 224 height 26
click at [347, 554] on span "Three Principles visited" at bounding box center [402, 547] width 110 height 13
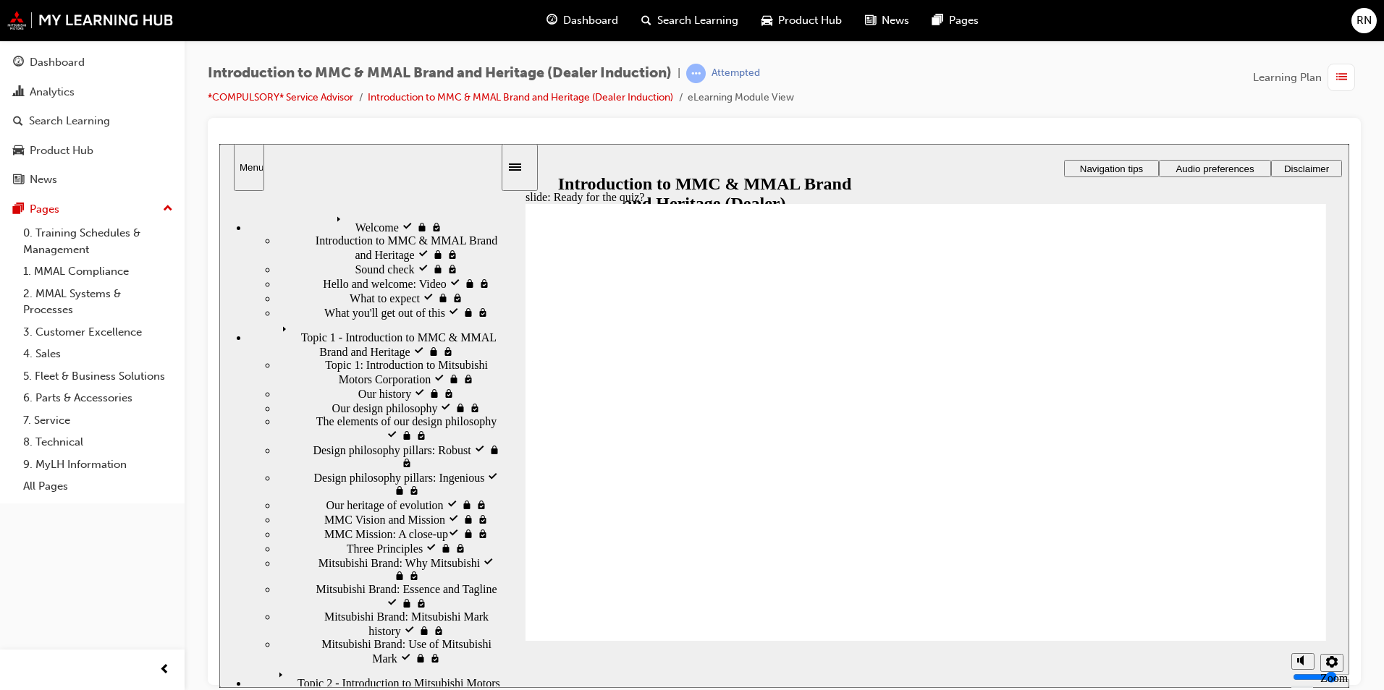
radio input "true"
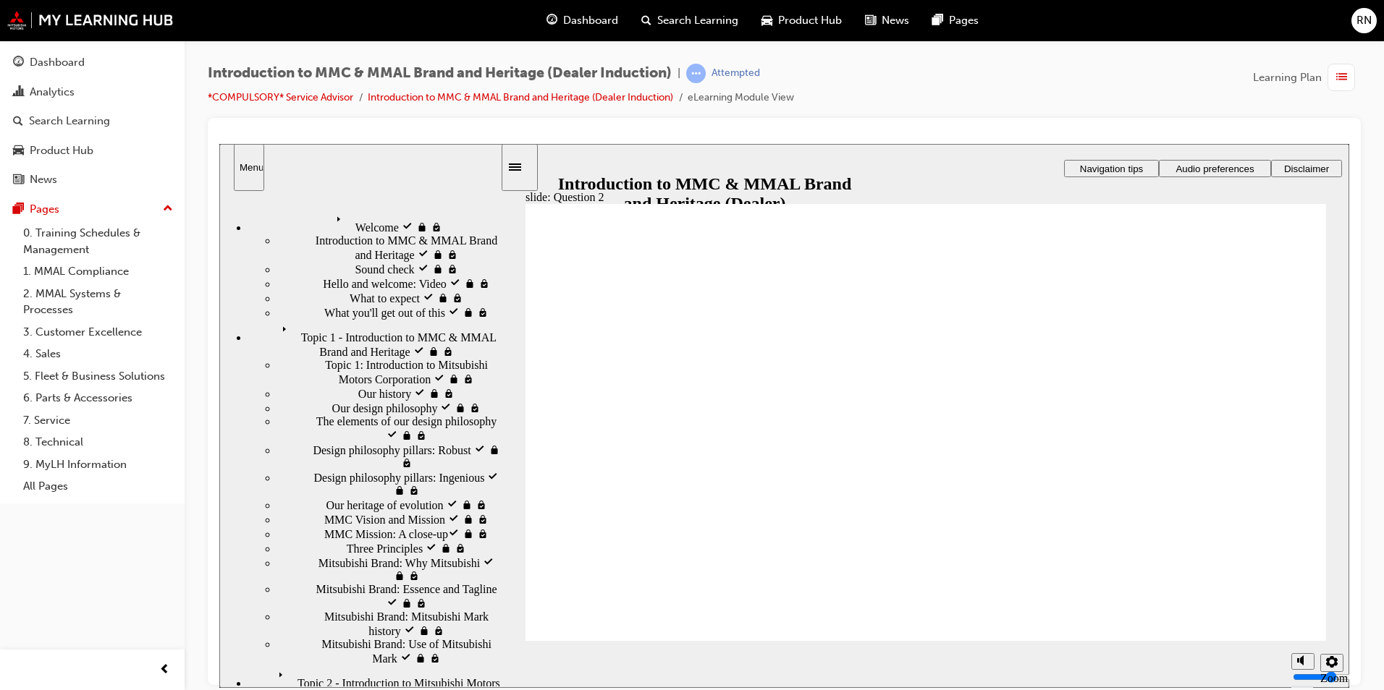
radio input "true"
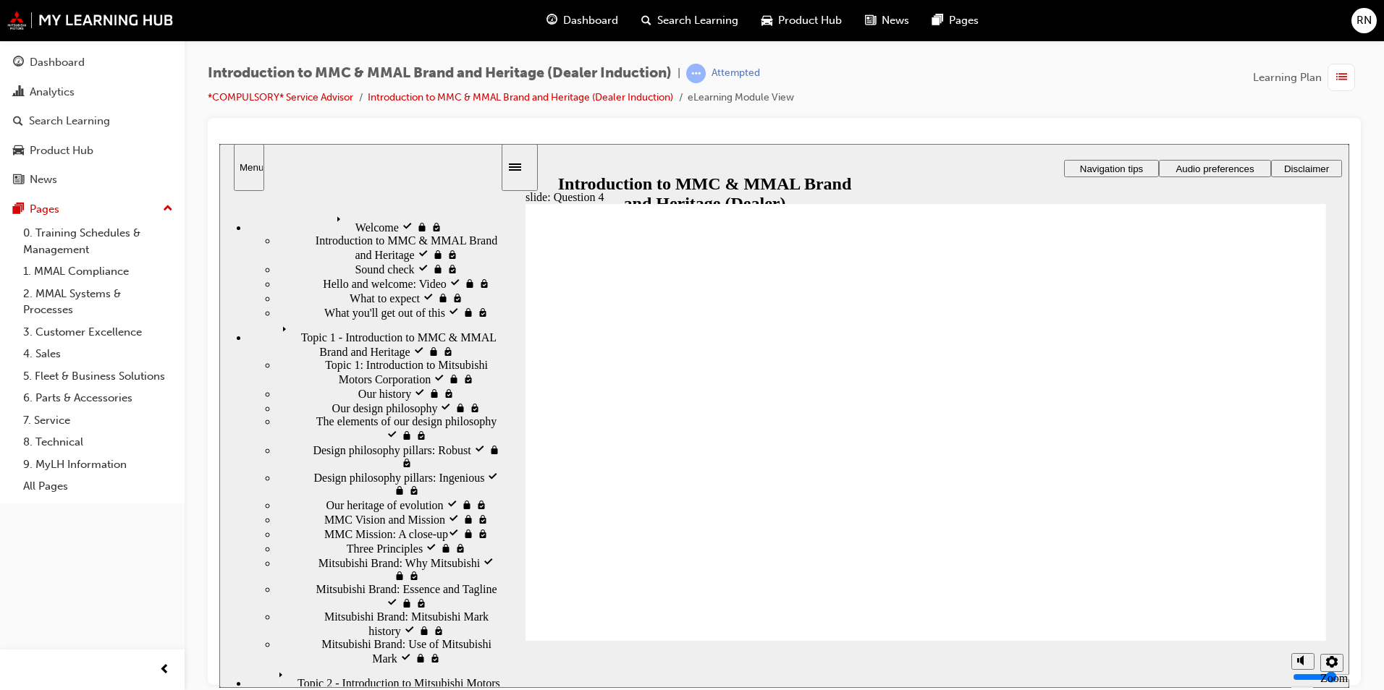
checkbox input "true"
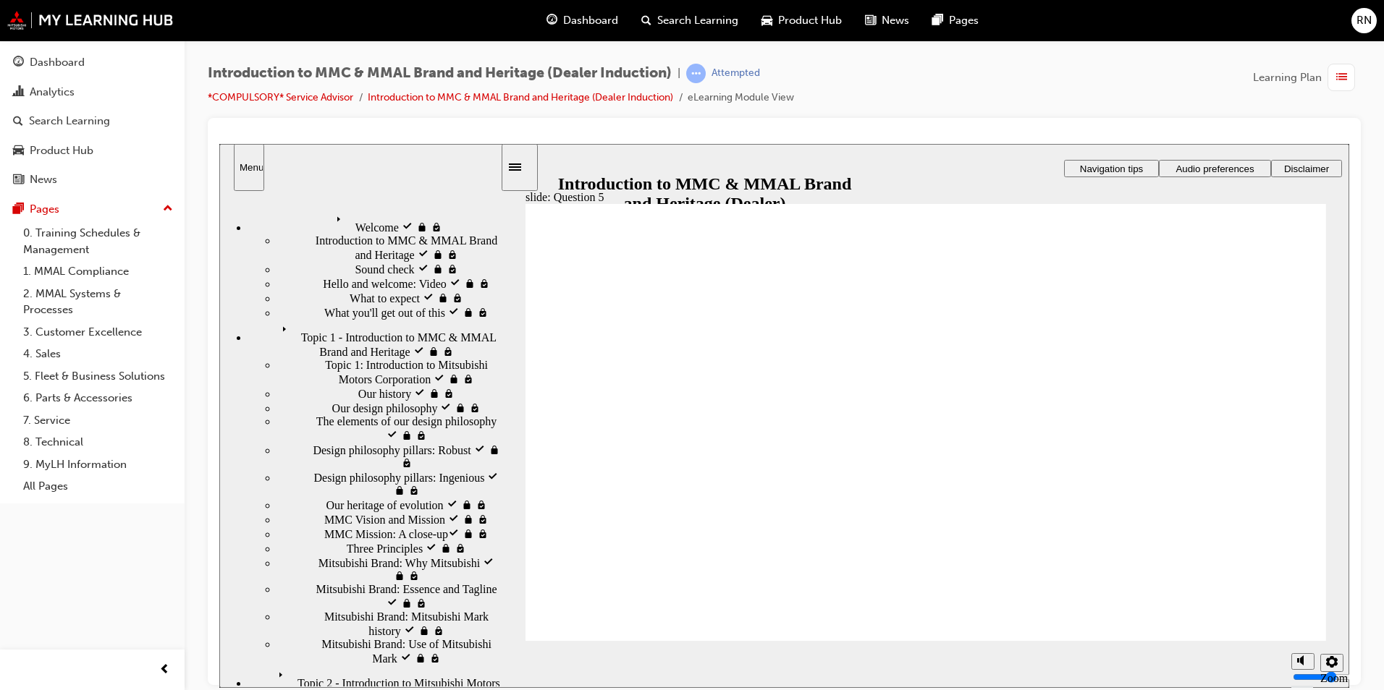
checkbox input "true"
drag, startPoint x: 674, startPoint y: 604, endPoint x: 764, endPoint y: 601, distance: 89.8
radio input "true"
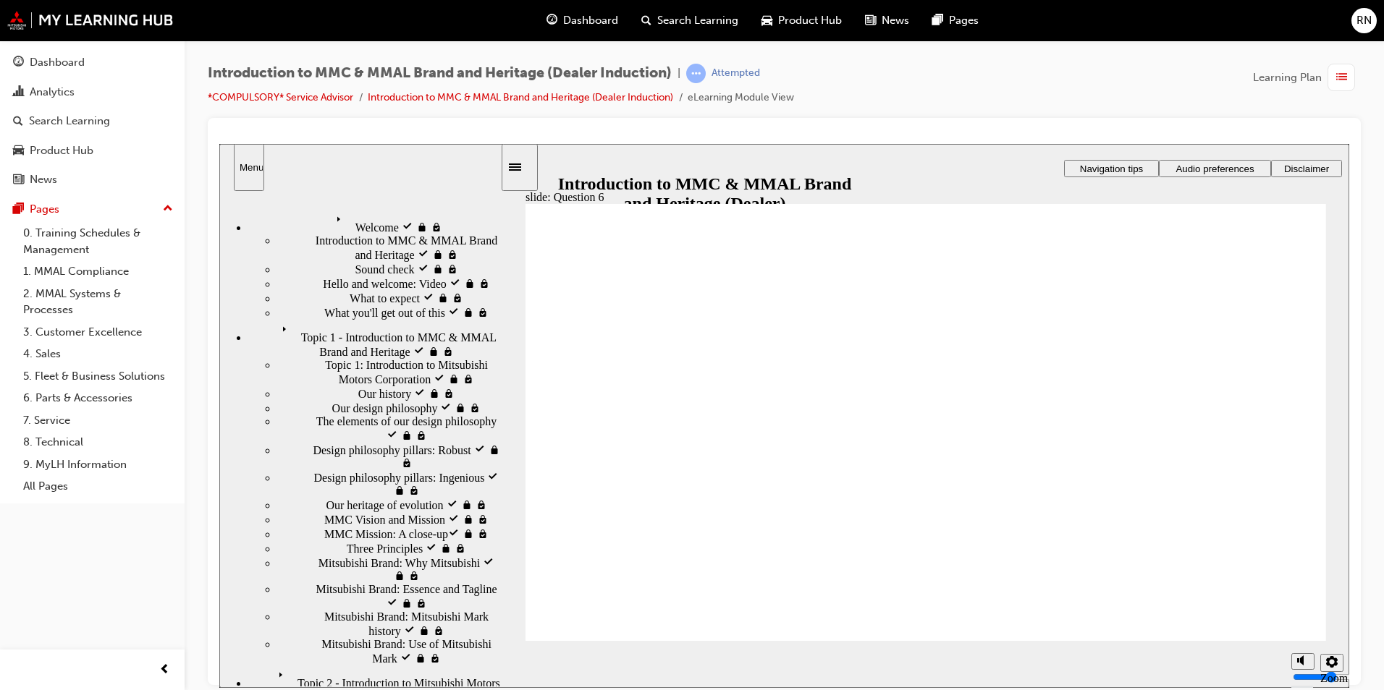
click at [58, 64] on div "Dashboard" at bounding box center [57, 62] width 55 height 17
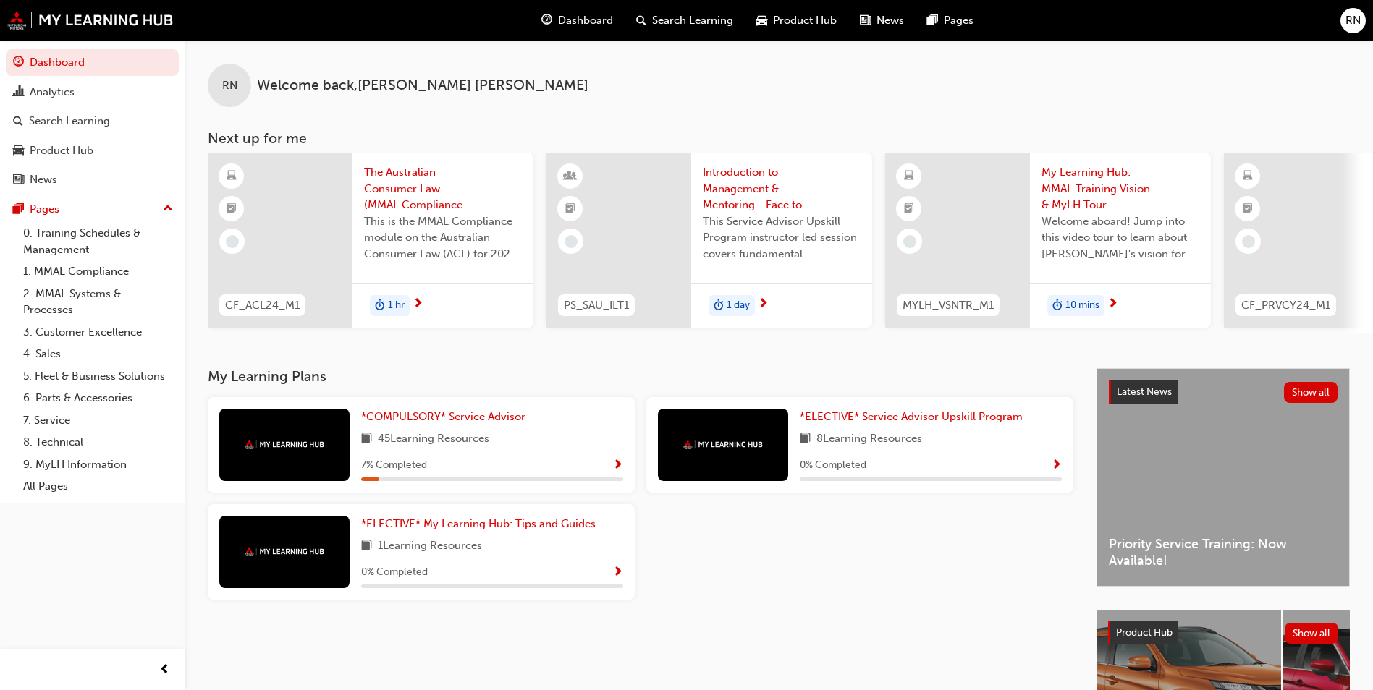
click at [271, 442] on div at bounding box center [284, 445] width 130 height 72
click at [456, 420] on span "*COMPULSORY* Service Advisor" at bounding box center [443, 416] width 164 height 13
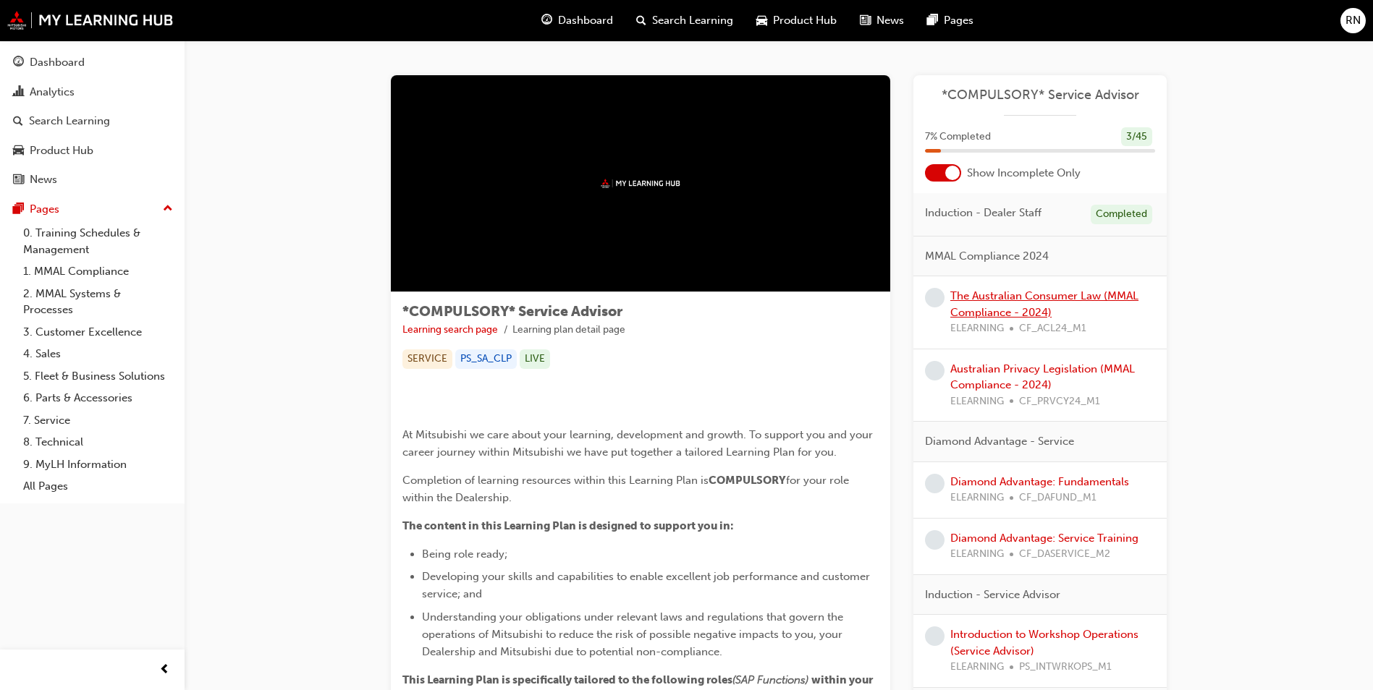
click at [977, 313] on link "The Australian Consumer Law (MMAL Compliance - 2024)" at bounding box center [1044, 304] width 188 height 30
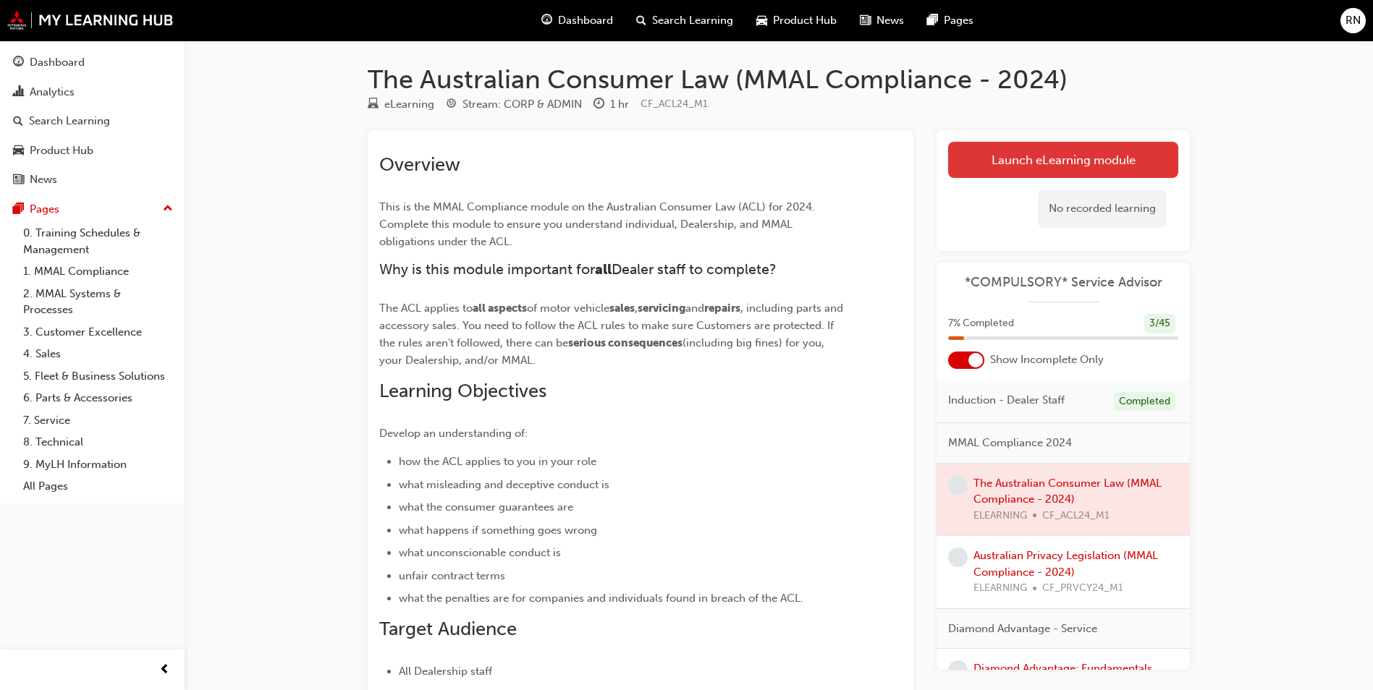
click at [1003, 156] on link "Launch eLearning module" at bounding box center [1063, 160] width 230 height 36
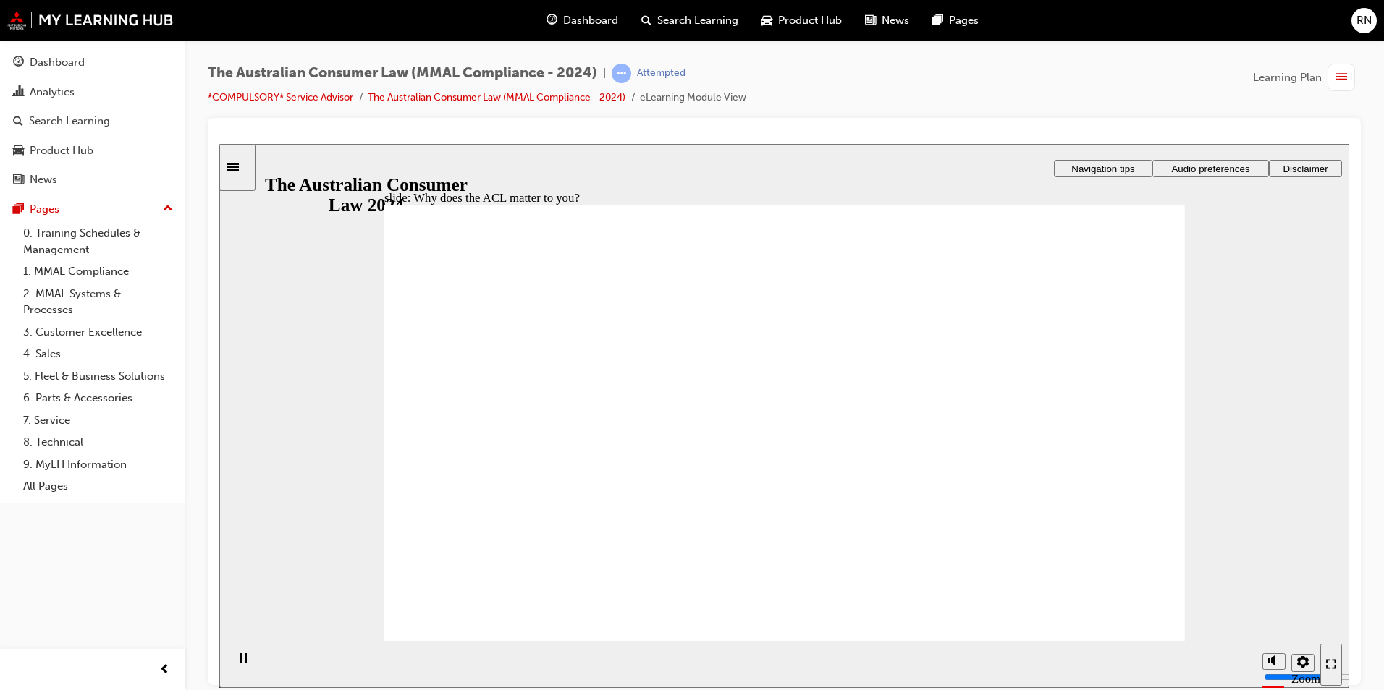
radio input "true"
